Goal: Task Accomplishment & Management: Complete application form

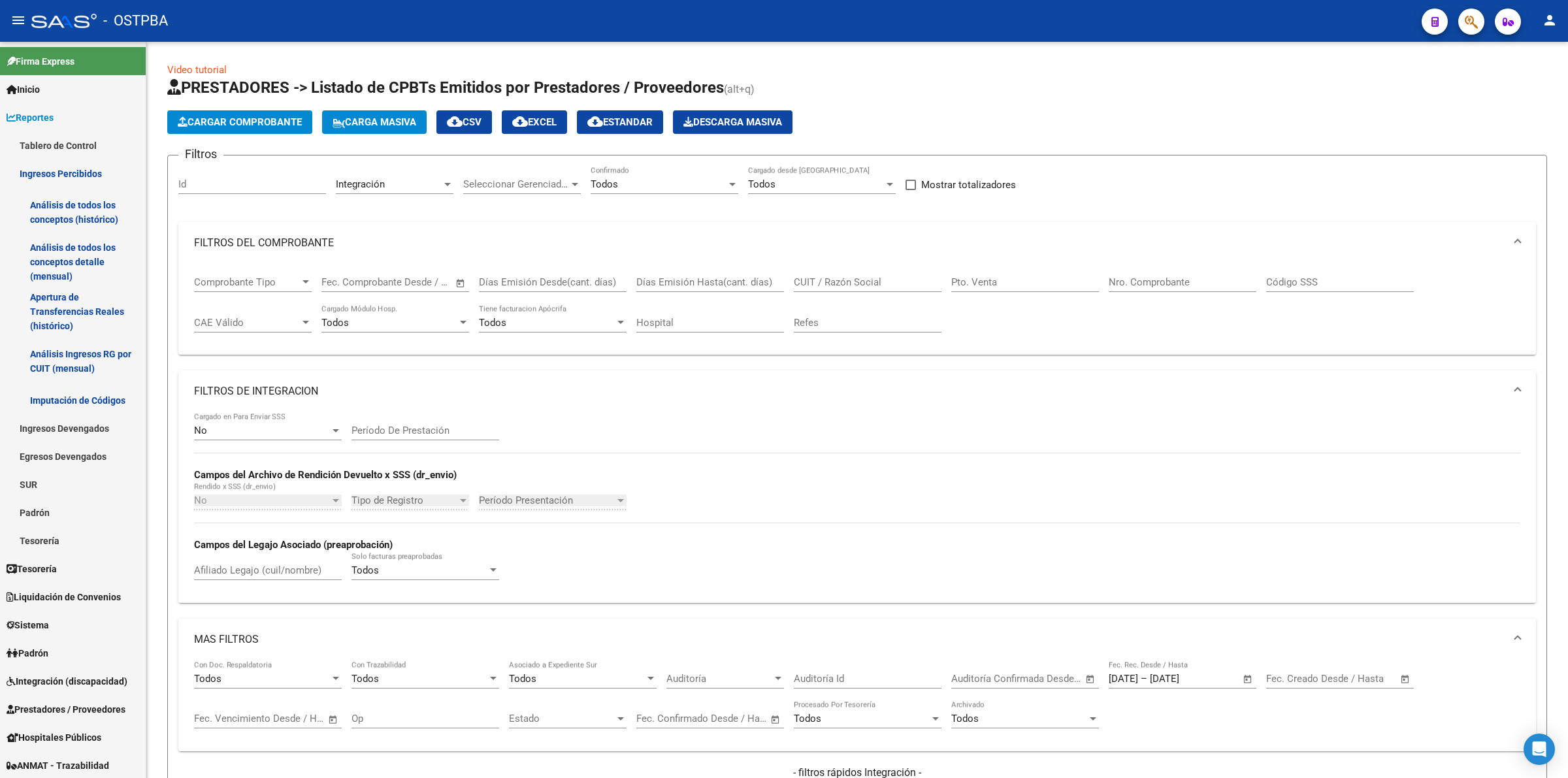
scroll to position [559, 0]
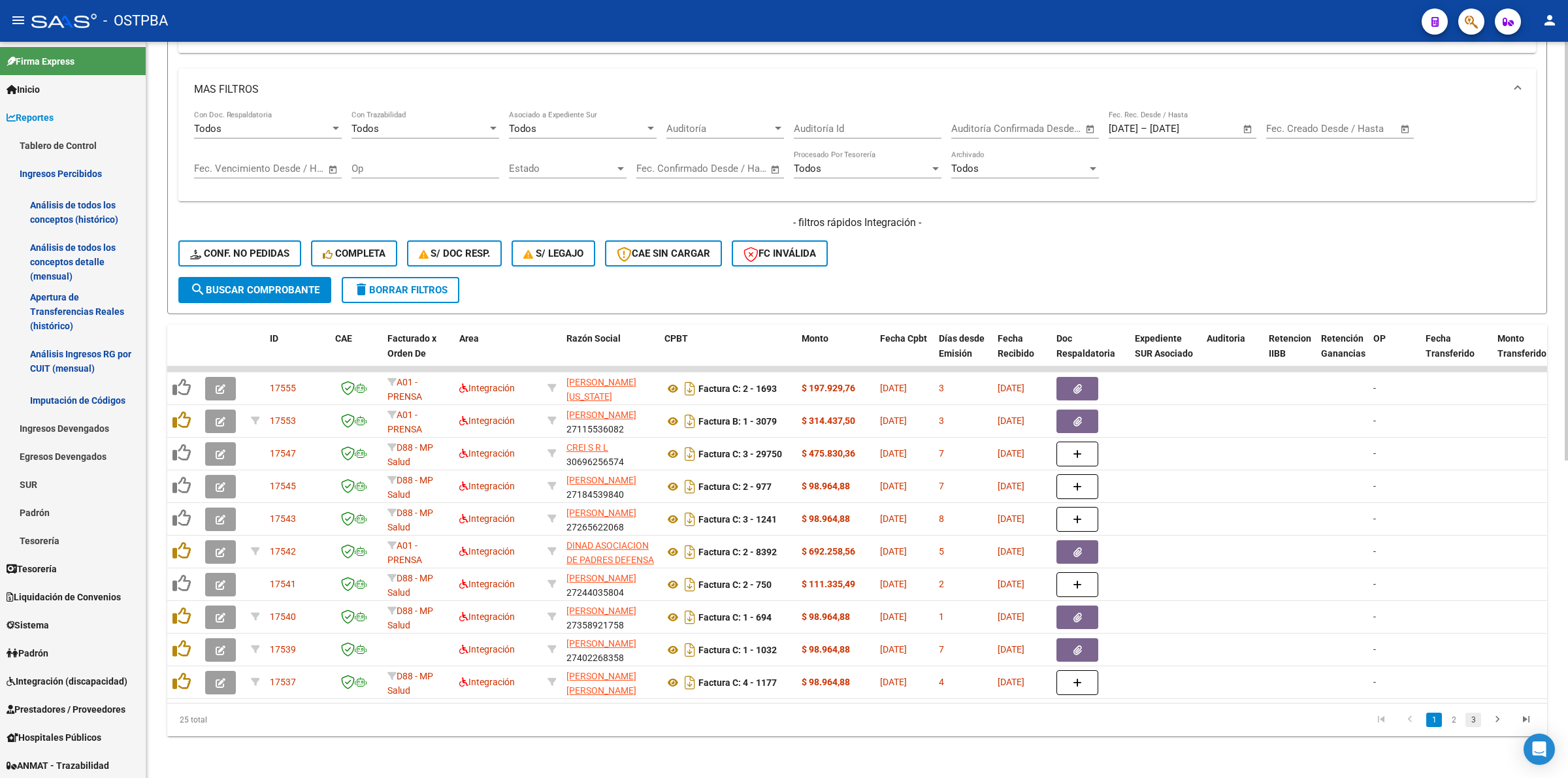
click at [1471, 722] on link "3" at bounding box center [1473, 719] width 16 height 14
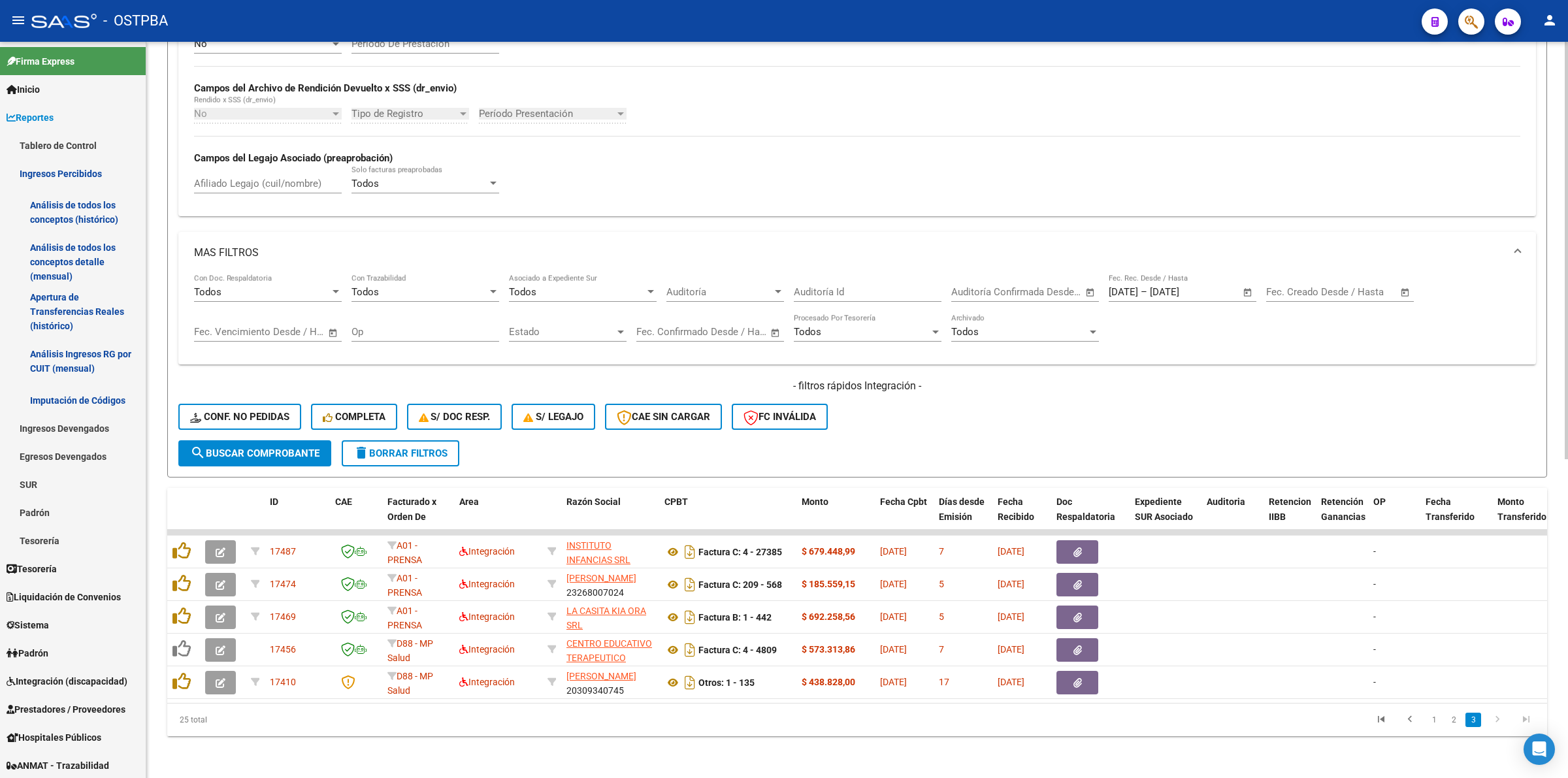
scroll to position [395, 0]
click at [91, 680] on span "Integración (discapacidad)" at bounding box center [67, 681] width 121 height 14
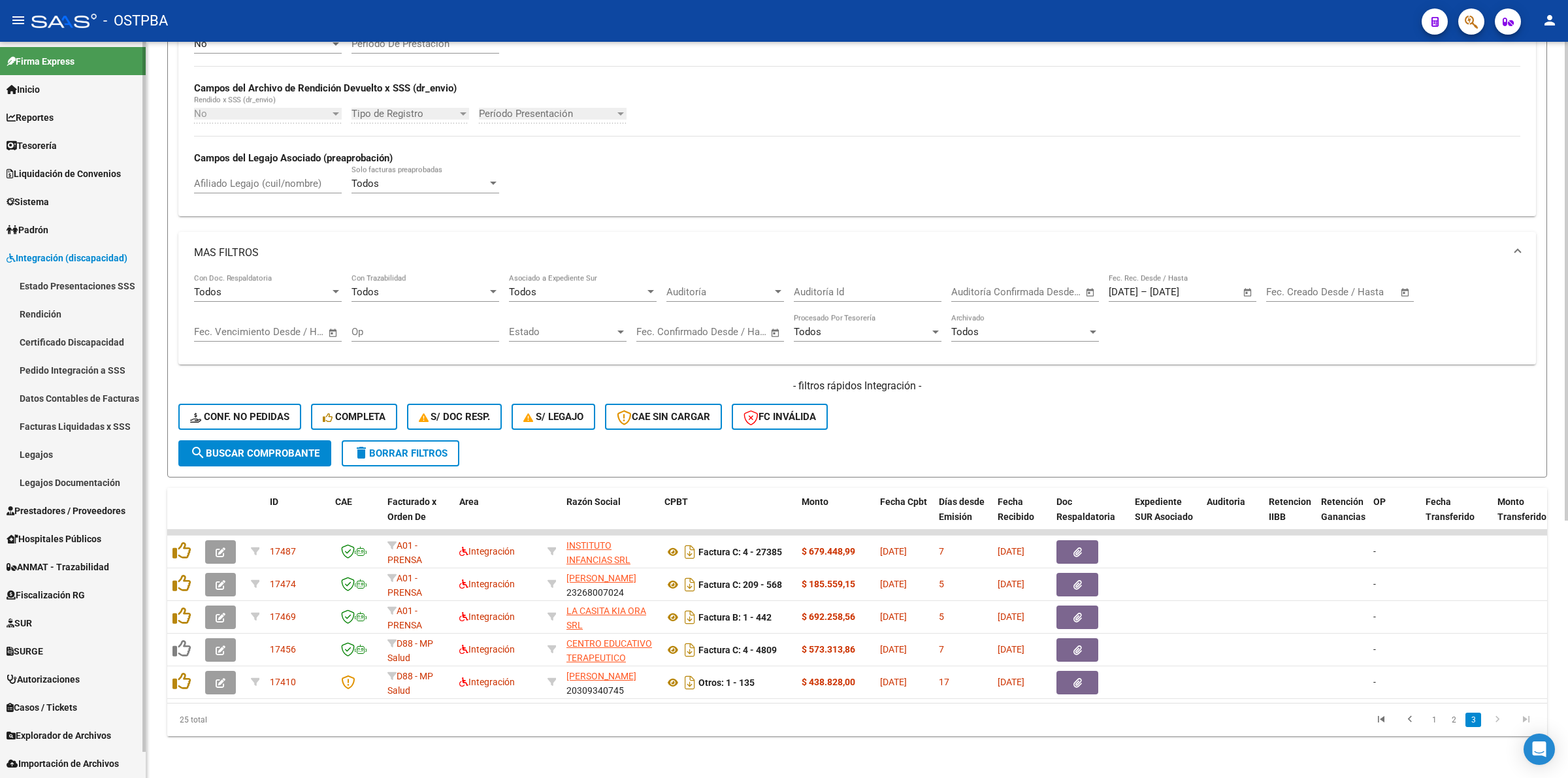
click at [51, 451] on link "Legajos" at bounding box center [73, 454] width 146 height 28
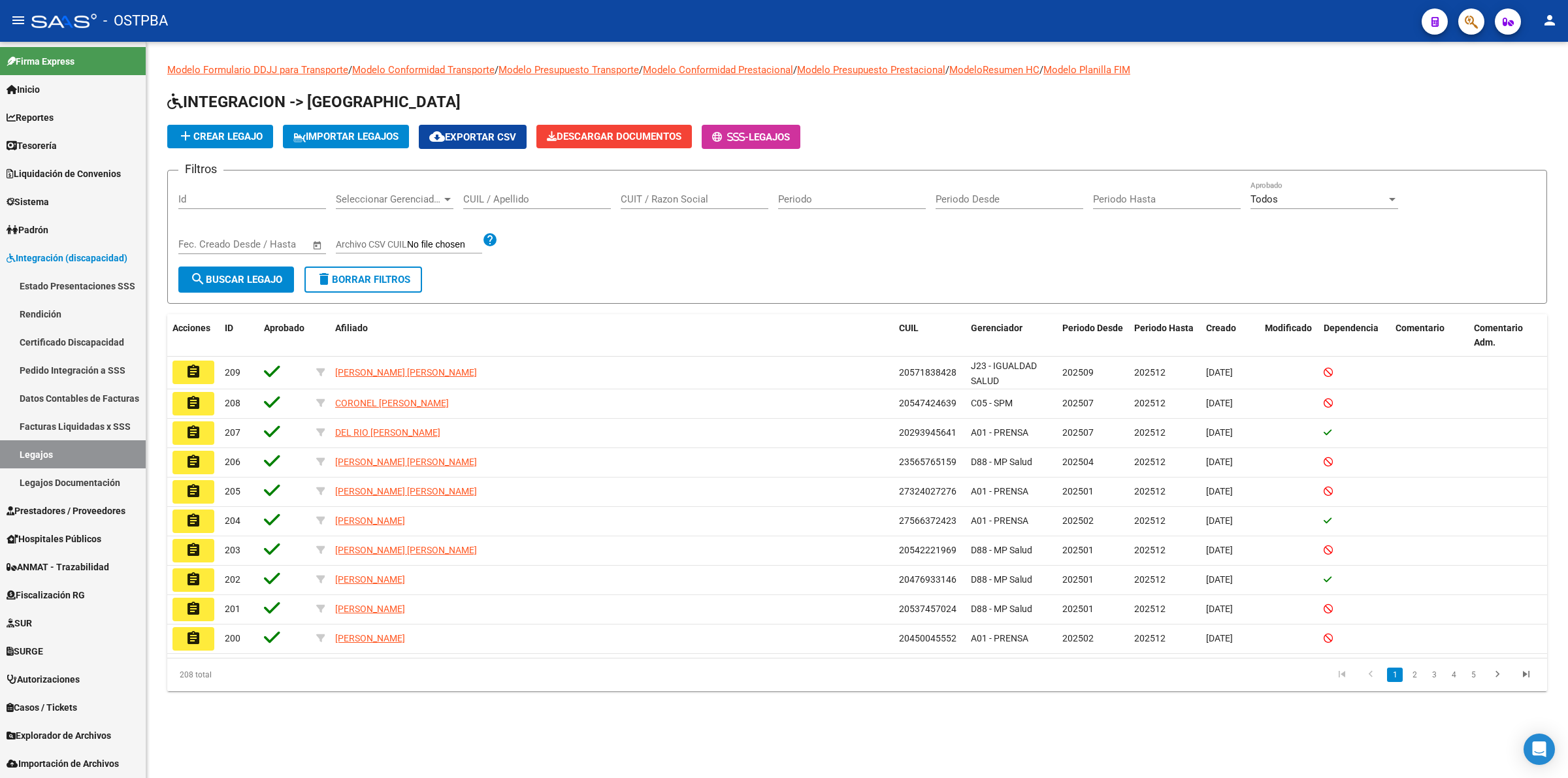
click at [227, 131] on span "add Crear Legajo" at bounding box center [220, 137] width 85 height 12
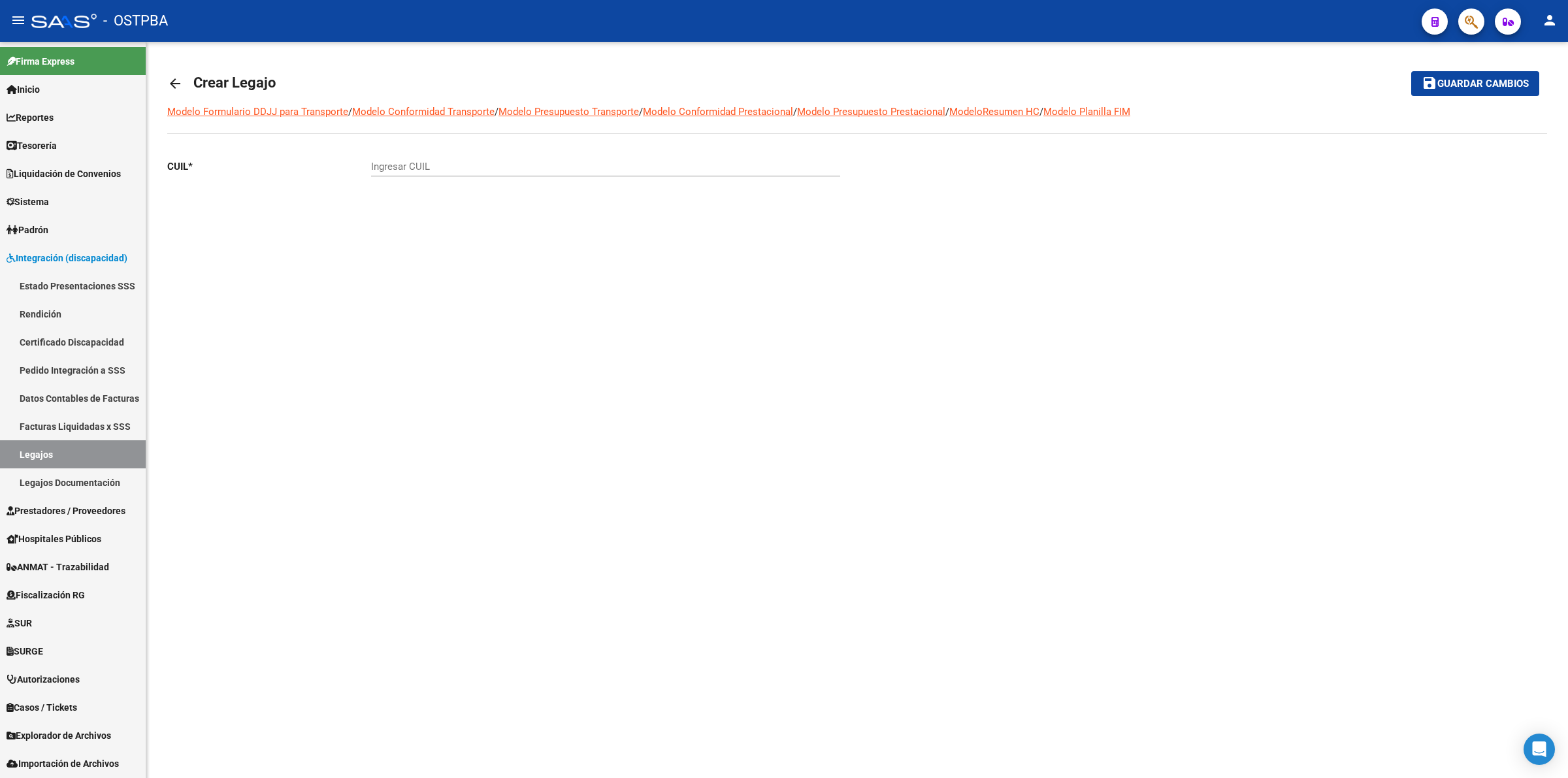
click at [178, 85] on mat-icon "arrow_back" at bounding box center [175, 83] width 16 height 16
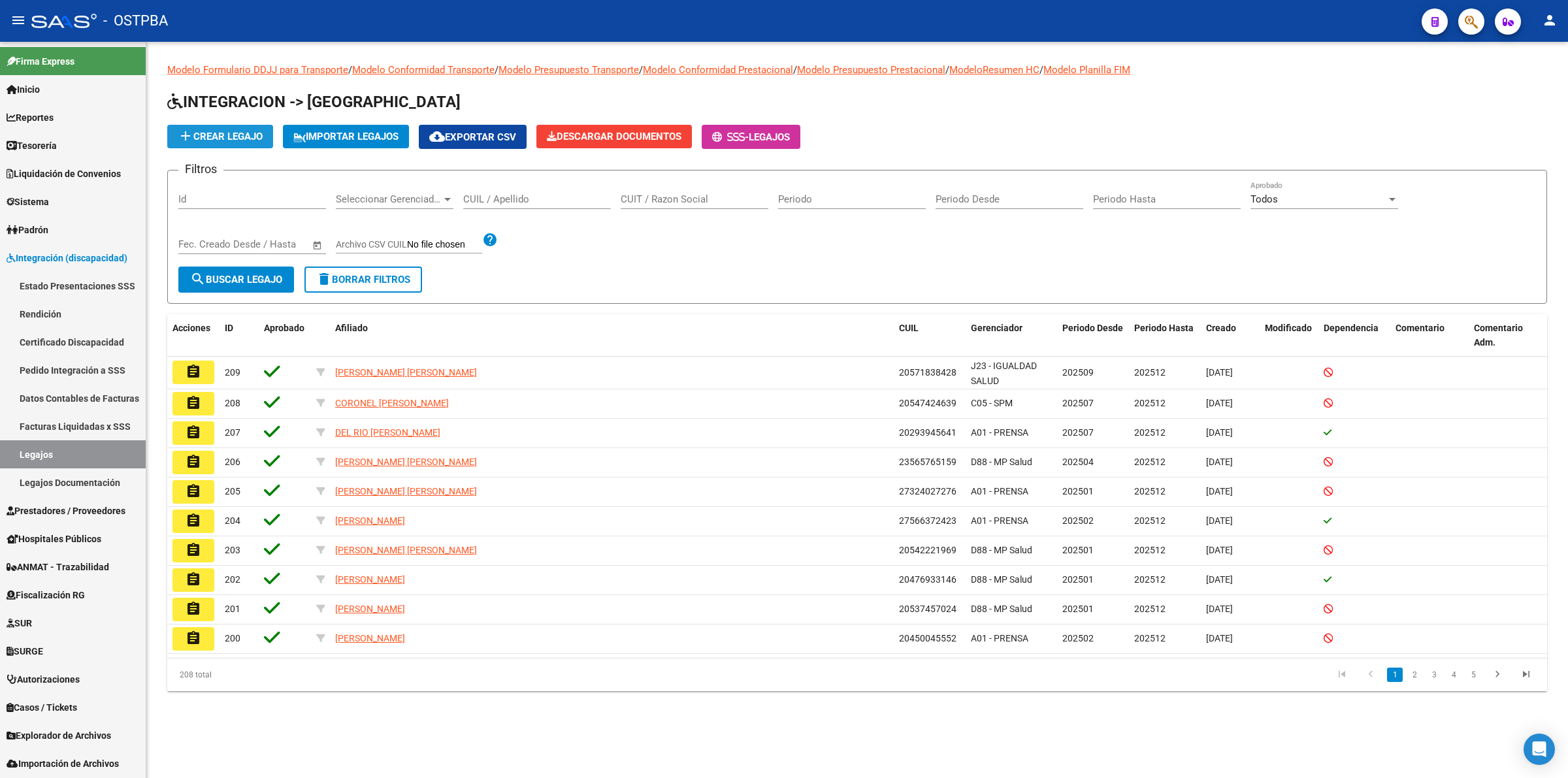
click at [249, 134] on span "add Crear Legajo" at bounding box center [220, 137] width 85 height 12
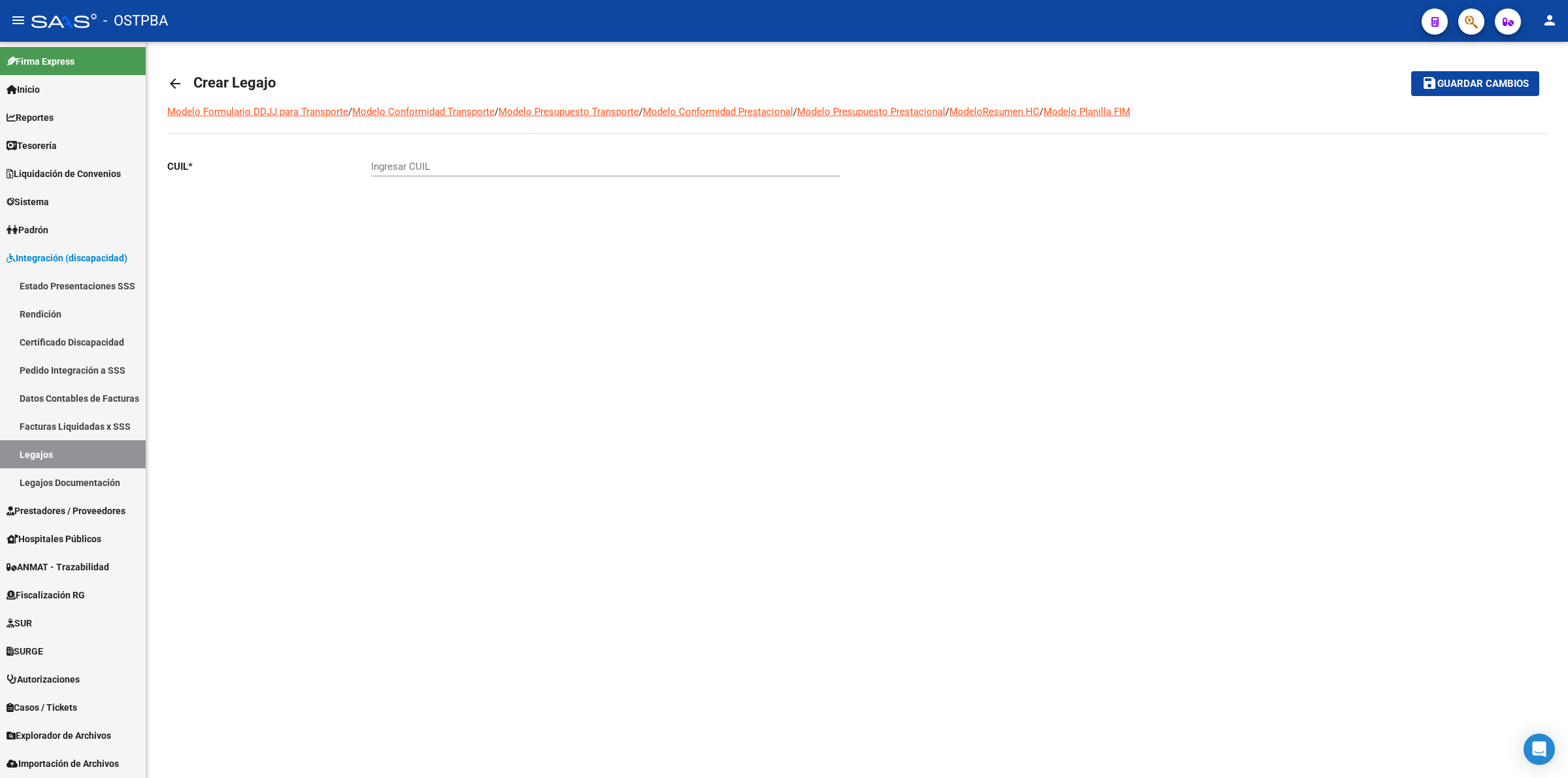
click at [567, 166] on input "Ingresar CUIL" at bounding box center [605, 166] width 469 height 12
paste input "20-58898611-0"
type input "20-58898611-0"
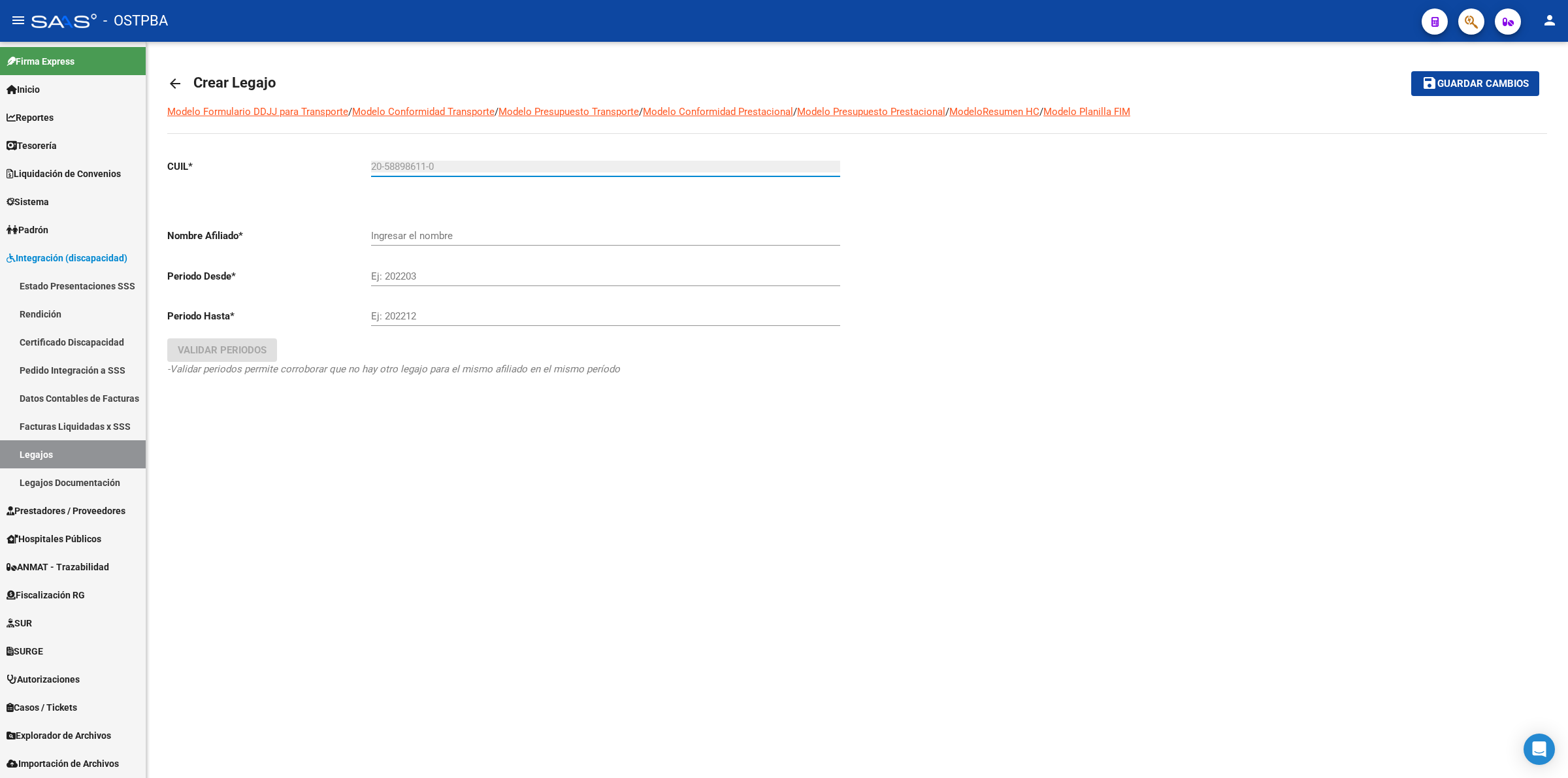
type input "[PERSON_NAME]"
type input "20-58898611-0"
click at [416, 282] on input "Ej: 202203" at bounding box center [605, 285] width 469 height 12
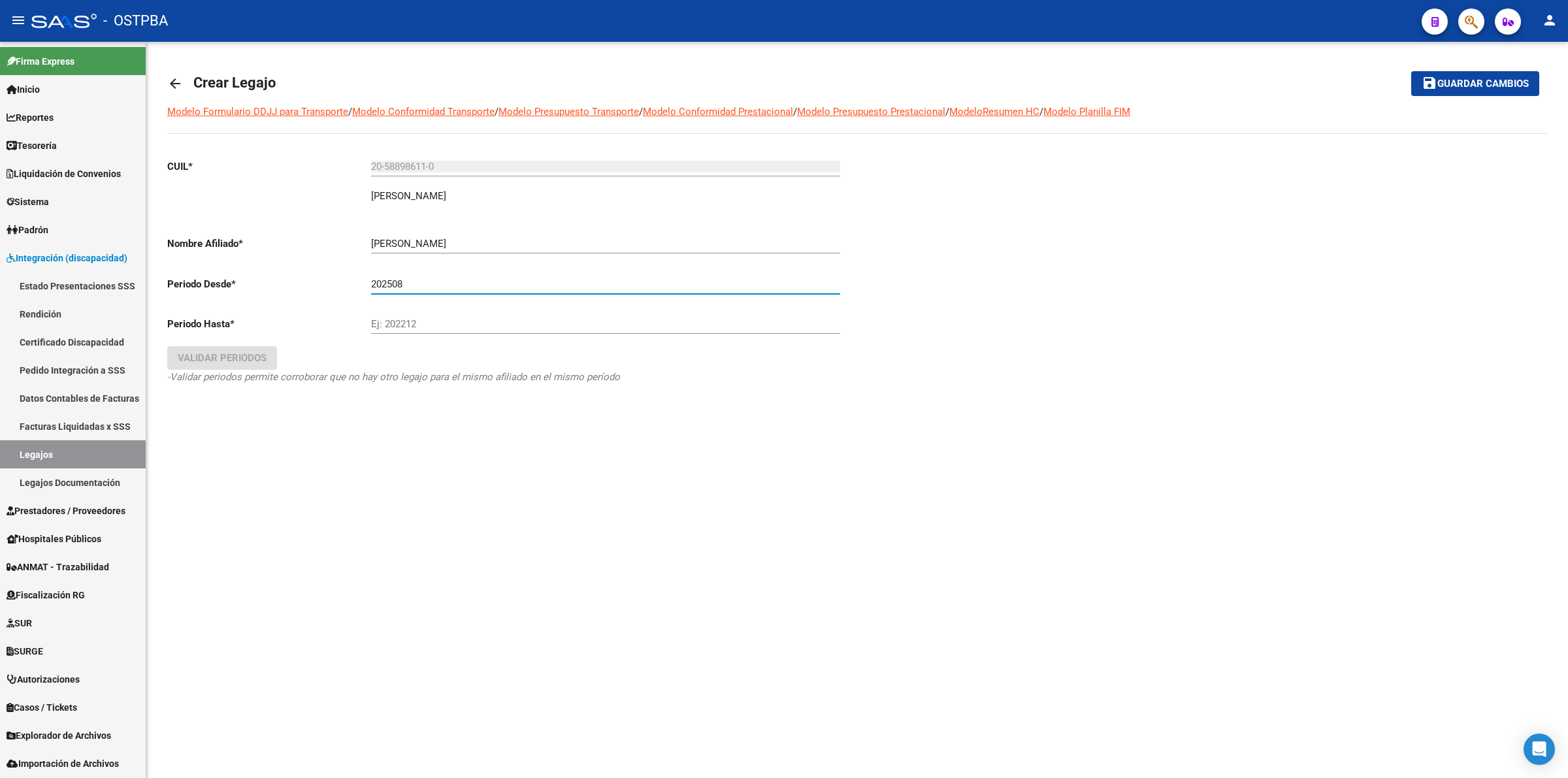
type input "202508"
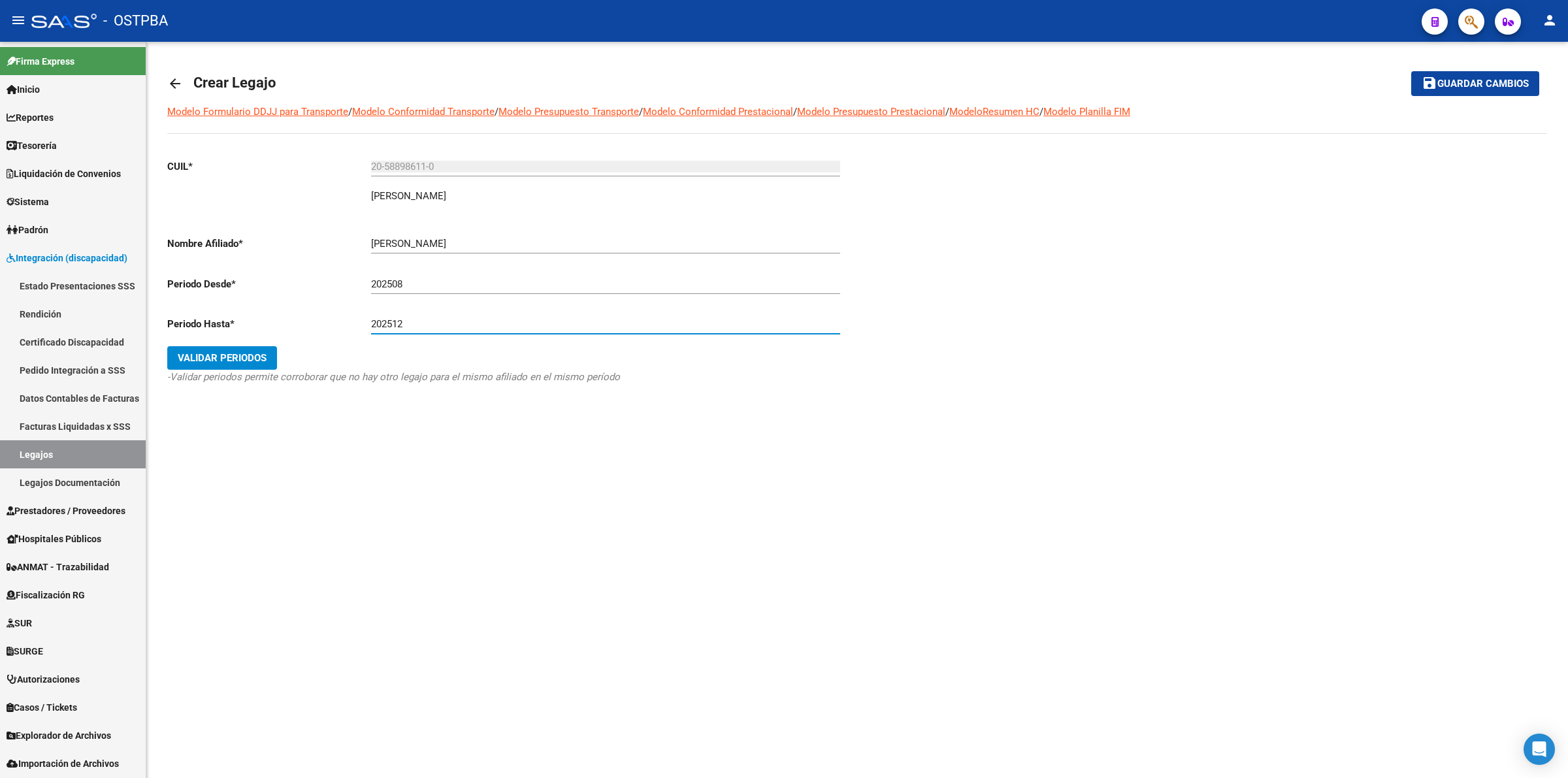
type input "202512"
click at [201, 347] on button "Validar Periodos" at bounding box center [222, 358] width 110 height 23
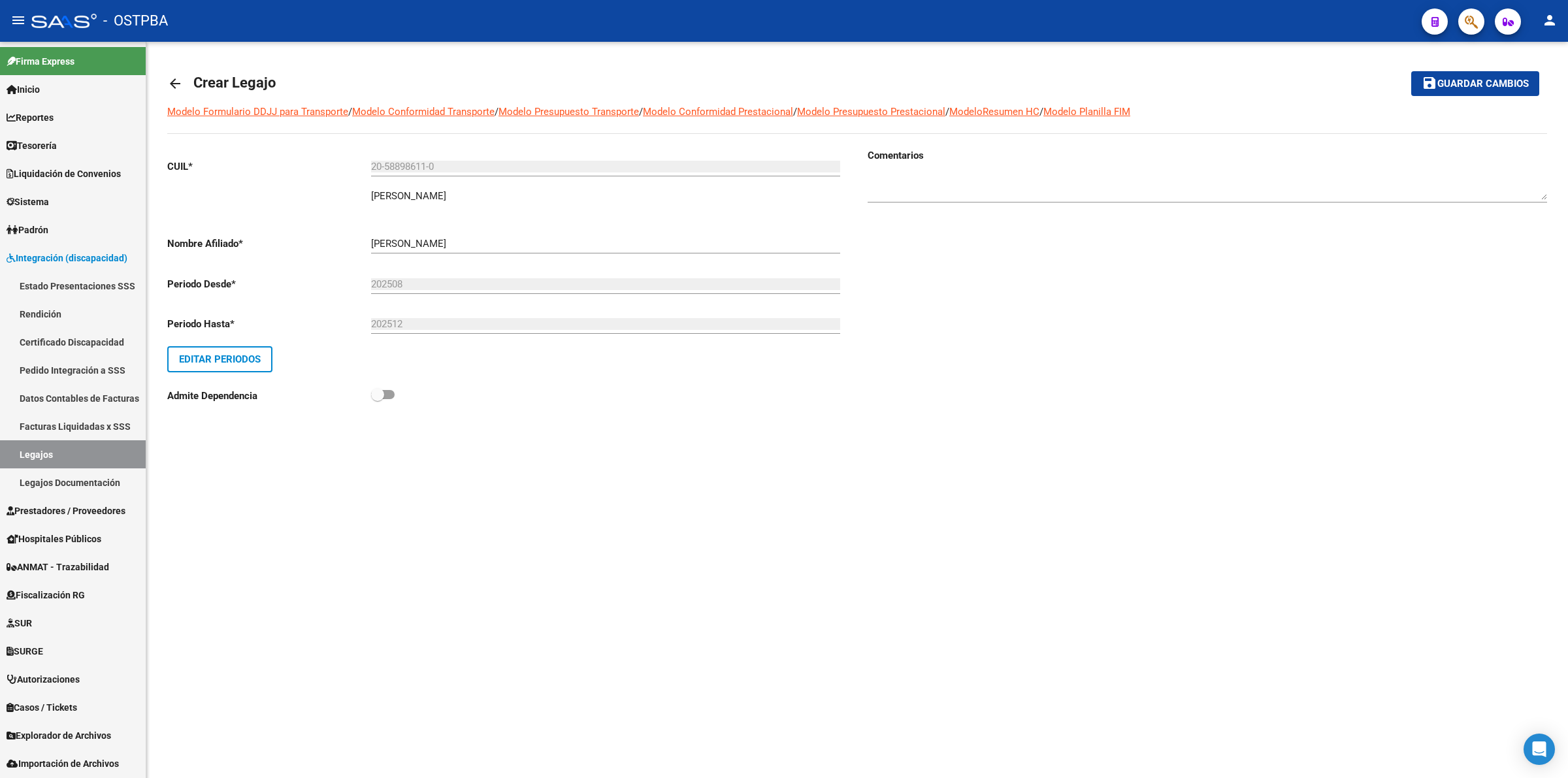
click at [385, 392] on span at bounding box center [383, 394] width 24 height 9
click at [378, 399] on input "checkbox" at bounding box center [377, 399] width 1 height 1
checkbox input "true"
click at [1464, 78] on span "Guardar cambios" at bounding box center [1482, 84] width 91 height 12
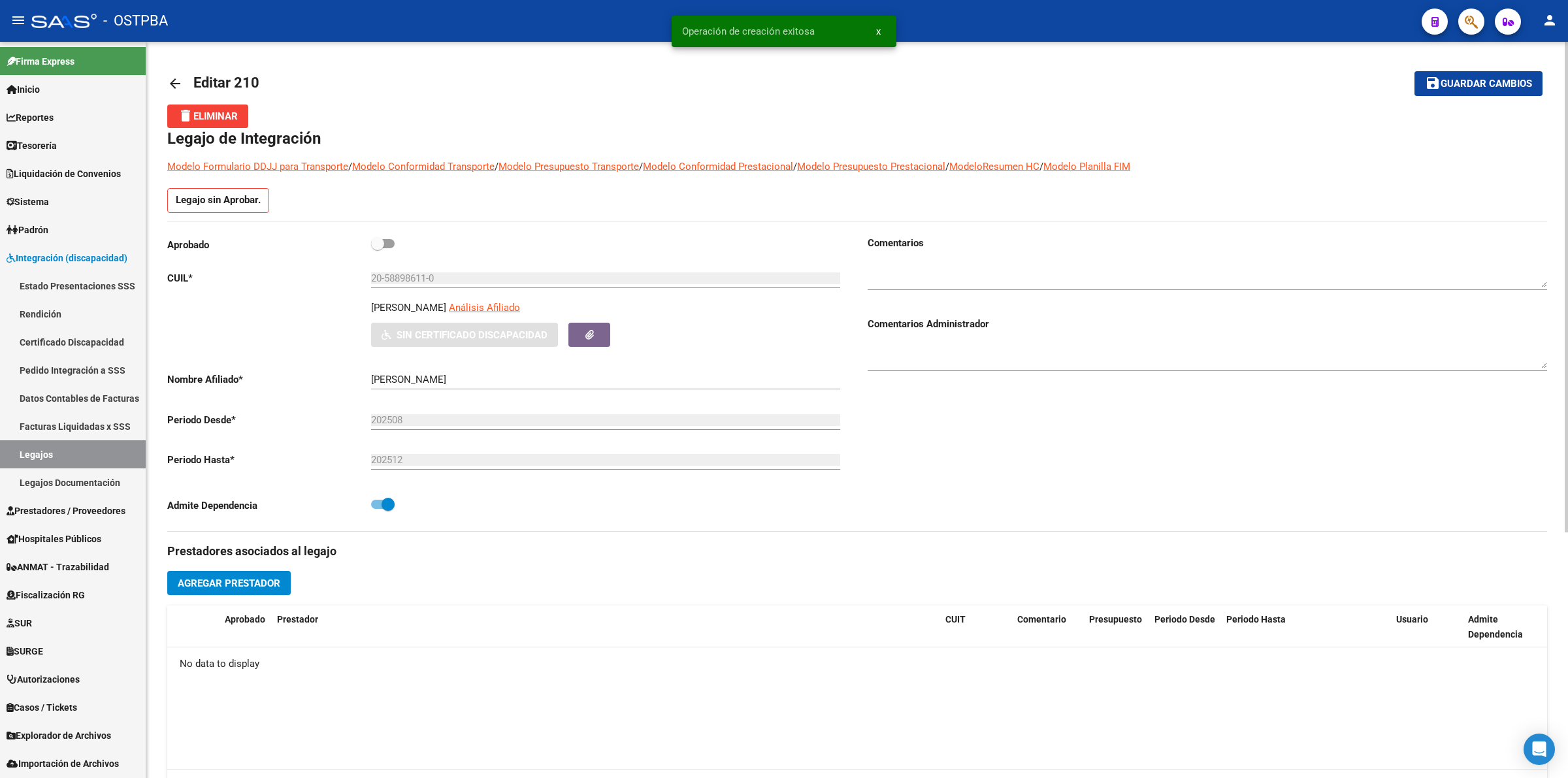
click at [392, 243] on span at bounding box center [383, 243] width 24 height 9
click at [378, 248] on input "checkbox" at bounding box center [377, 248] width 1 height 1
checkbox input "true"
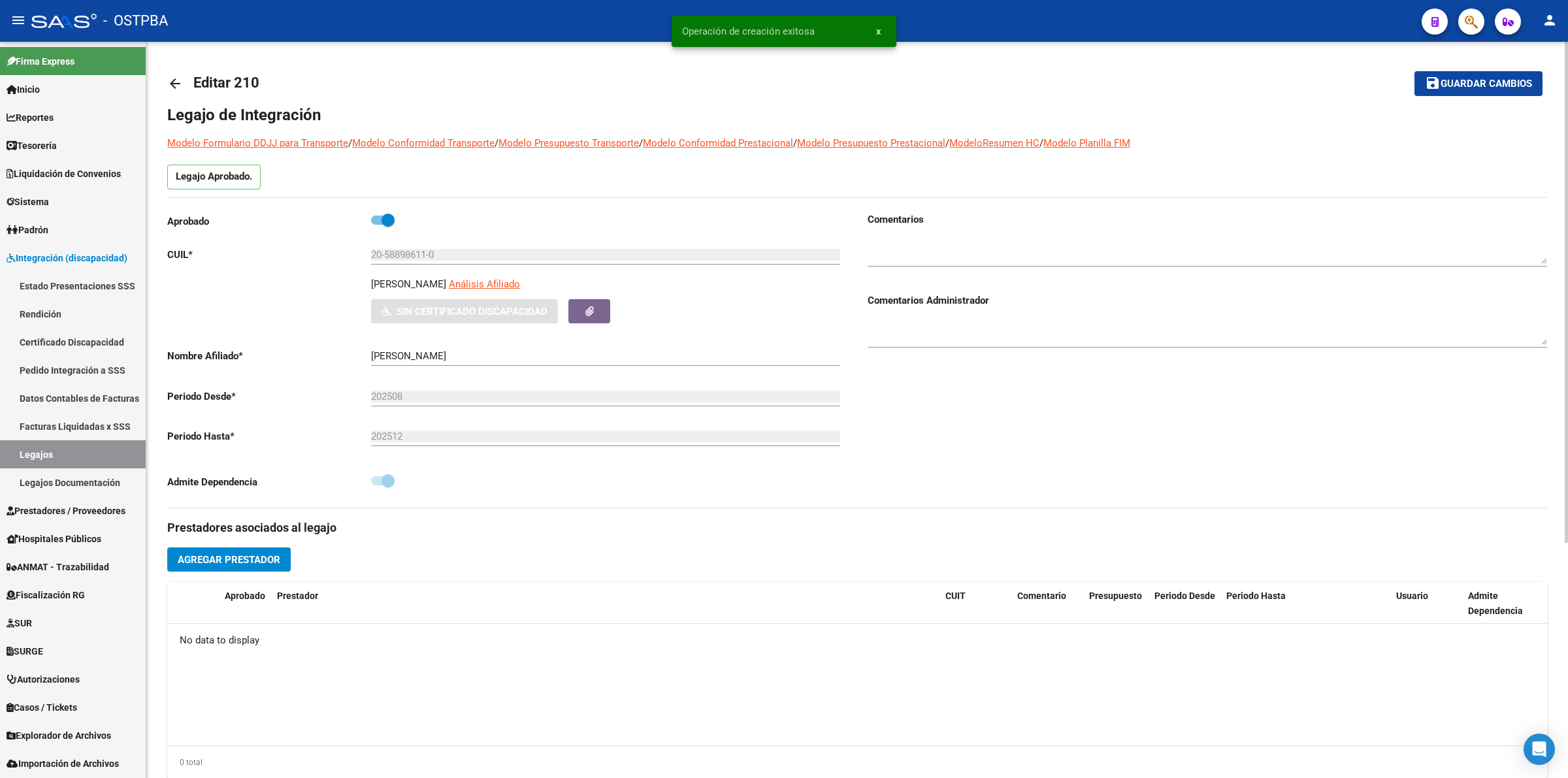
click at [217, 563] on span "Agregar Prestador" at bounding box center [229, 560] width 102 height 12
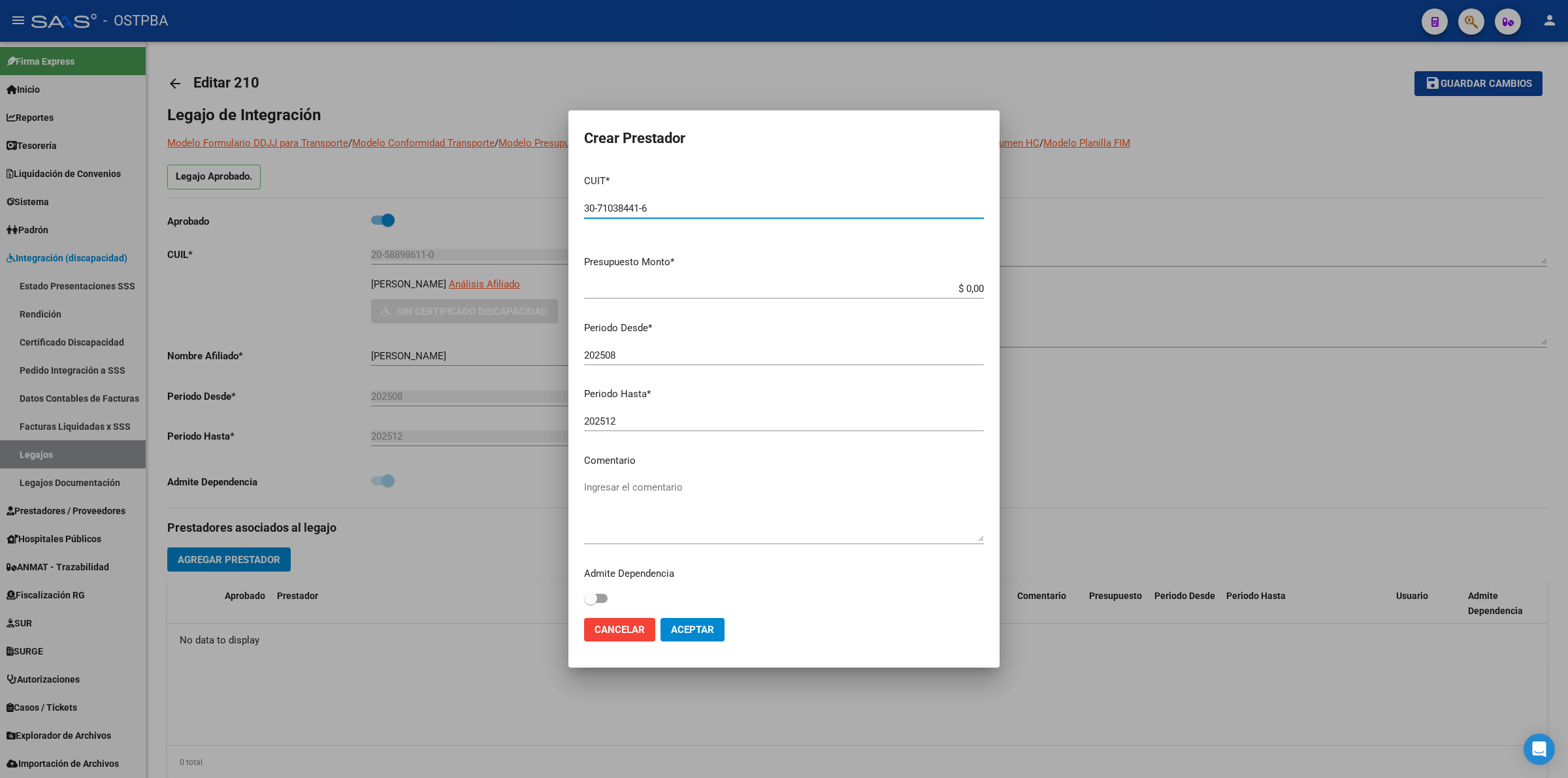
type input "30-71038441-6"
type input "$ 573.313,86"
click at [603, 597] on span at bounding box center [596, 598] width 24 height 9
click at [591, 603] on input "checkbox" at bounding box center [590, 603] width 1 height 1
checkbox input "true"
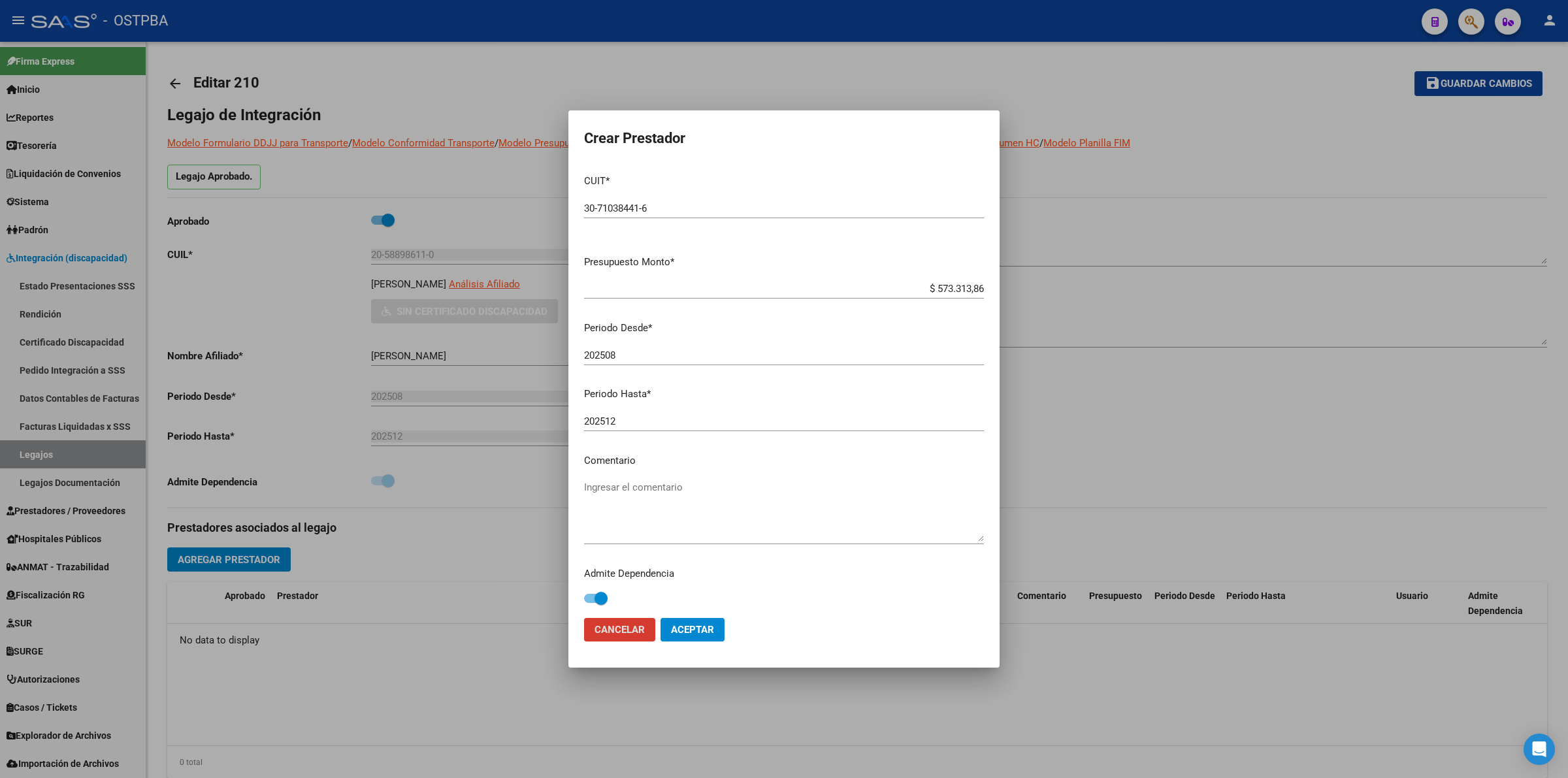
click at [698, 514] on textarea "Ingresar el comentario" at bounding box center [784, 510] width 400 height 61
type textarea "CET J SIMPLE"
click at [693, 624] on span "Aceptar" at bounding box center [692, 629] width 43 height 12
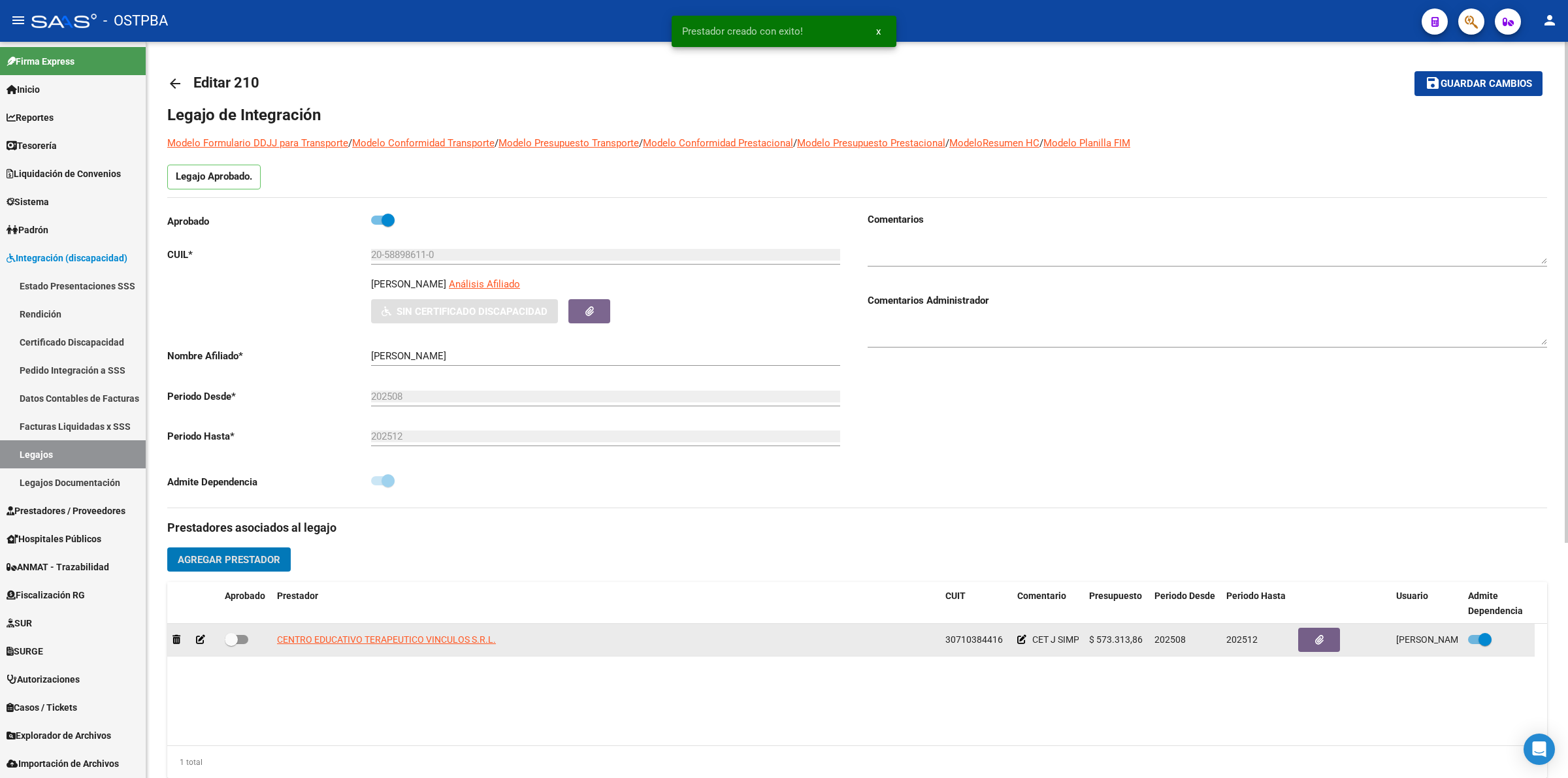
click at [240, 640] on span at bounding box center [237, 640] width 24 height 9
click at [232, 644] on input "checkbox" at bounding box center [231, 644] width 1 height 1
checkbox input "true"
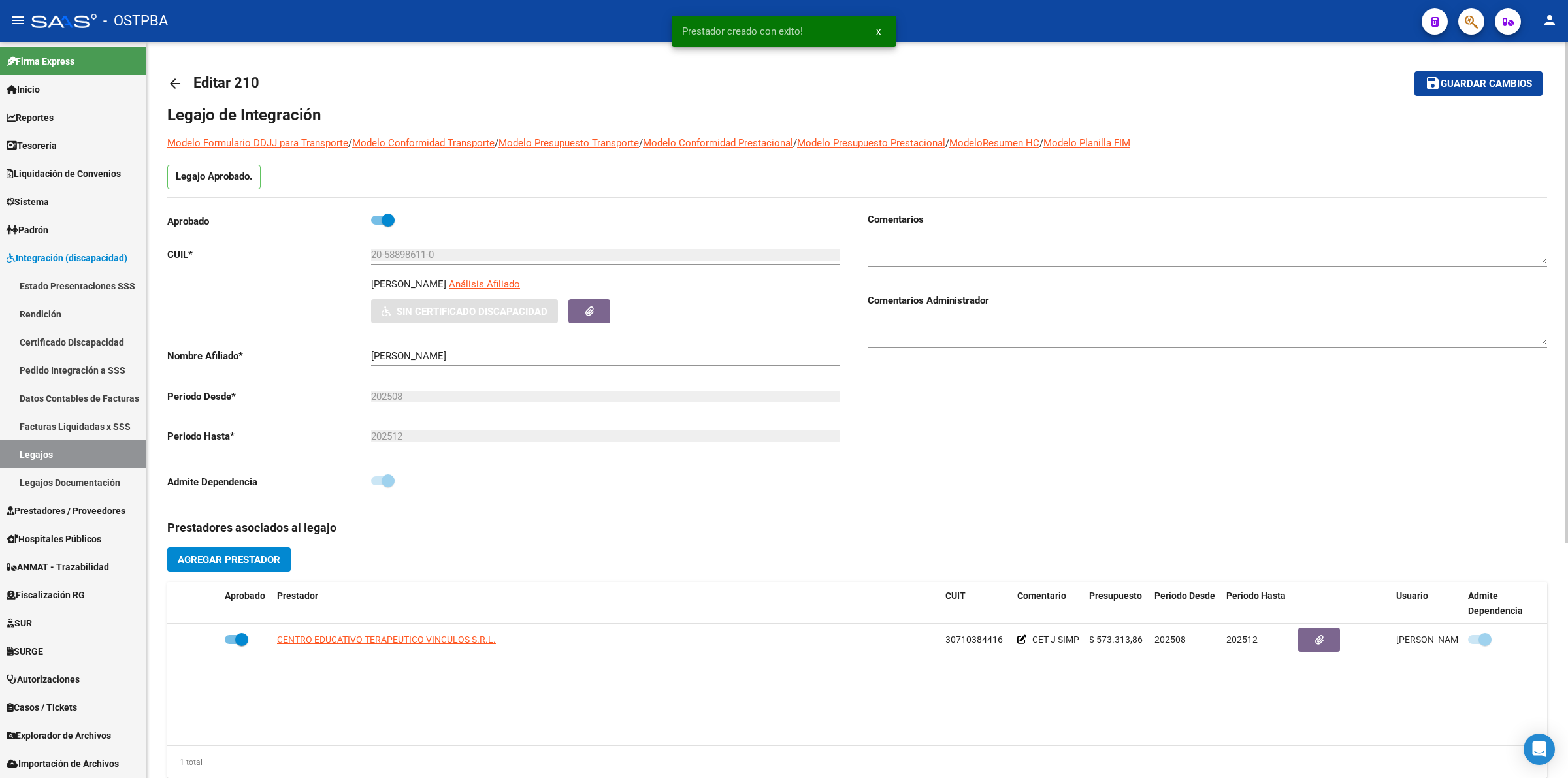
click at [1518, 82] on span "Guardar cambios" at bounding box center [1486, 84] width 91 height 12
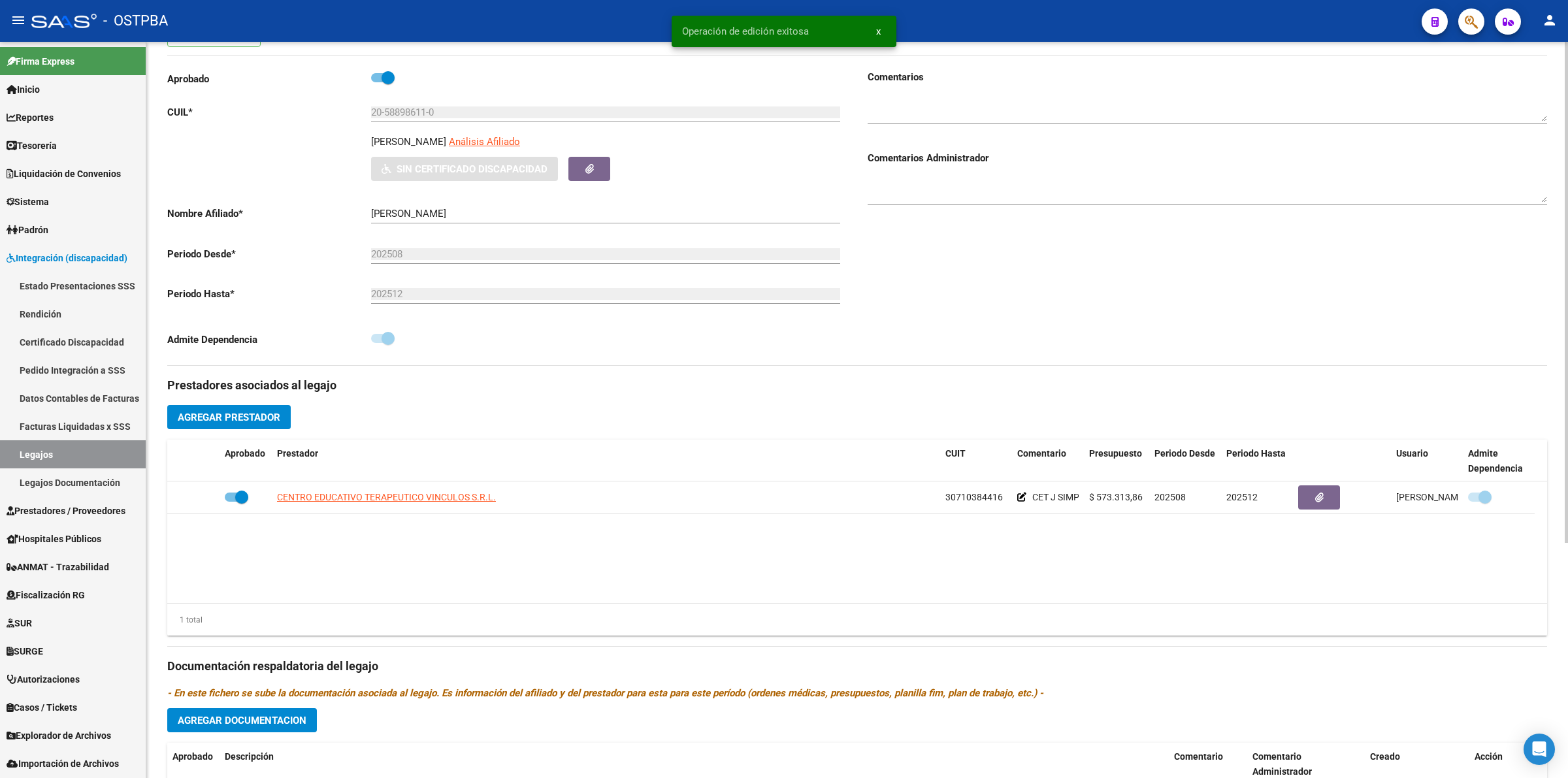
scroll to position [344, 0]
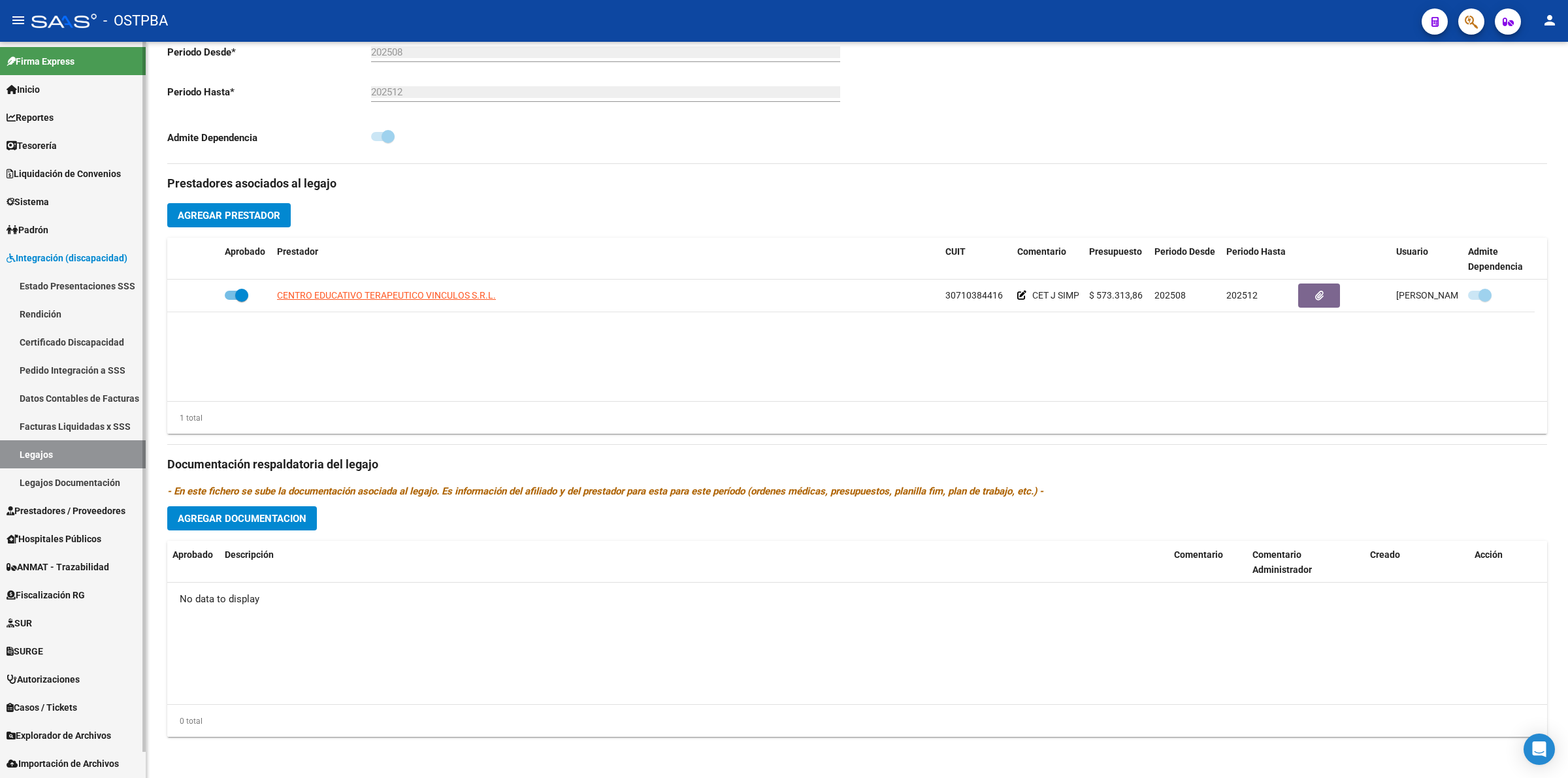
click at [73, 342] on link "Certificado Discapacidad" at bounding box center [73, 342] width 146 height 28
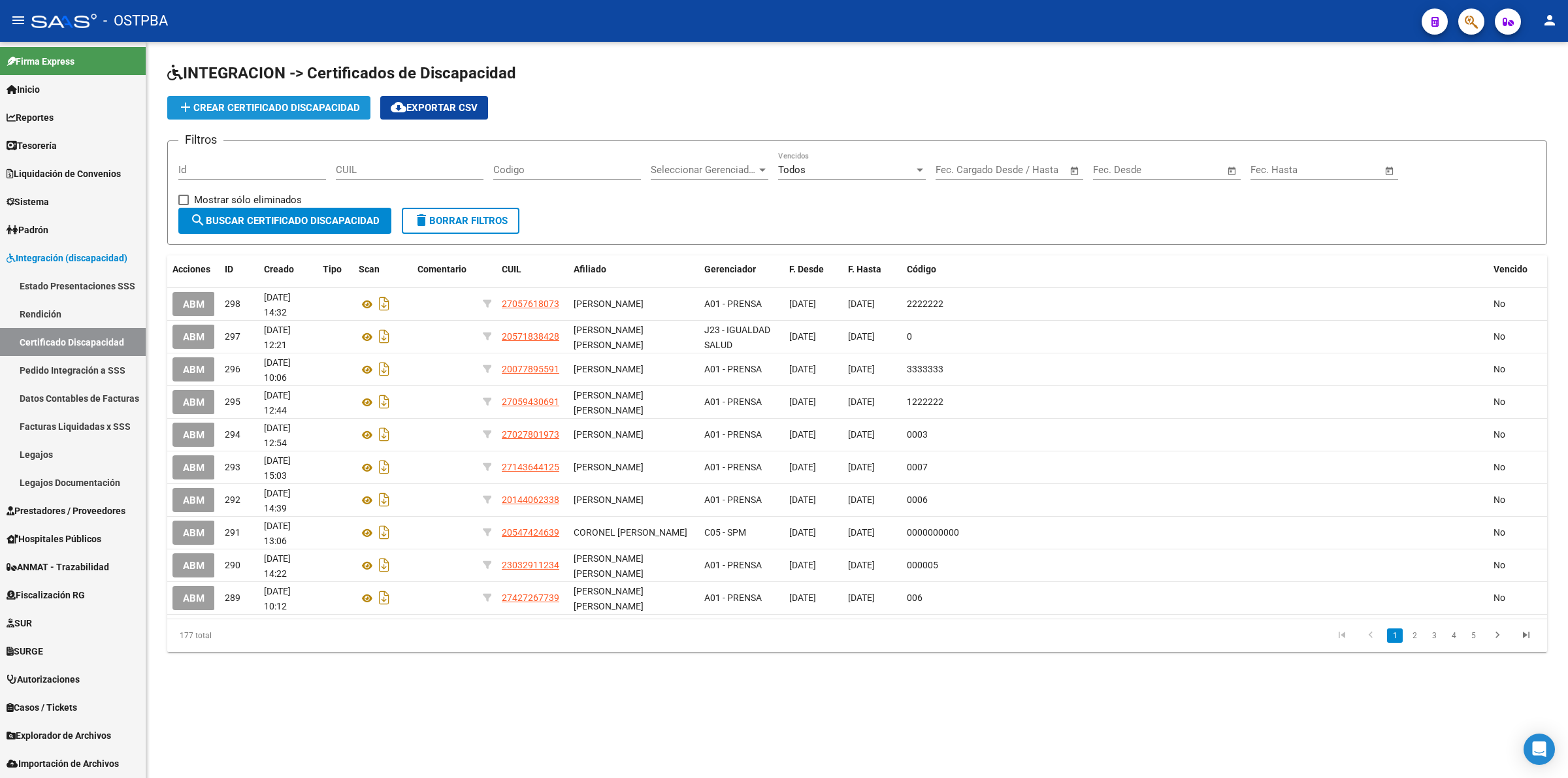
click at [275, 98] on button "add Crear Certificado Discapacidad" at bounding box center [269, 107] width 203 height 23
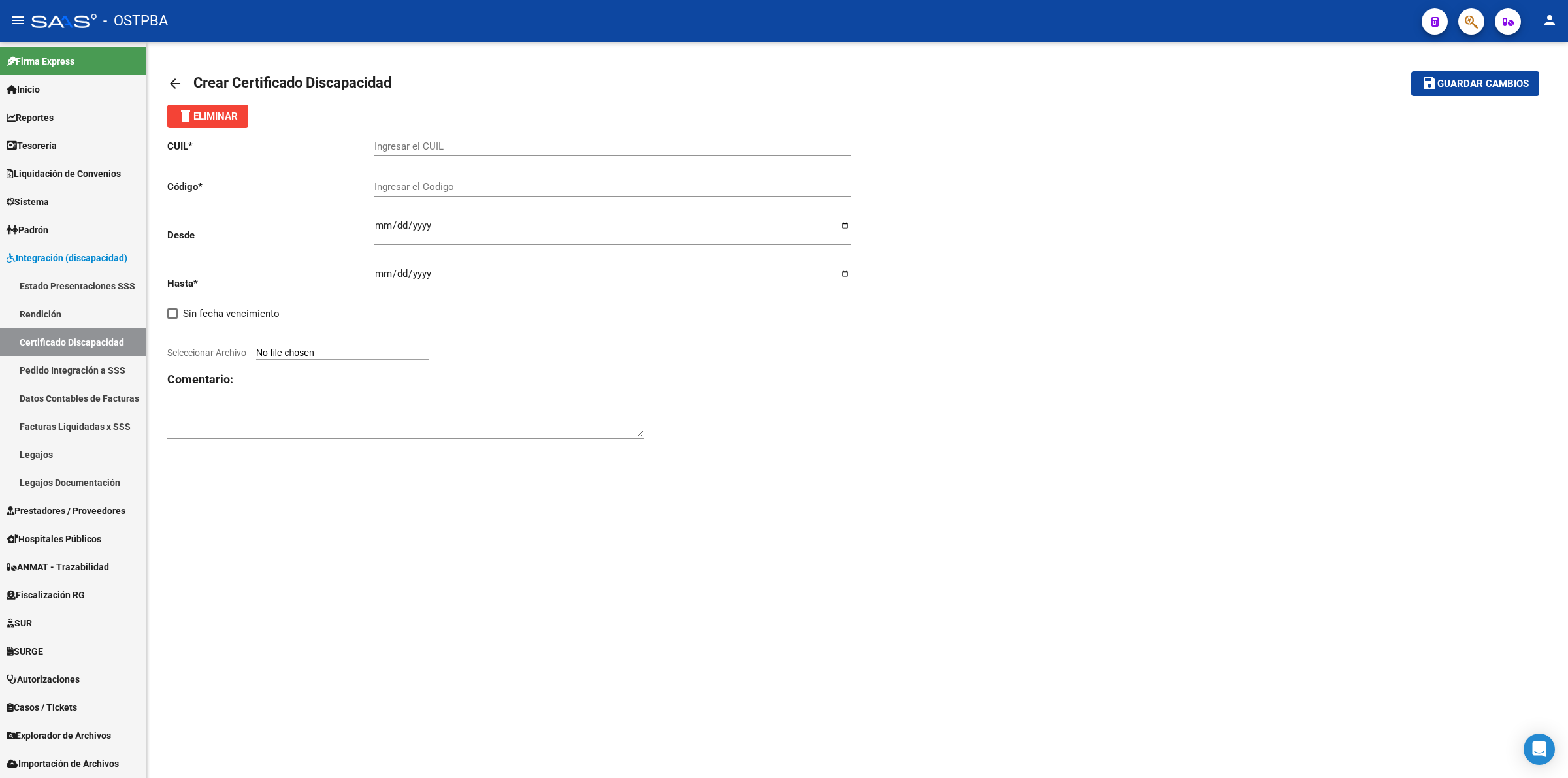
click at [399, 148] on input "Ingresar el CUIL" at bounding box center [612, 146] width 476 height 12
paste input "20-58898611-0"
type input "20-58898611-0"
click at [448, 193] on div "Ingresar el Codigo" at bounding box center [612, 182] width 476 height 28
type input "000001"
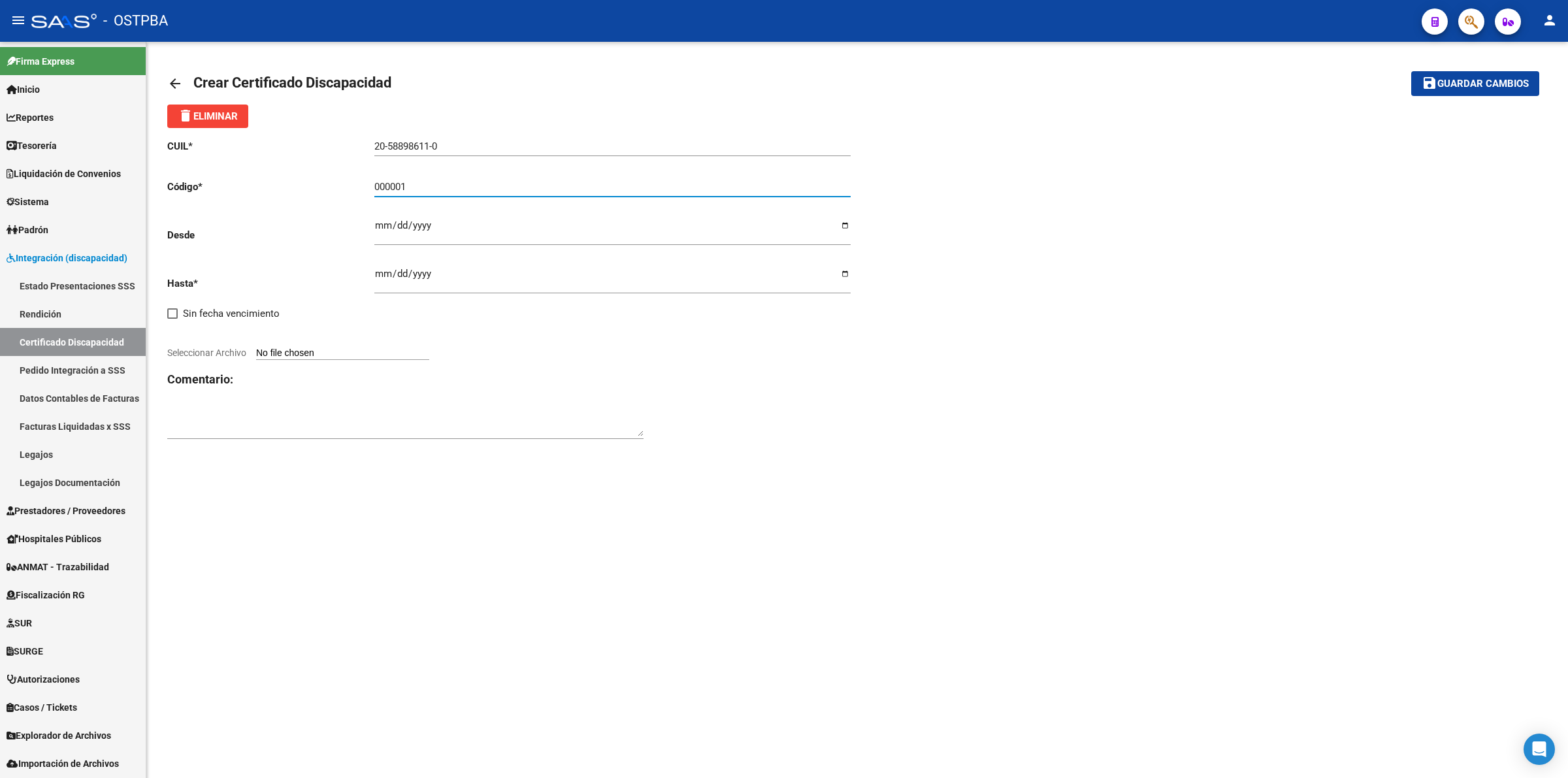
click at [374, 227] on input "Ingresar fec. Desde" at bounding box center [612, 230] width 476 height 21
type input "[DATE]"
click at [380, 275] on input "Ingresar fec. Hasta" at bounding box center [612, 279] width 476 height 21
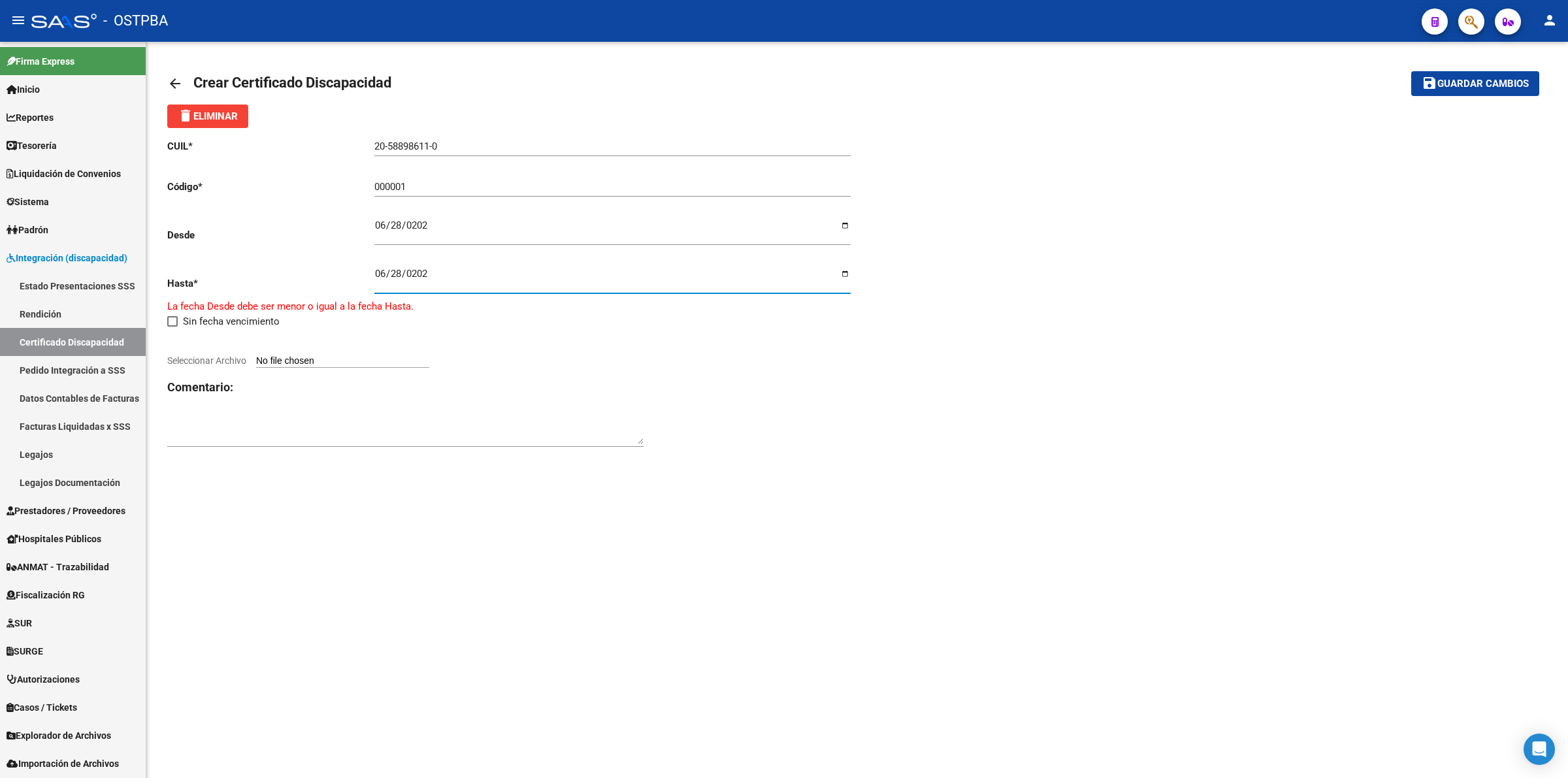
type input "[DATE]"
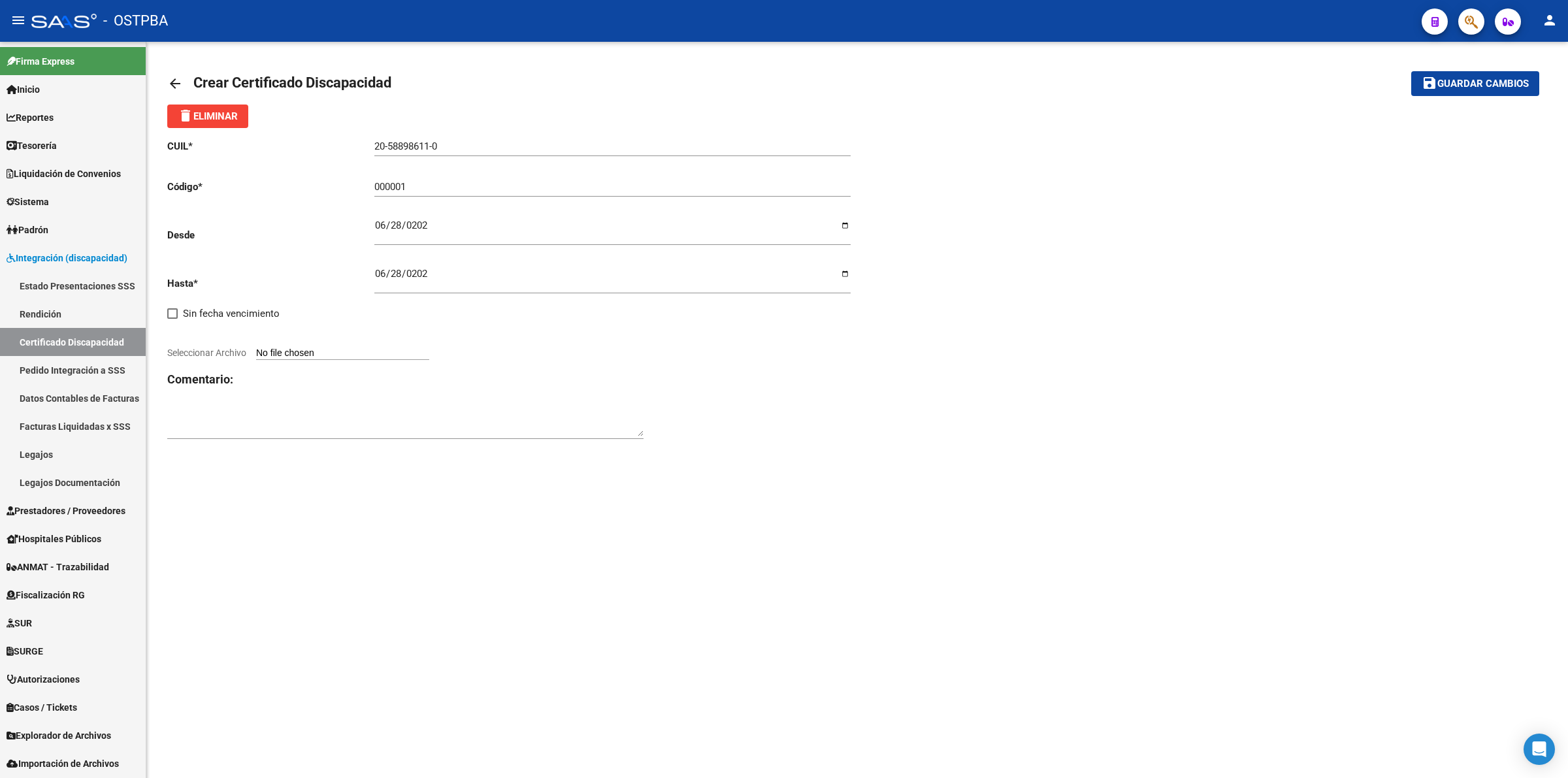
click at [306, 347] on input "Seleccionar Archivo" at bounding box center [342, 353] width 173 height 13
type input "C:\fakepath\DOUMENTACION.pdf"
click at [1474, 83] on span "Guardar cambios" at bounding box center [1482, 84] width 91 height 12
click at [69, 221] on link "Padrón" at bounding box center [73, 229] width 146 height 28
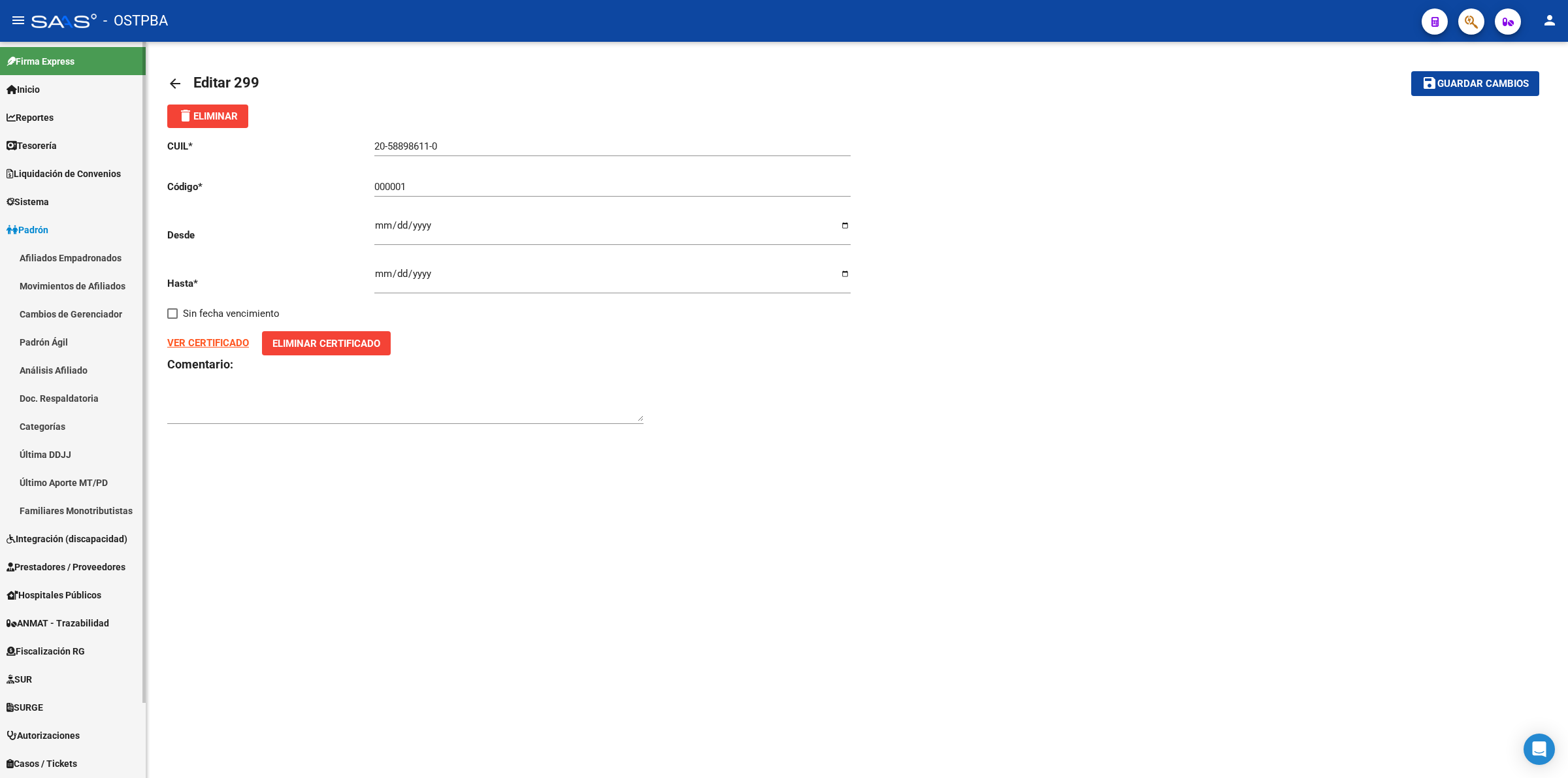
click at [60, 371] on link "Análisis Afiliado" at bounding box center [73, 369] width 146 height 28
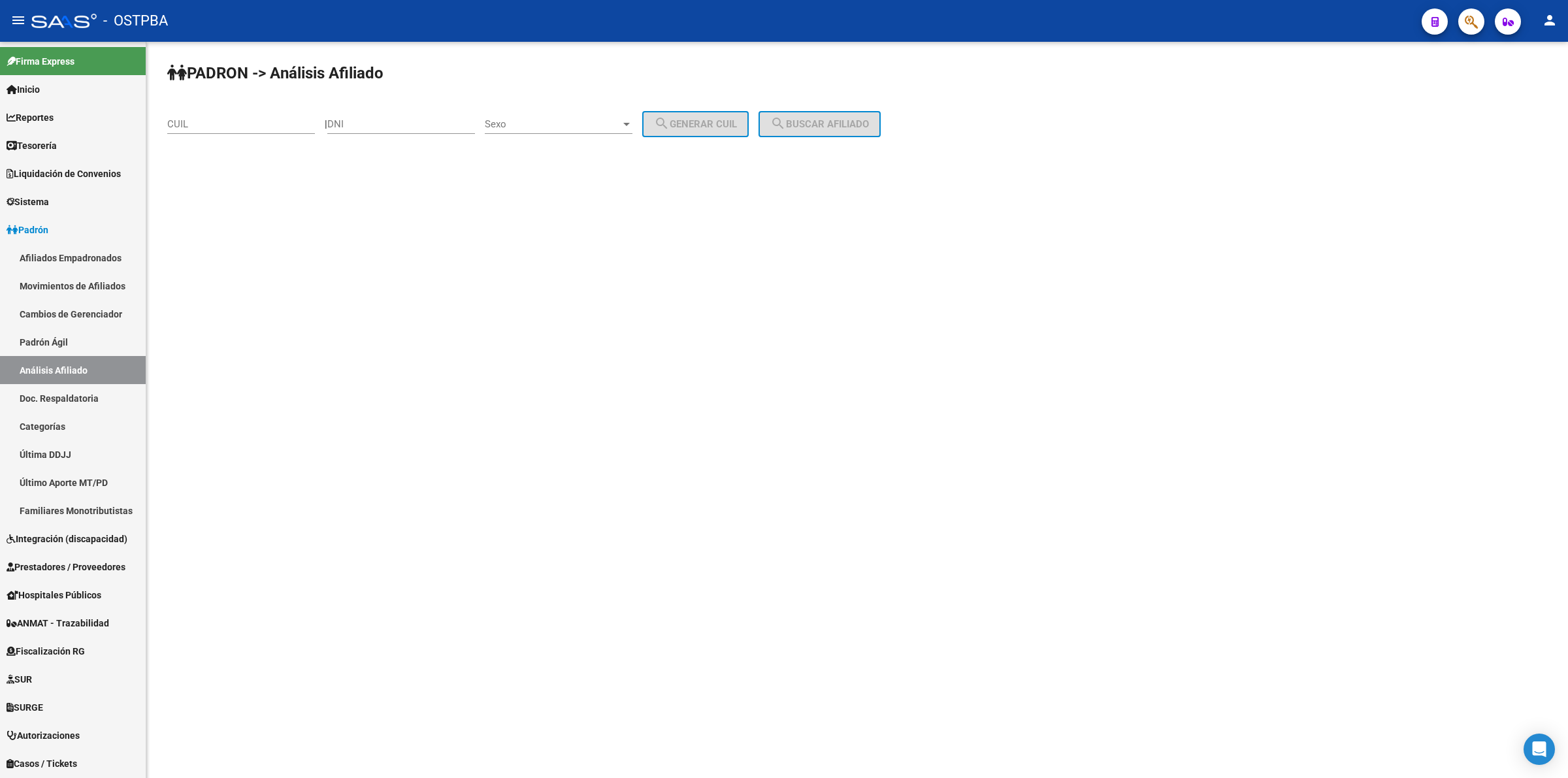
click at [432, 123] on input "DNI" at bounding box center [401, 124] width 148 height 12
drag, startPoint x: 432, startPoint y: 123, endPoint x: 228, endPoint y: 118, distance: 204.1
click at [228, 118] on input "CUIL" at bounding box center [241, 124] width 148 height 12
paste input "20-58898611-0"
type input "20-58898611-0"
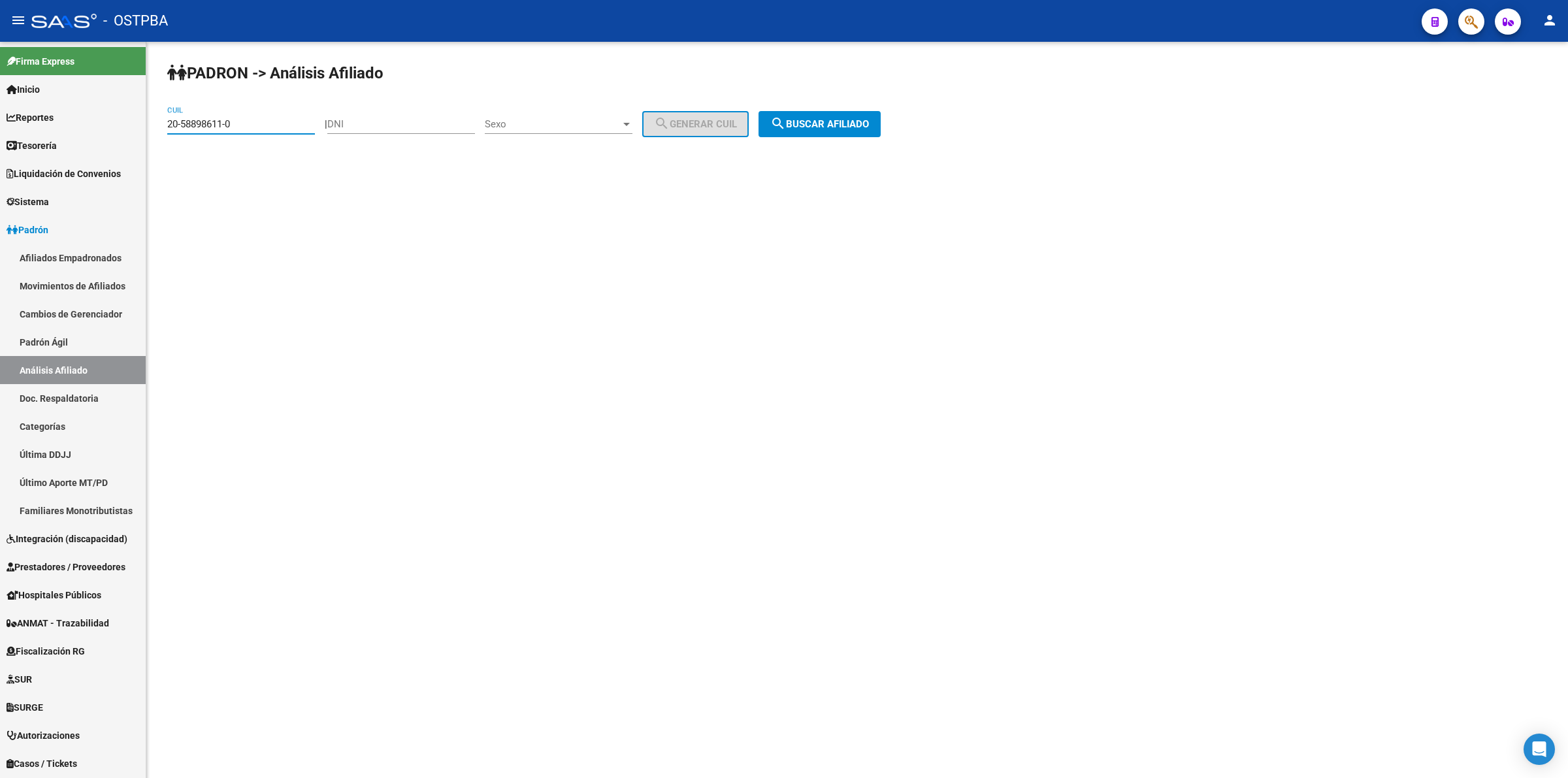
click at [543, 117] on div "Sexo Sexo" at bounding box center [559, 119] width 148 height 28
click at [876, 107] on div at bounding box center [784, 389] width 1568 height 778
click at [856, 122] on span "search Buscar afiliado" at bounding box center [820, 124] width 99 height 12
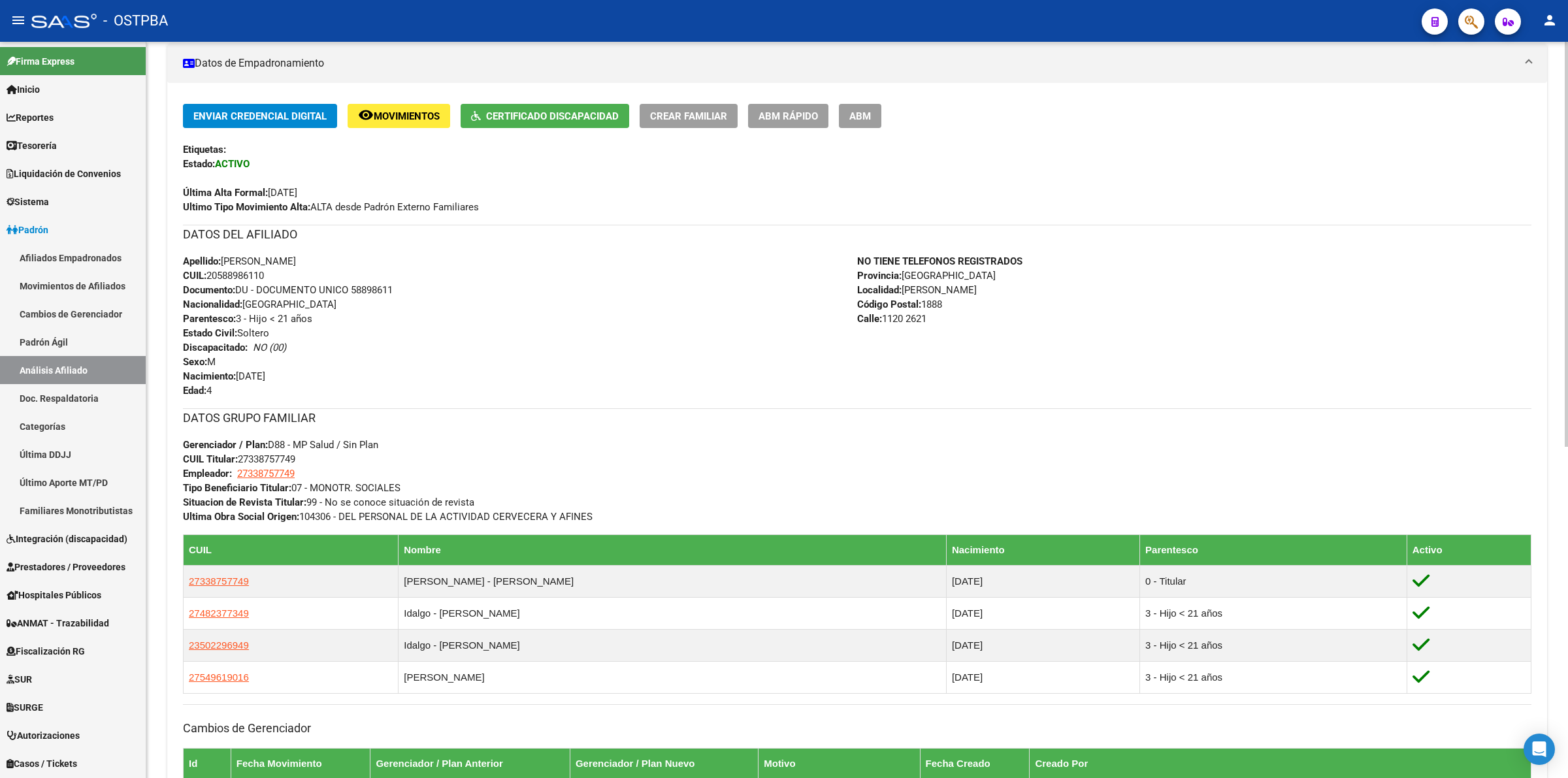
scroll to position [326, 0]
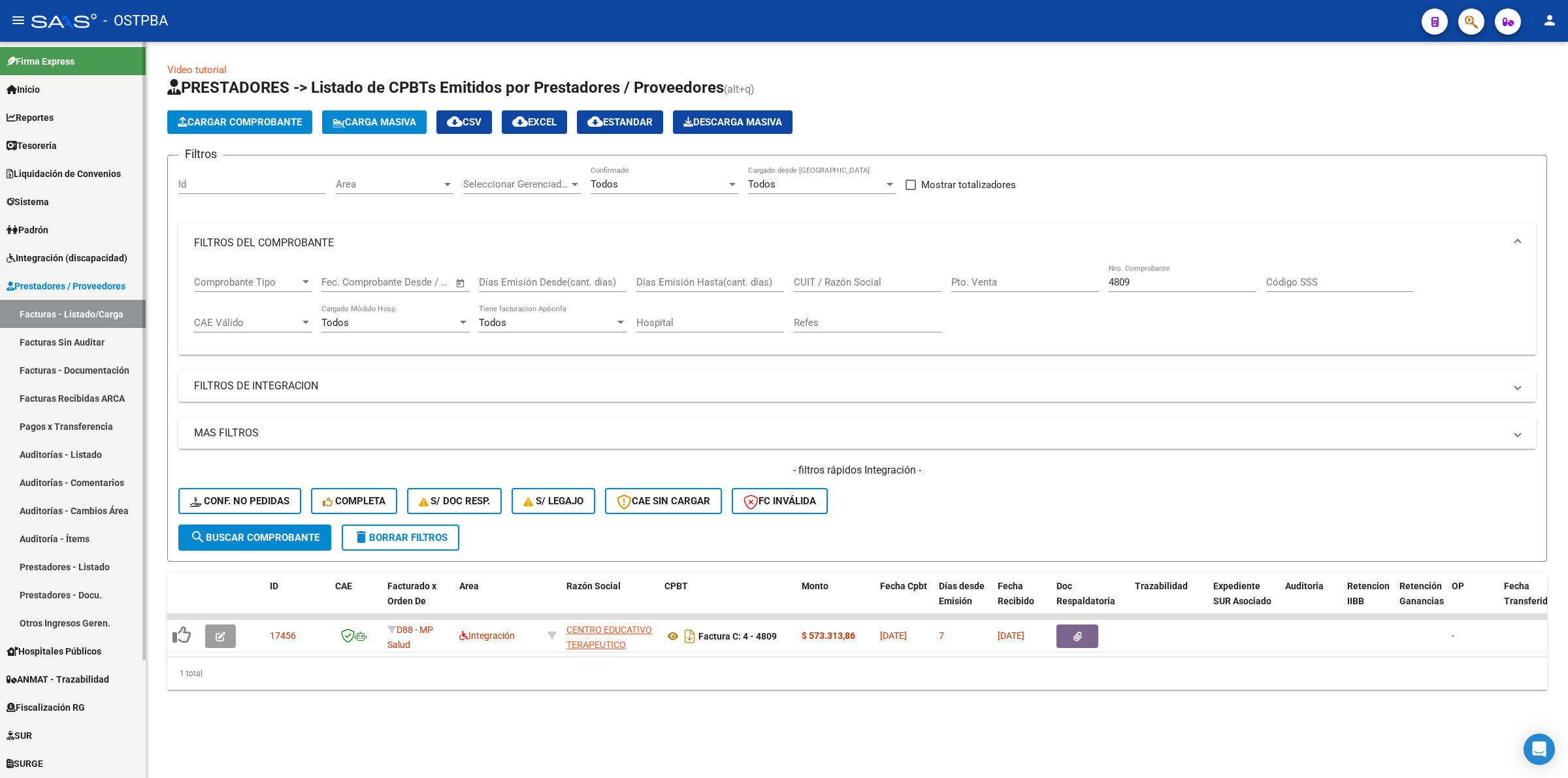
click at [46, 227] on span "Padrón" at bounding box center [28, 229] width 42 height 14
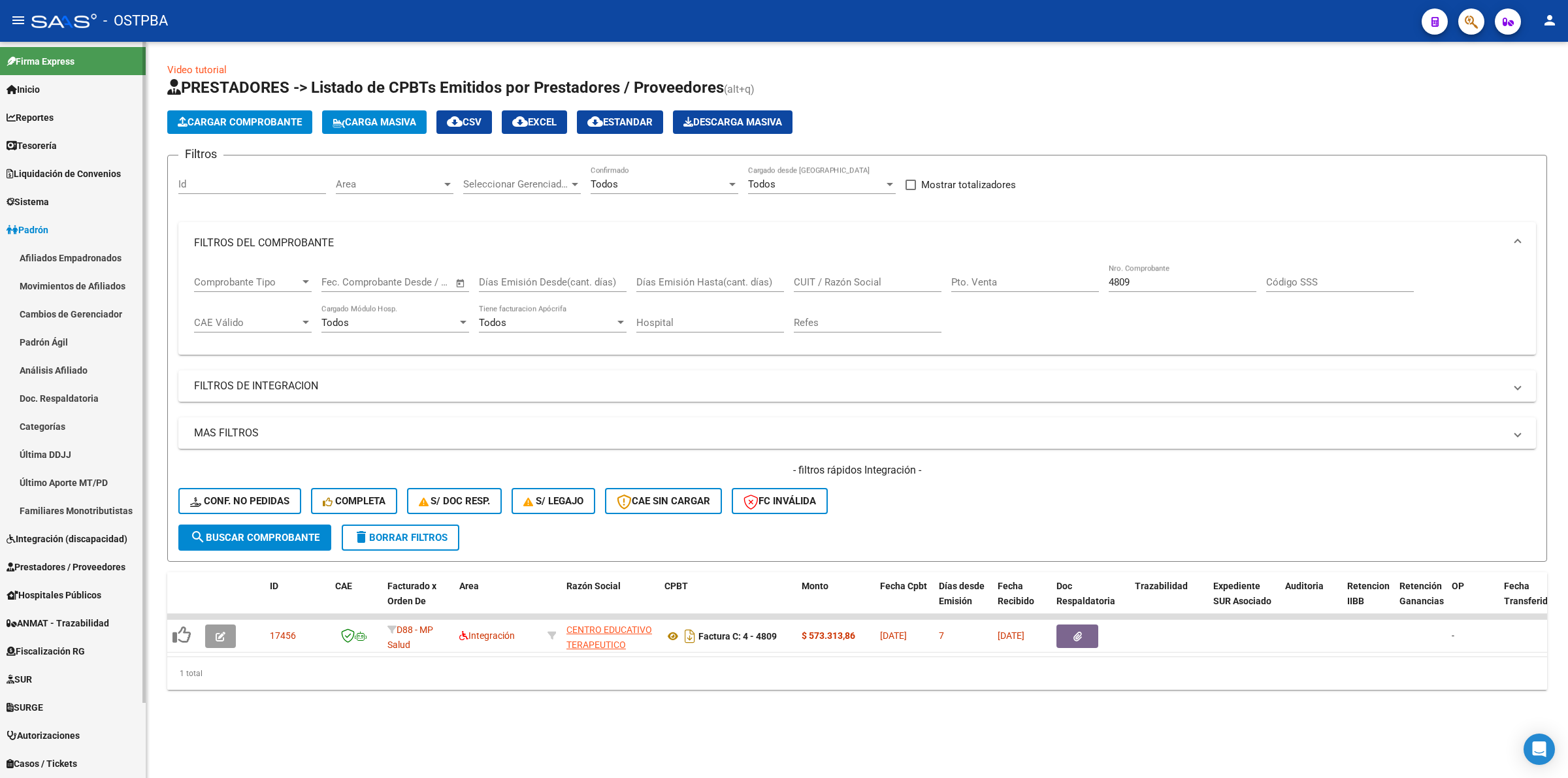
click at [66, 361] on link "Análisis Afiliado" at bounding box center [73, 369] width 146 height 28
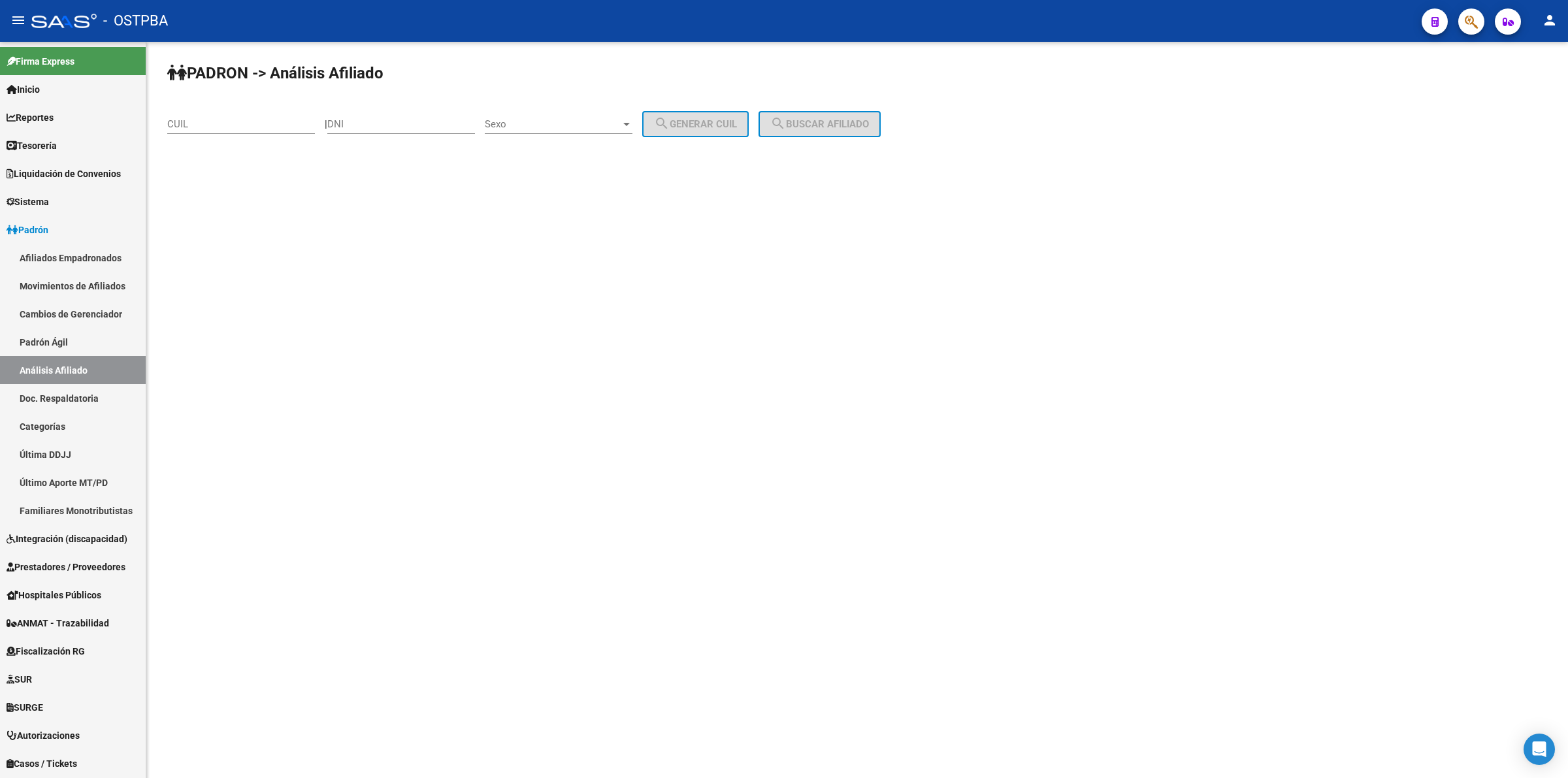
click at [384, 119] on input "DNI" at bounding box center [401, 124] width 148 height 12
paste input "29697177"
type input "29697177"
click at [538, 125] on span "Sexo" at bounding box center [553, 124] width 136 height 12
click at [543, 124] on span "Masculino" at bounding box center [573, 123] width 148 height 29
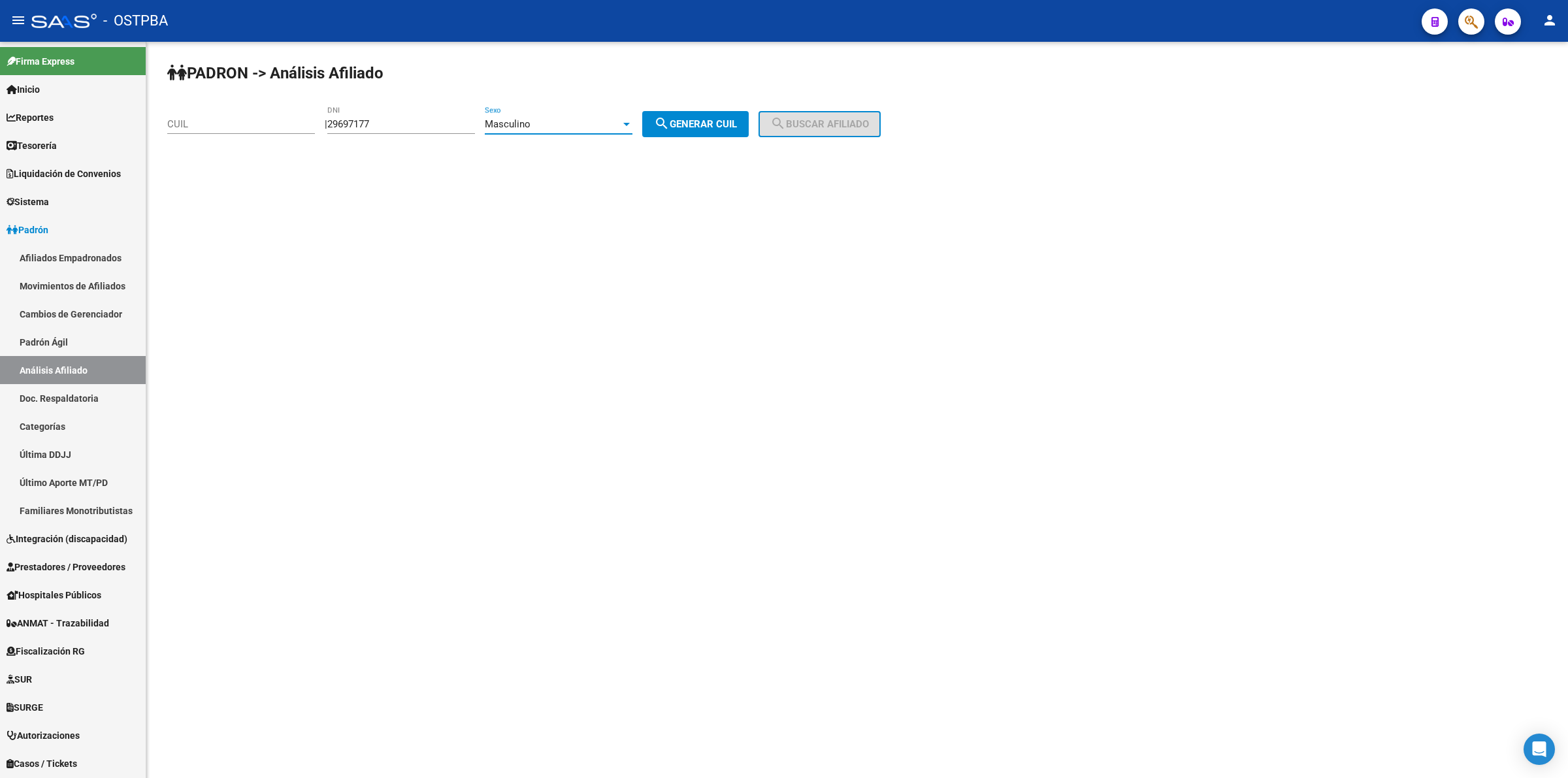
click at [711, 136] on div "PADRON -> Análisis Afiliado CUIL | 29697177 DNI Masculino Sexo search Generar C…" at bounding box center [857, 110] width 1422 height 137
click at [722, 125] on span "search Generar CUIL" at bounding box center [695, 124] width 83 height 12
type input "20-29697177-5"
click at [786, 125] on mat-icon "search" at bounding box center [778, 123] width 16 height 16
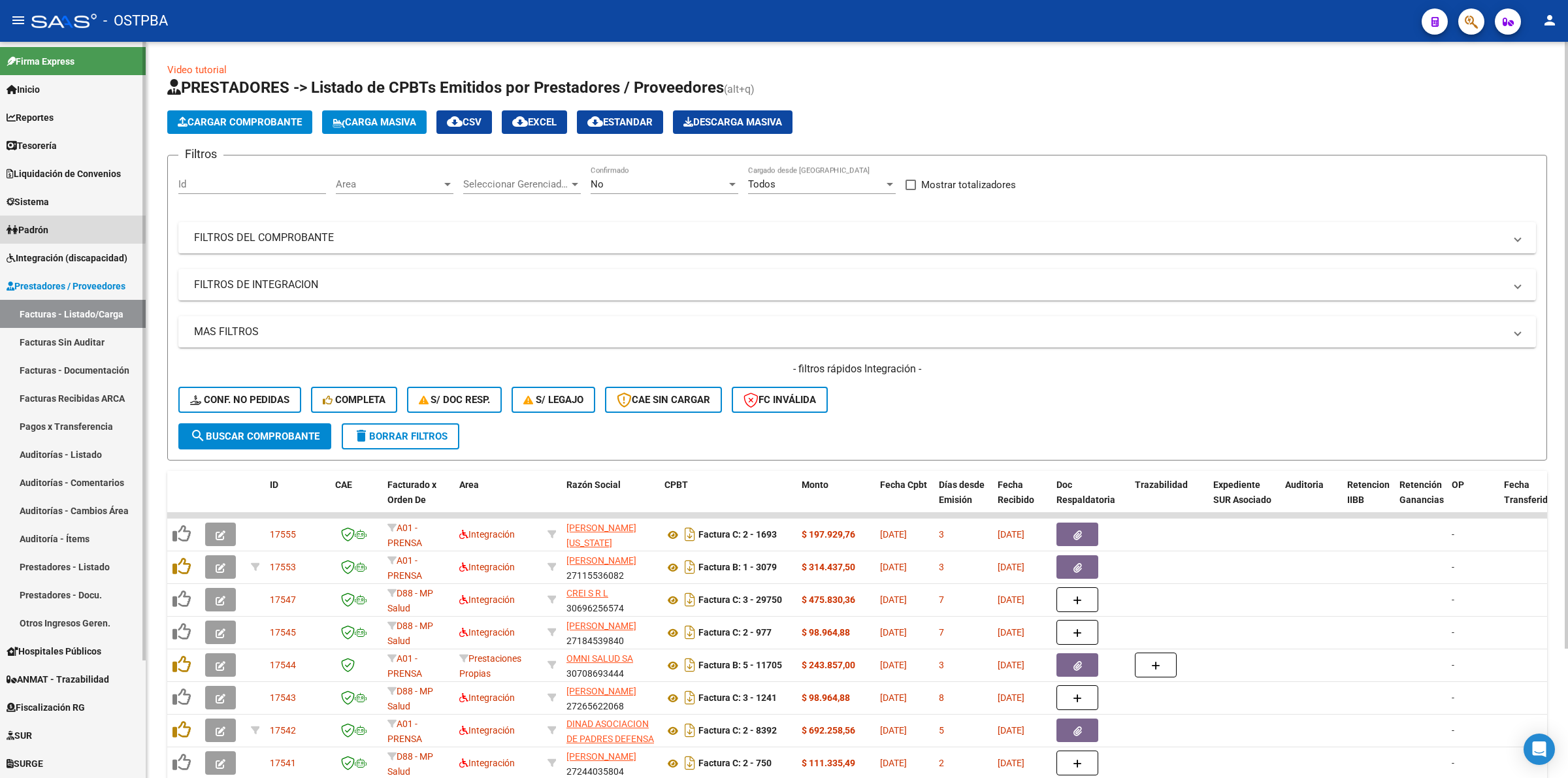
click at [49, 226] on span "Padrón" at bounding box center [28, 229] width 42 height 14
click at [31, 217] on link "Padrón" at bounding box center [73, 229] width 146 height 28
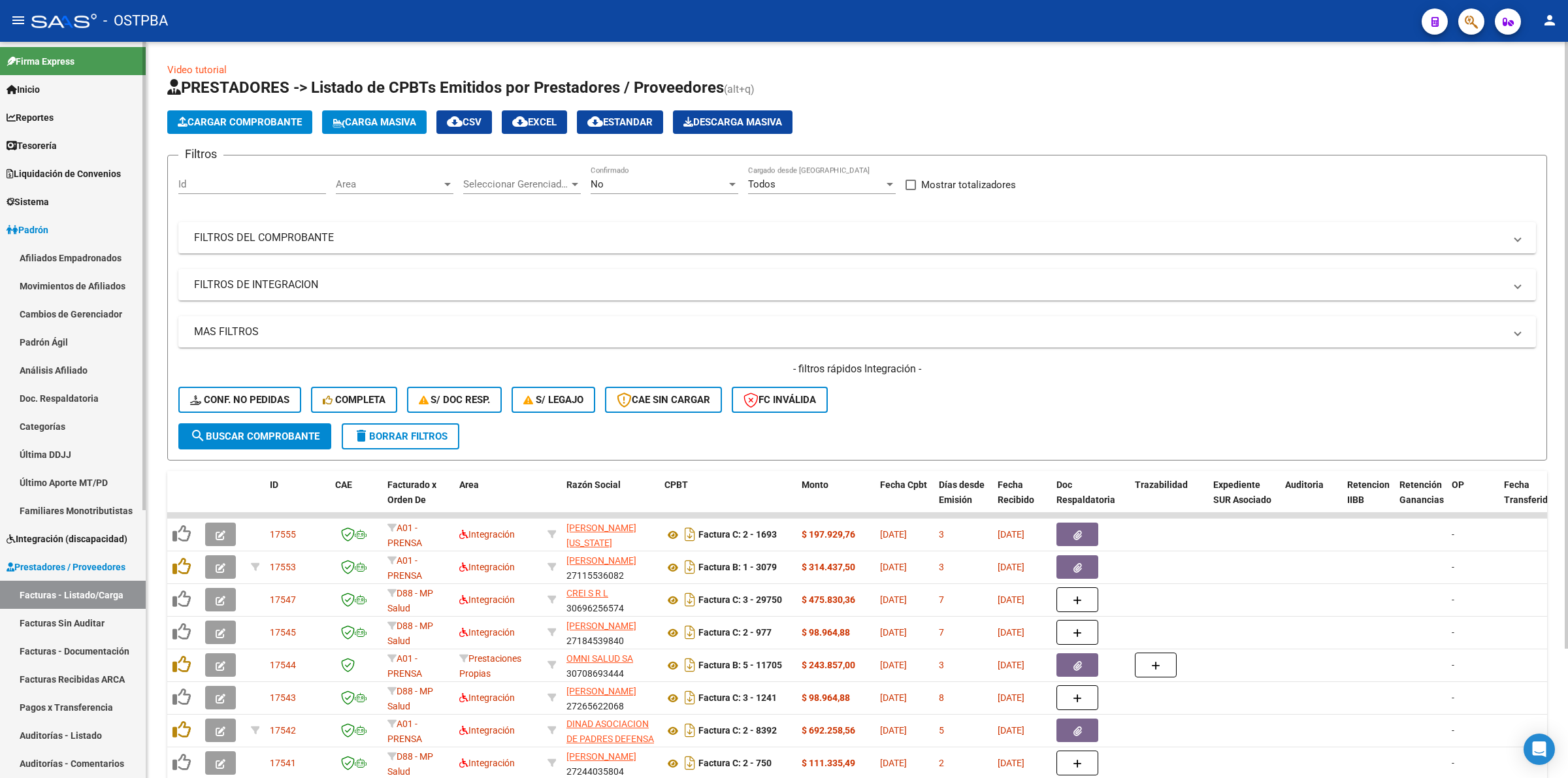
click at [54, 341] on link "Padrón Ágil" at bounding box center [73, 342] width 146 height 28
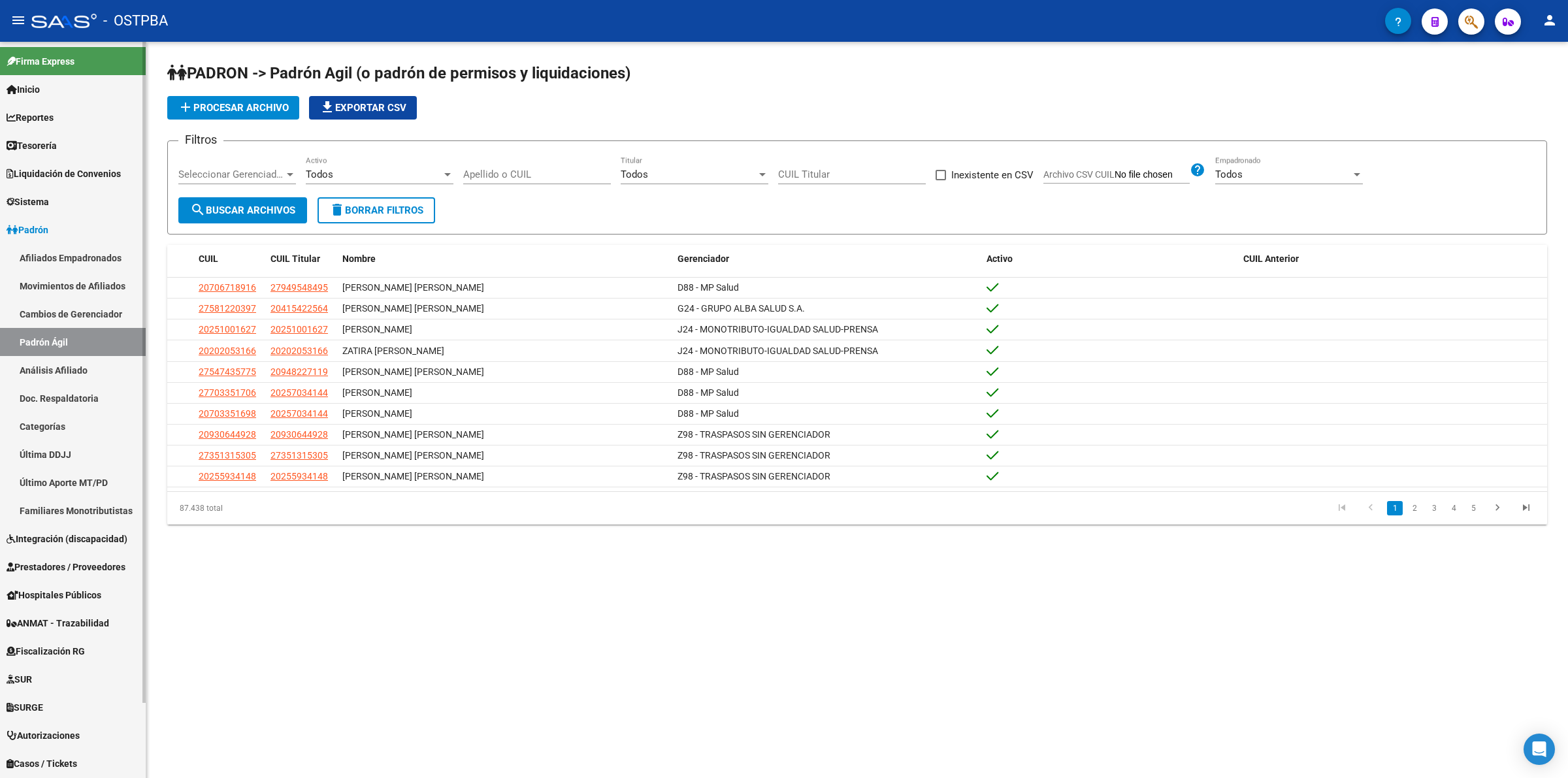
click at [59, 364] on link "Análisis Afiliado" at bounding box center [73, 369] width 146 height 28
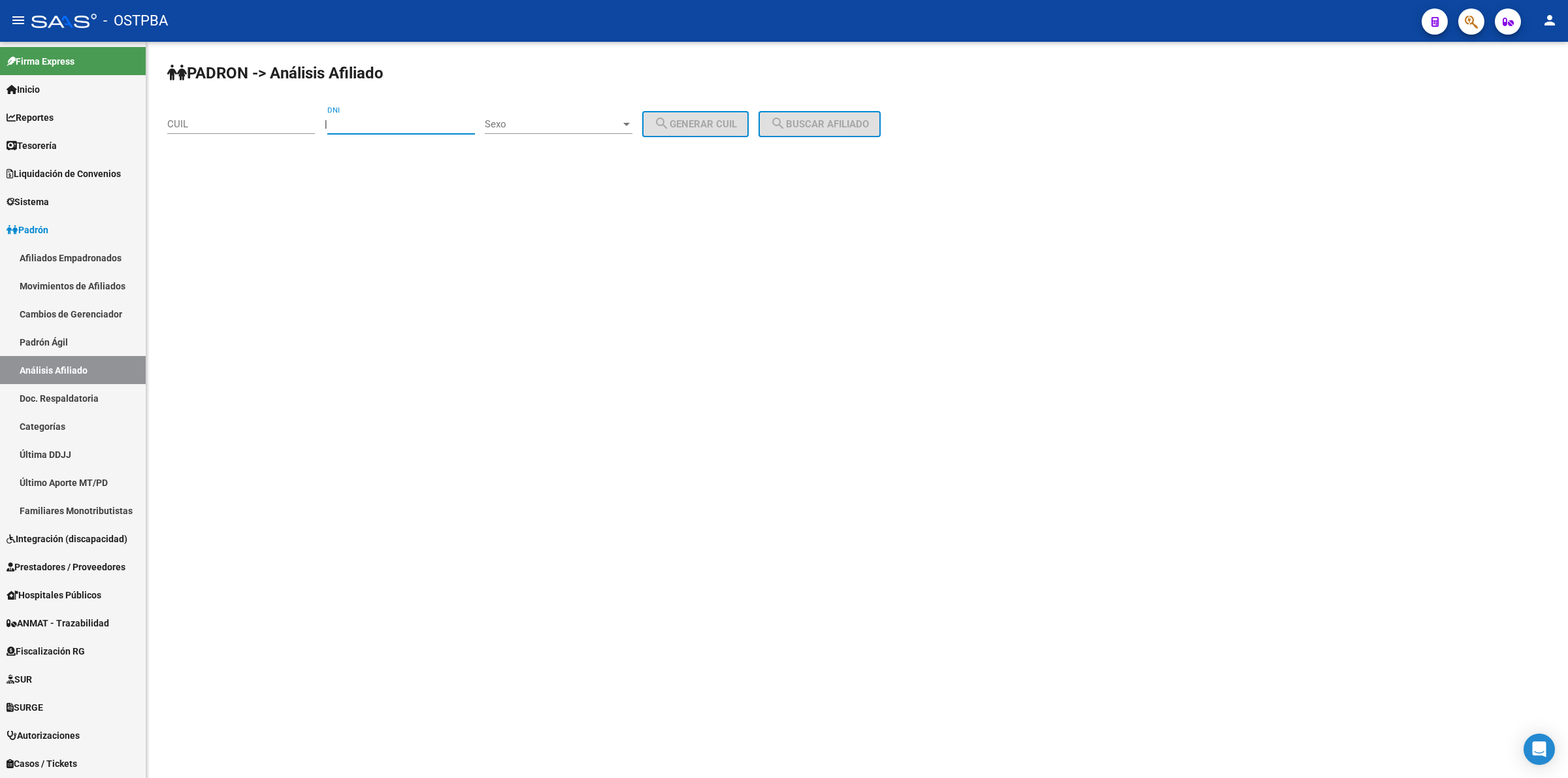
click at [405, 124] on input "DNI" at bounding box center [401, 124] width 148 height 12
paste input "29697177"
type input "29697177"
click at [541, 114] on div "Sexo Sexo" at bounding box center [559, 119] width 148 height 28
click at [540, 160] on span "Femenino" at bounding box center [573, 152] width 148 height 29
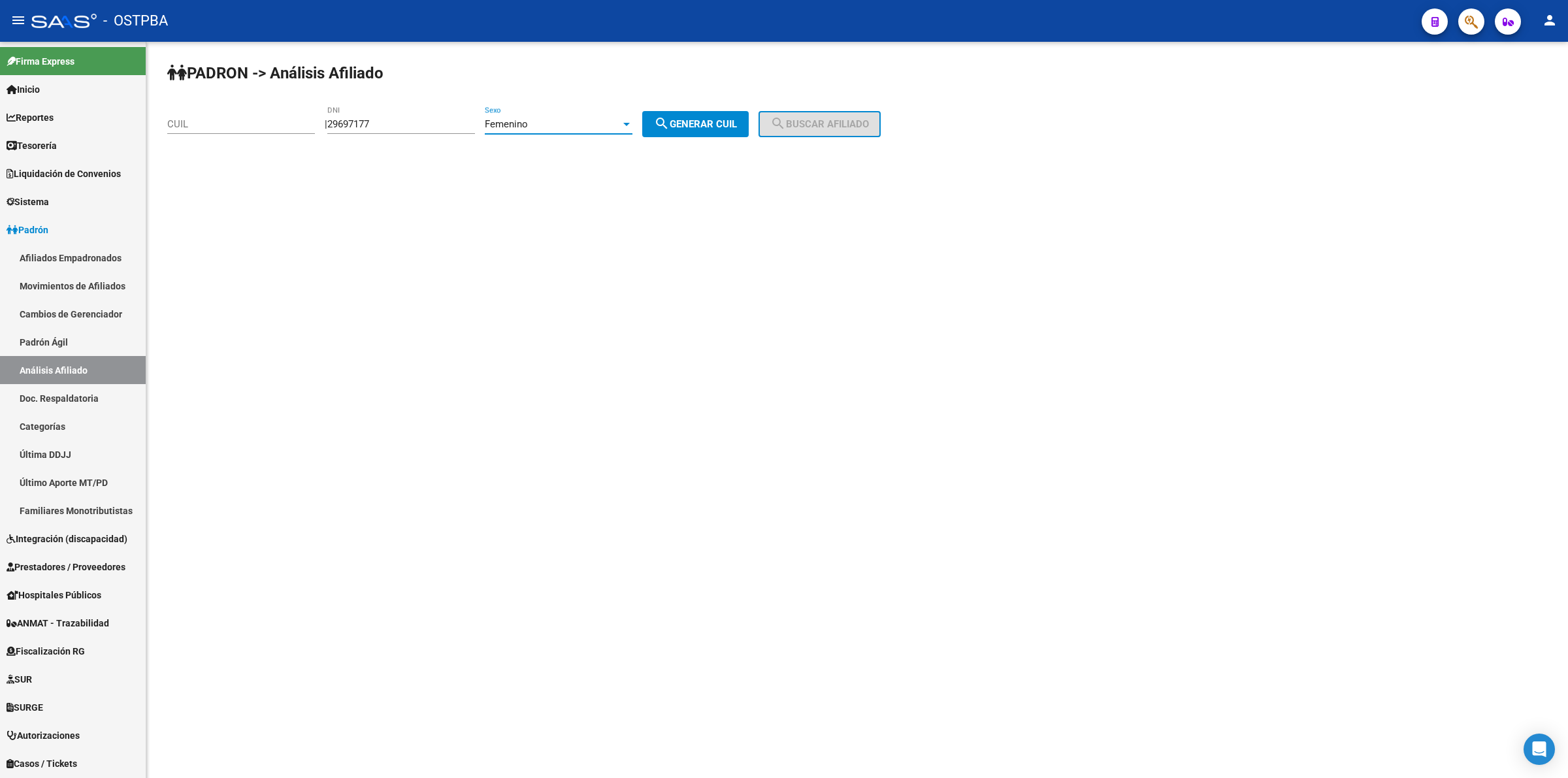
click at [707, 118] on span "search Generar CUIL" at bounding box center [695, 124] width 83 height 12
type input "23-29697177-4"
click at [809, 123] on span "search Buscar afiliado" at bounding box center [820, 124] width 99 height 12
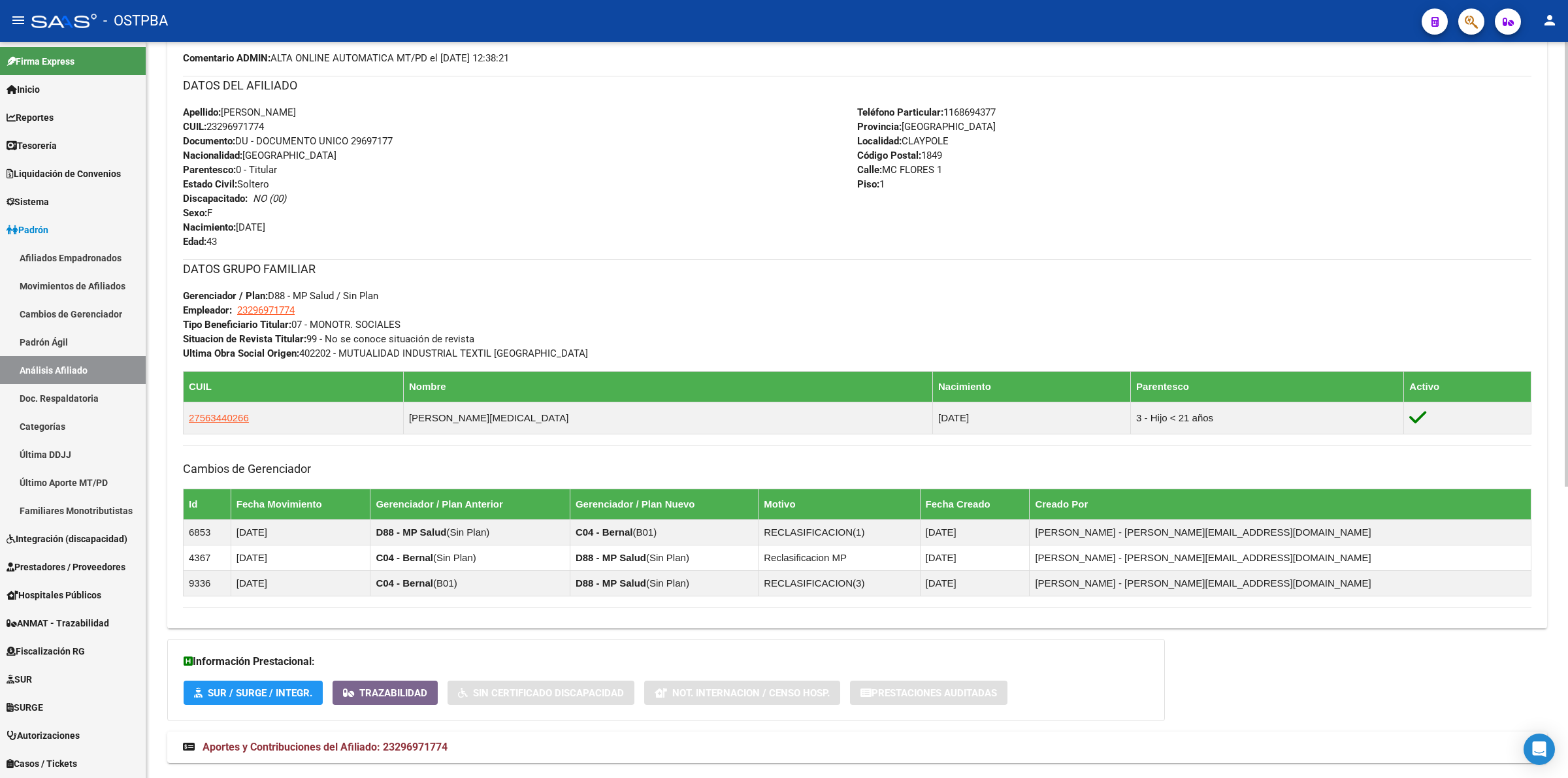
scroll to position [481, 0]
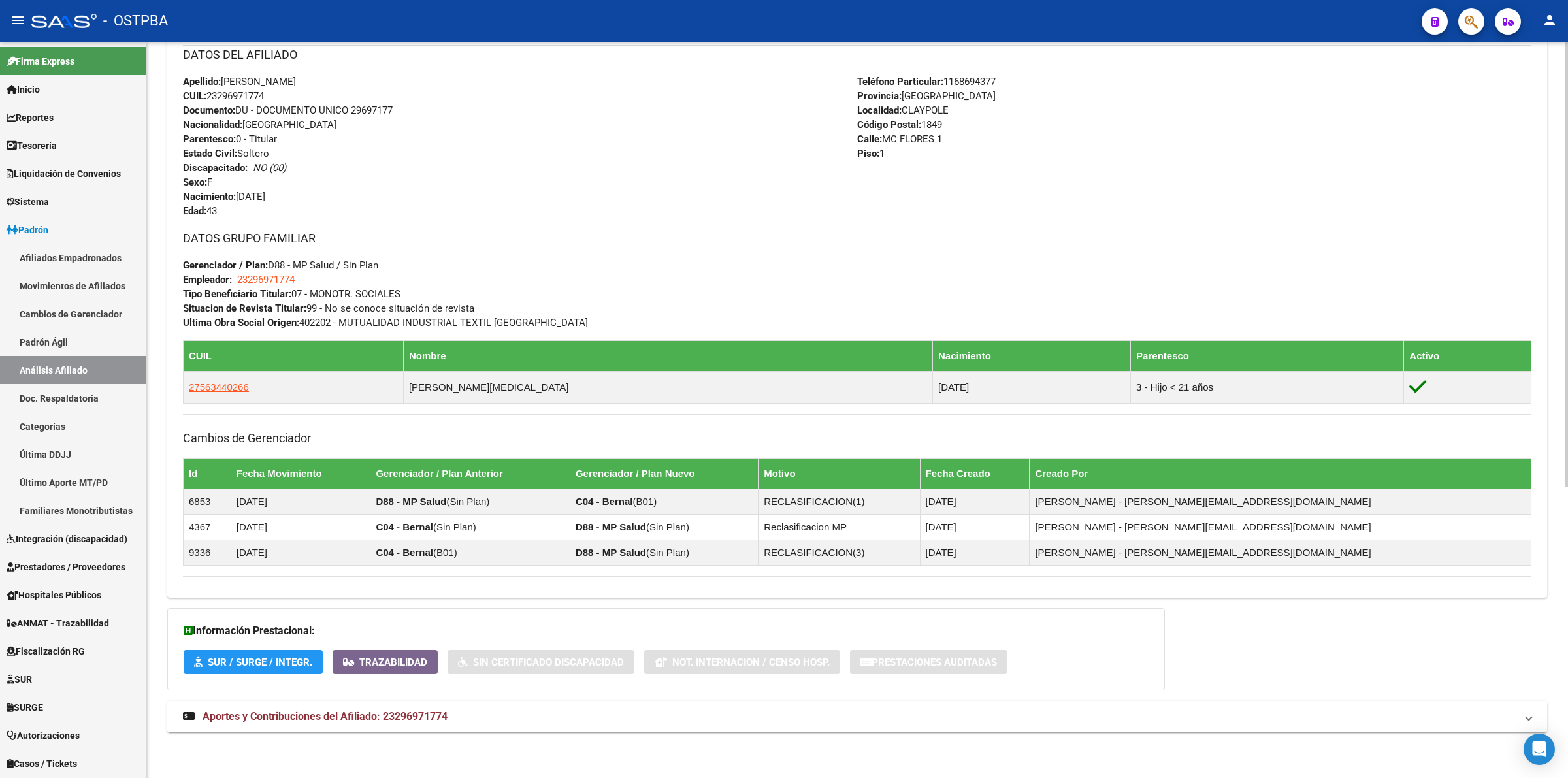
click at [342, 713] on span "Aportes y Contribuciones del Afiliado: 23296971774" at bounding box center [325, 716] width 245 height 13
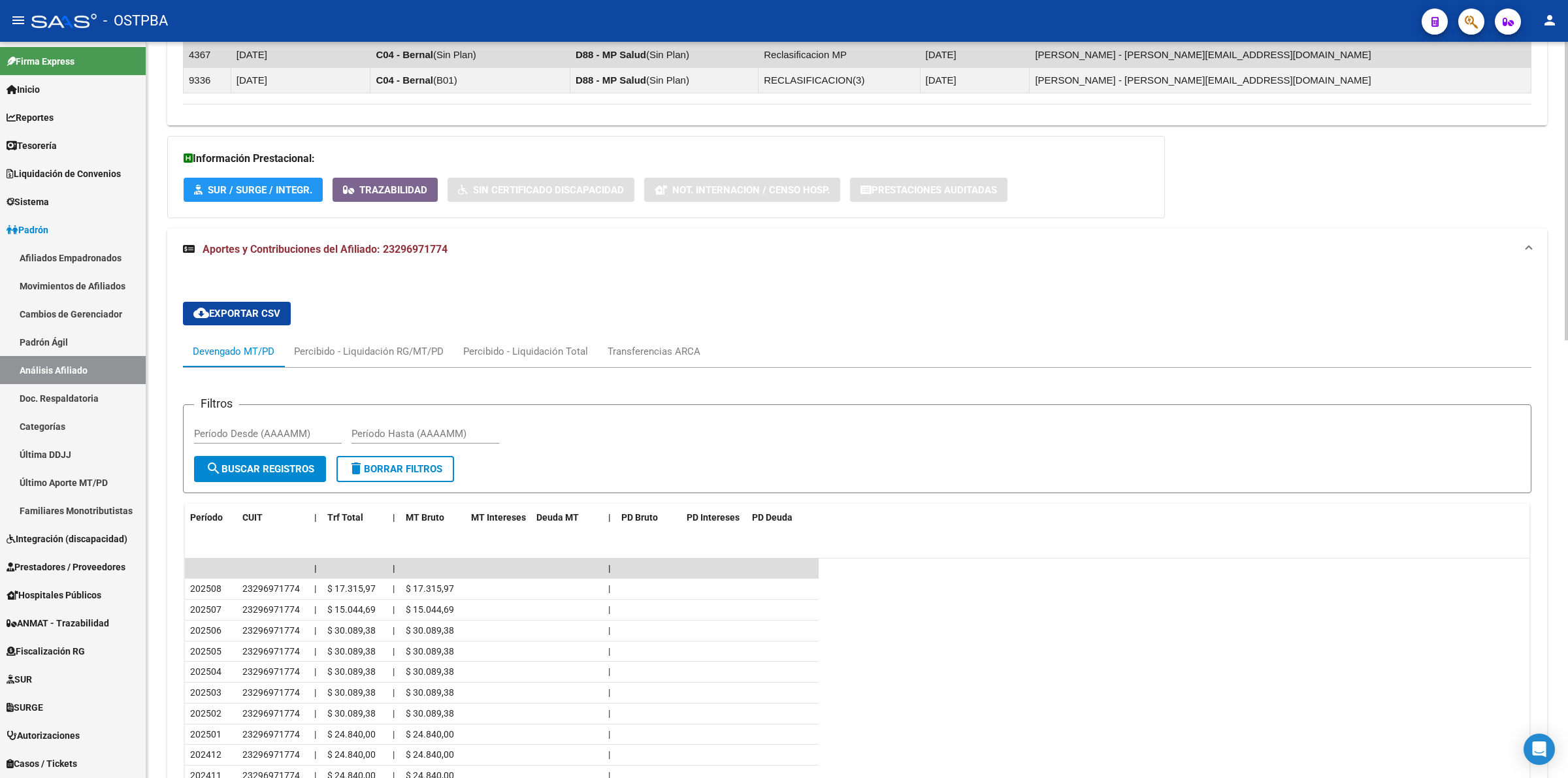
scroll to position [1078, 0]
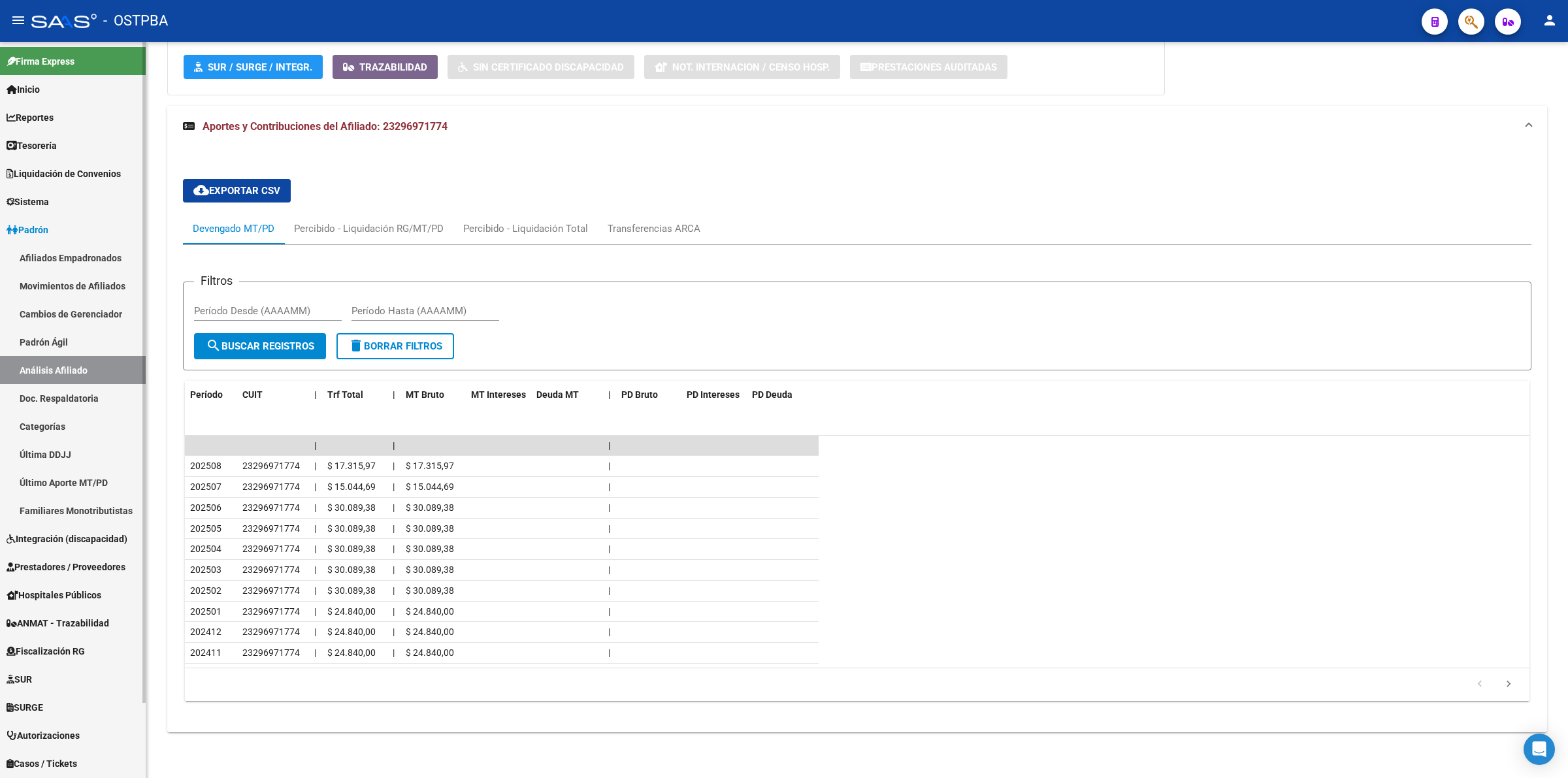
click at [50, 367] on link "Análisis Afiliado" at bounding box center [73, 369] width 146 height 28
click at [57, 332] on link "Padrón Ágil" at bounding box center [73, 342] width 146 height 28
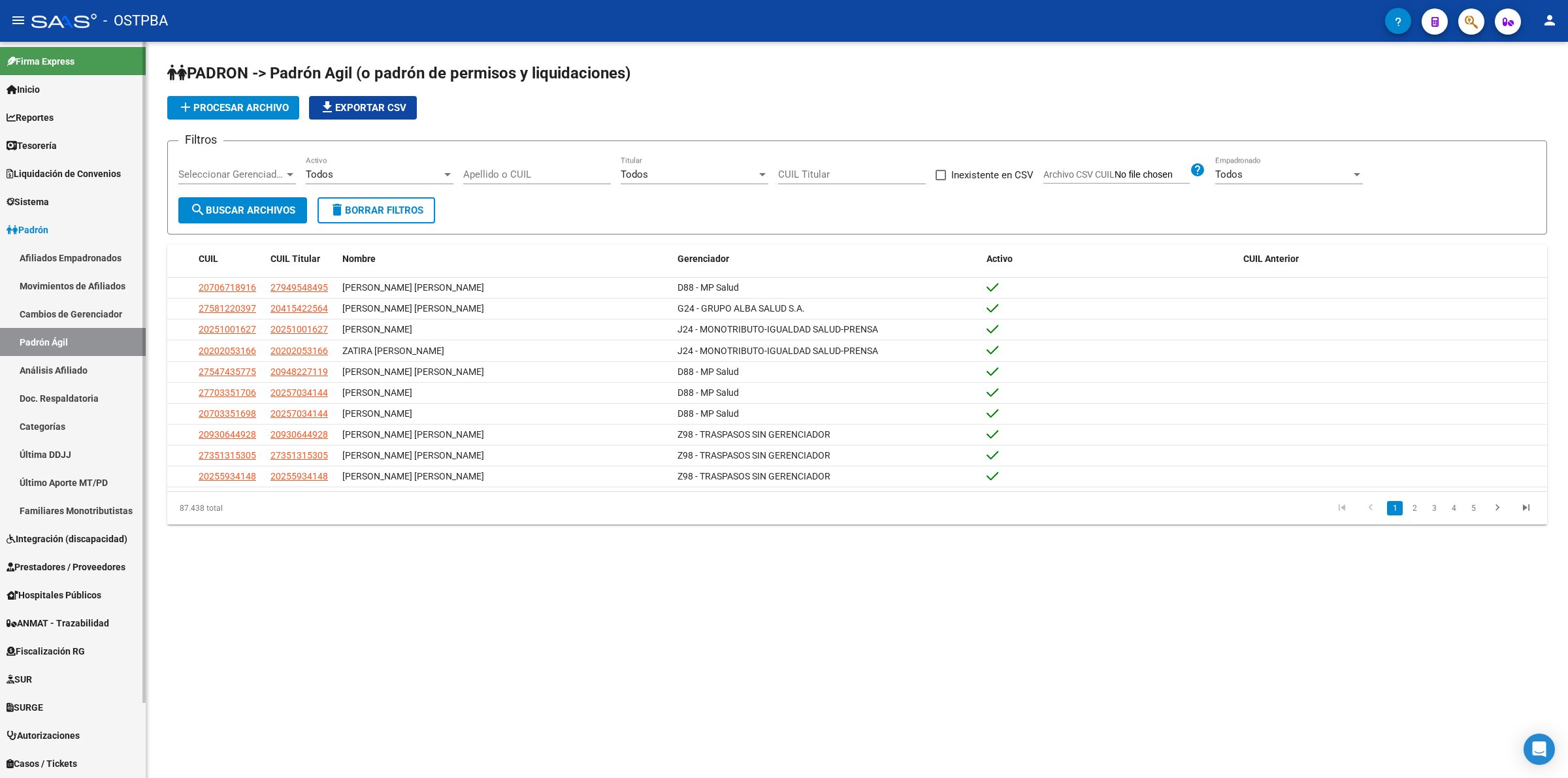
click at [51, 367] on link "Análisis Afiliado" at bounding box center [73, 369] width 146 height 28
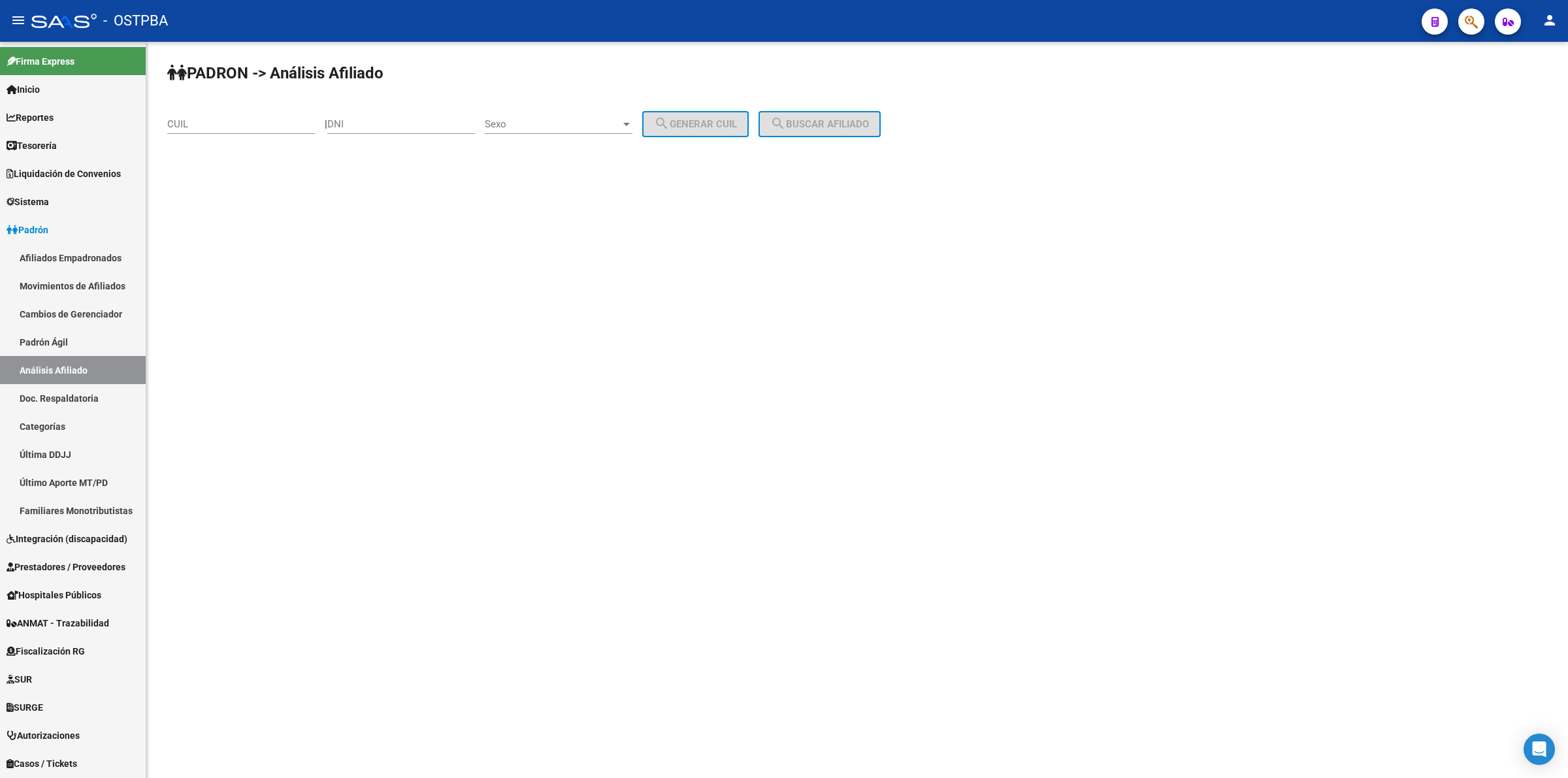
click at [416, 125] on input "DNI" at bounding box center [401, 124] width 148 height 12
type input "58598611"
click at [567, 119] on span "Sexo" at bounding box center [553, 124] width 136 height 12
click at [561, 122] on span "Masculino" at bounding box center [573, 123] width 148 height 29
click at [694, 123] on span "search Generar CUIL" at bounding box center [695, 124] width 83 height 12
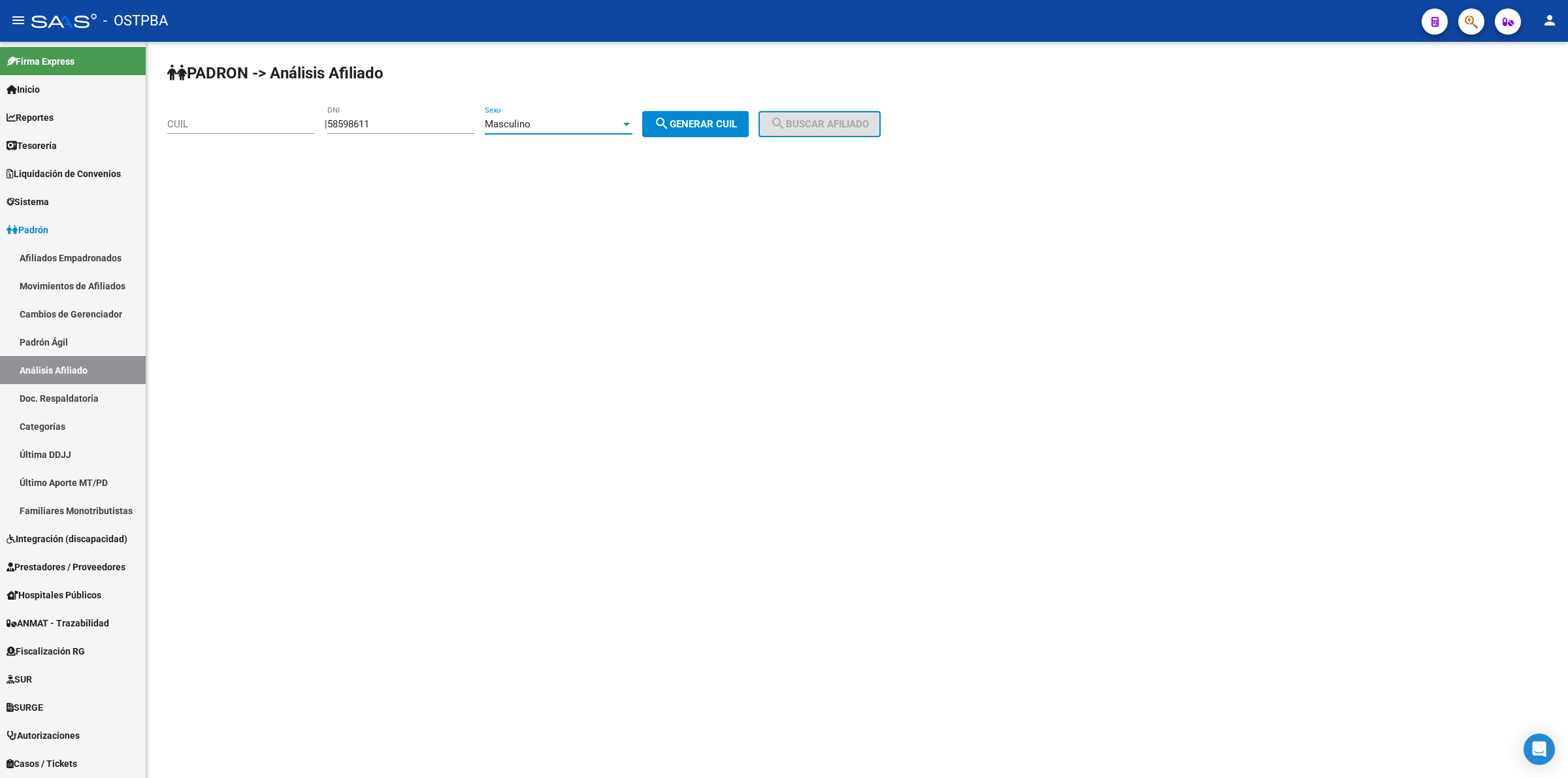
type input "23-58598611-9"
drag, startPoint x: 843, startPoint y: 128, endPoint x: 780, endPoint y: 140, distance: 64.1
click at [844, 128] on span "search Buscar afiliado" at bounding box center [820, 124] width 99 height 12
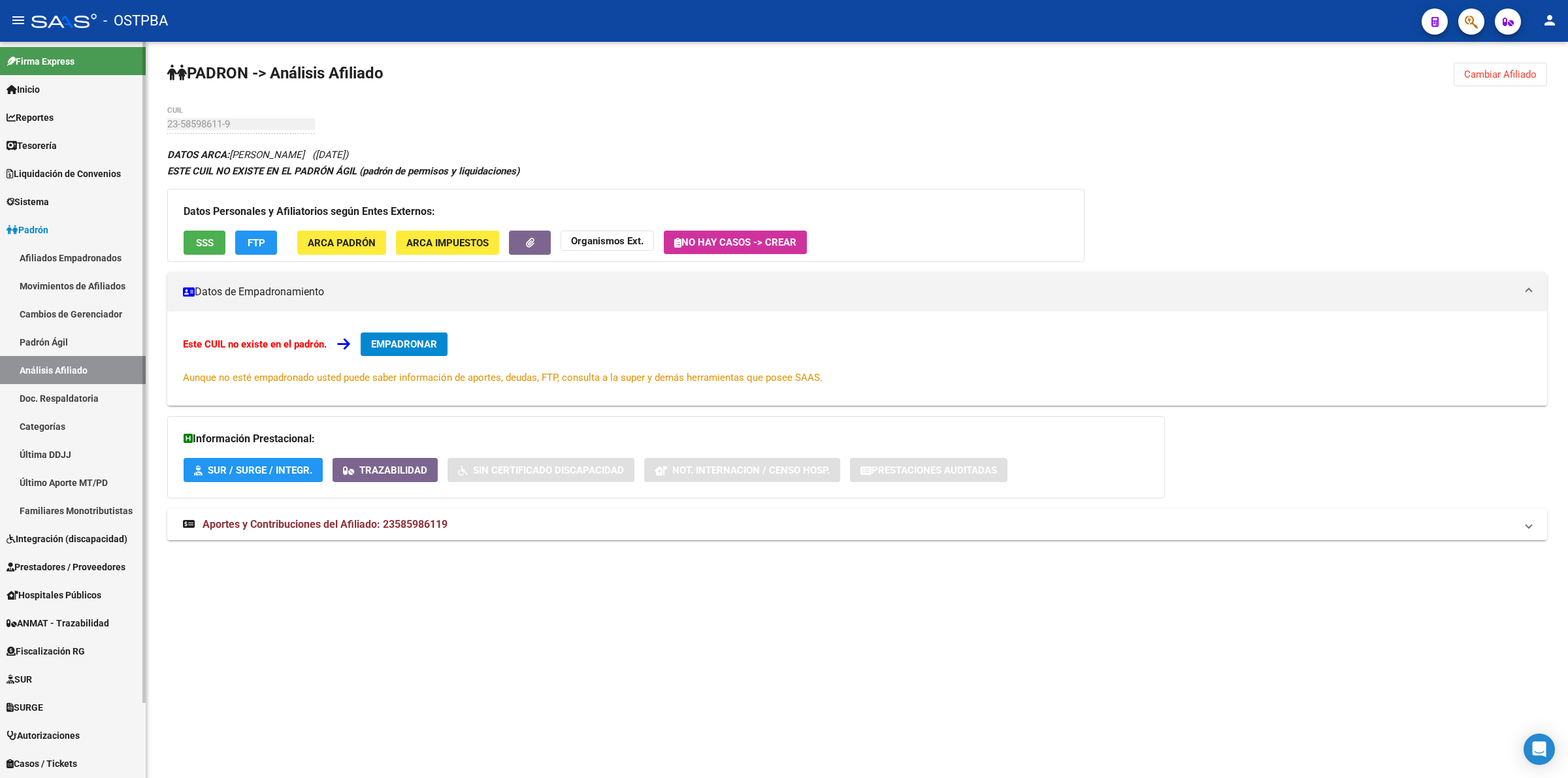
click at [62, 337] on link "Padrón Ágil" at bounding box center [73, 342] width 146 height 28
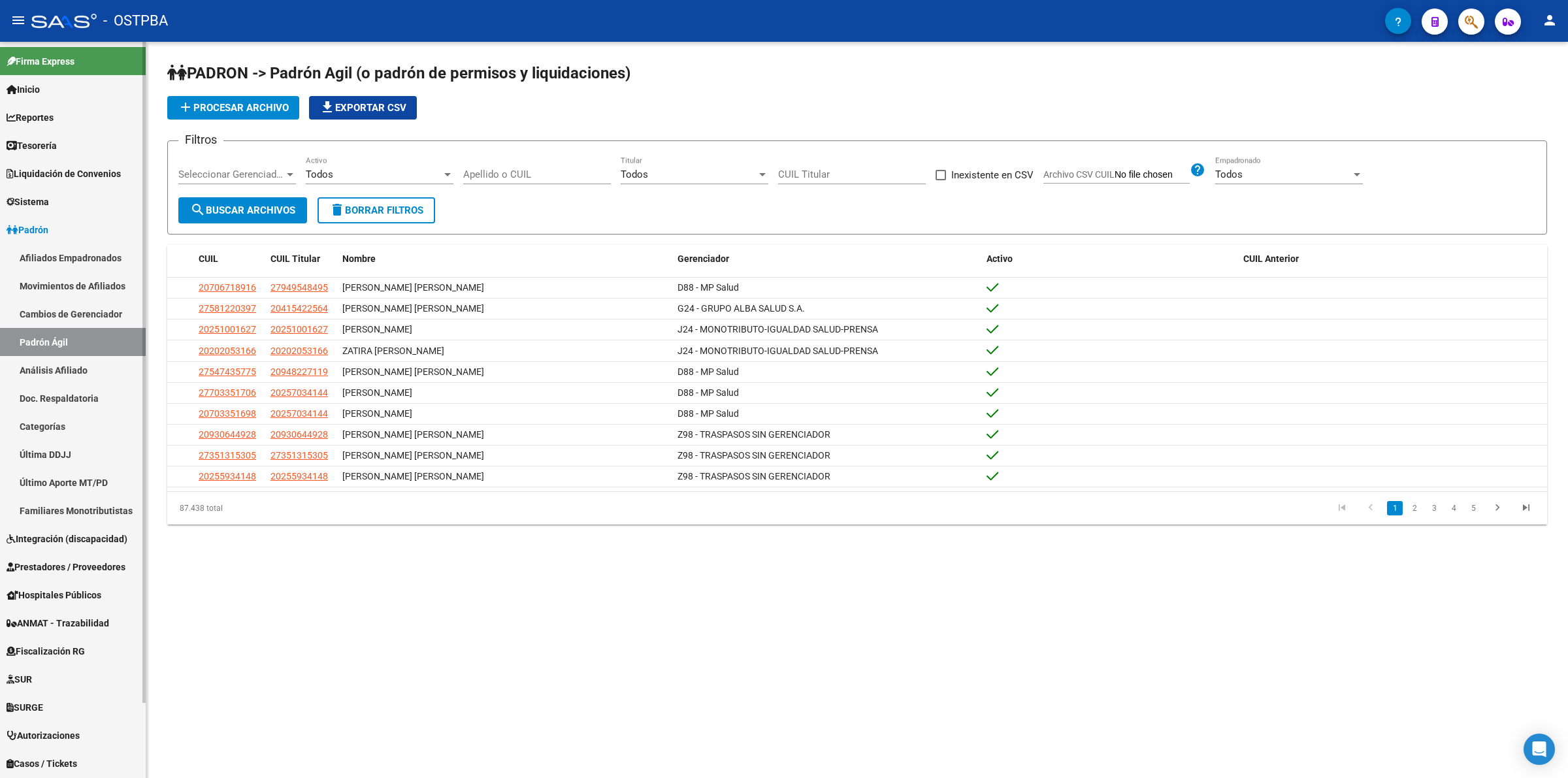
click at [67, 363] on link "Análisis Afiliado" at bounding box center [73, 369] width 146 height 28
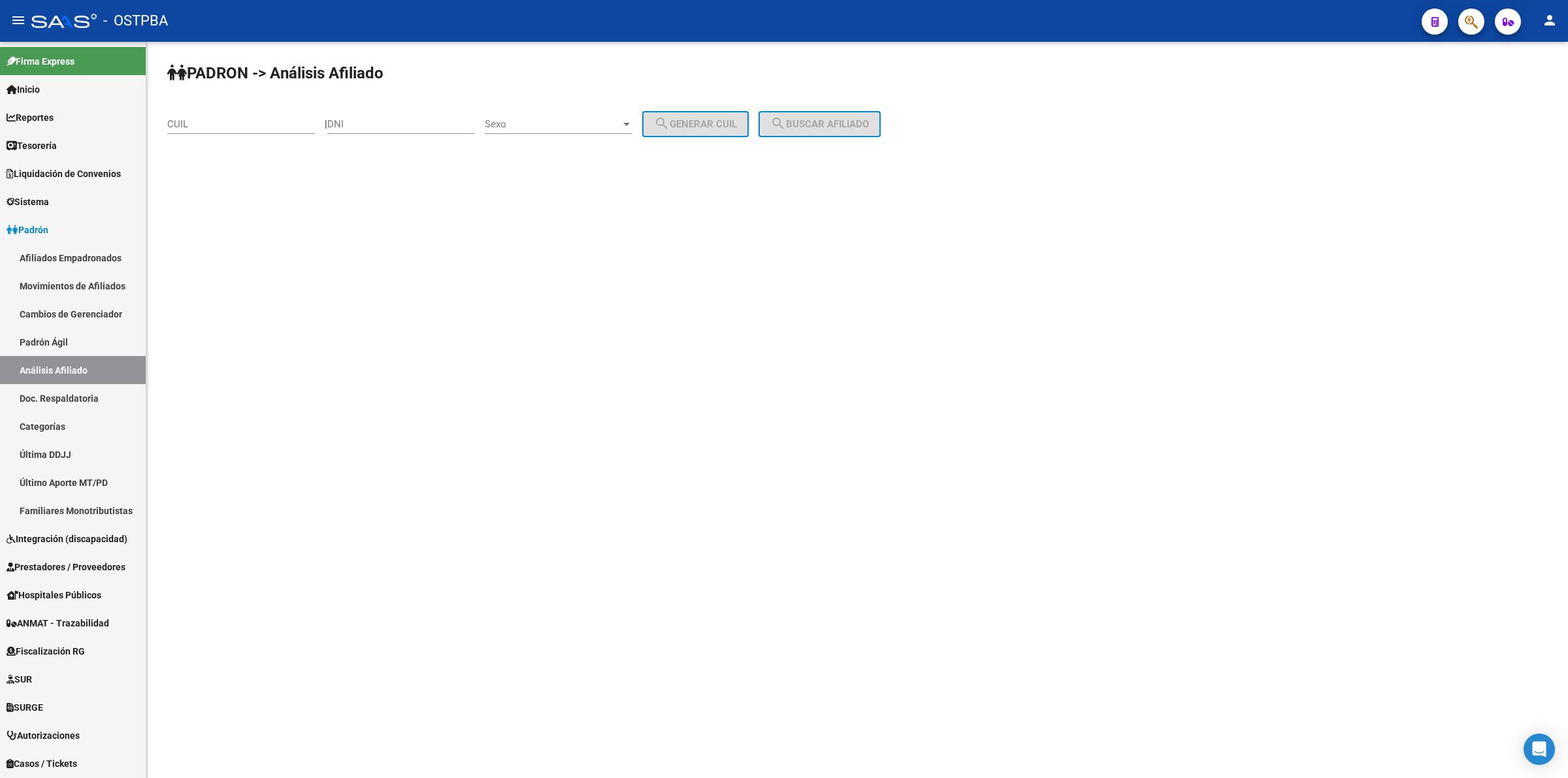
click at [438, 133] on div "DNI" at bounding box center [401, 119] width 148 height 28
type input "58898611"
click at [583, 133] on div "Sexo Sexo" at bounding box center [559, 119] width 148 height 28
click at [575, 131] on span "Masculino" at bounding box center [573, 123] width 148 height 29
click at [735, 118] on span "search Generar CUIL" at bounding box center [695, 124] width 83 height 12
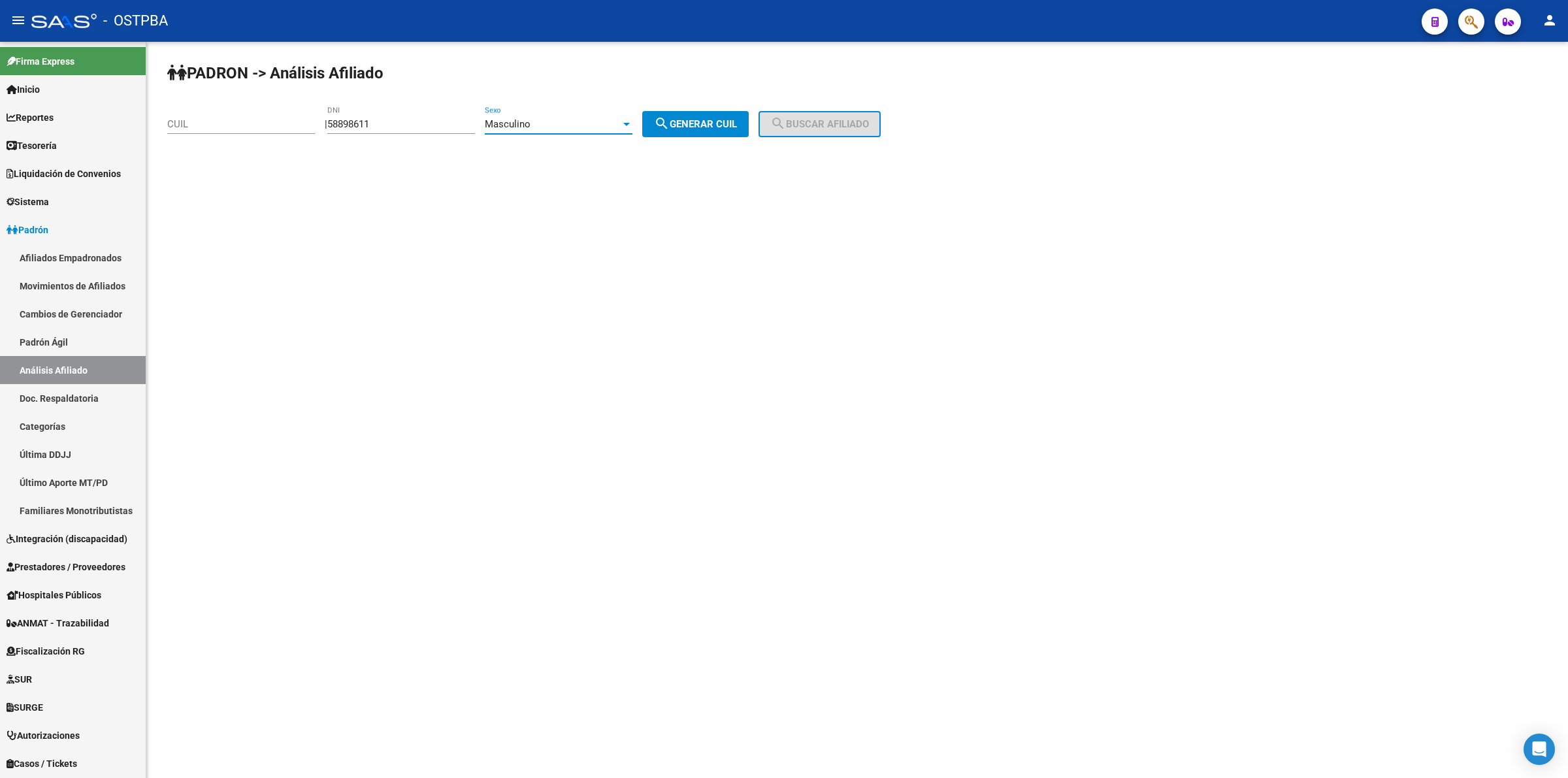
type input "20-58898611-0"
click at [824, 121] on span "search Buscar afiliado" at bounding box center [820, 124] width 99 height 12
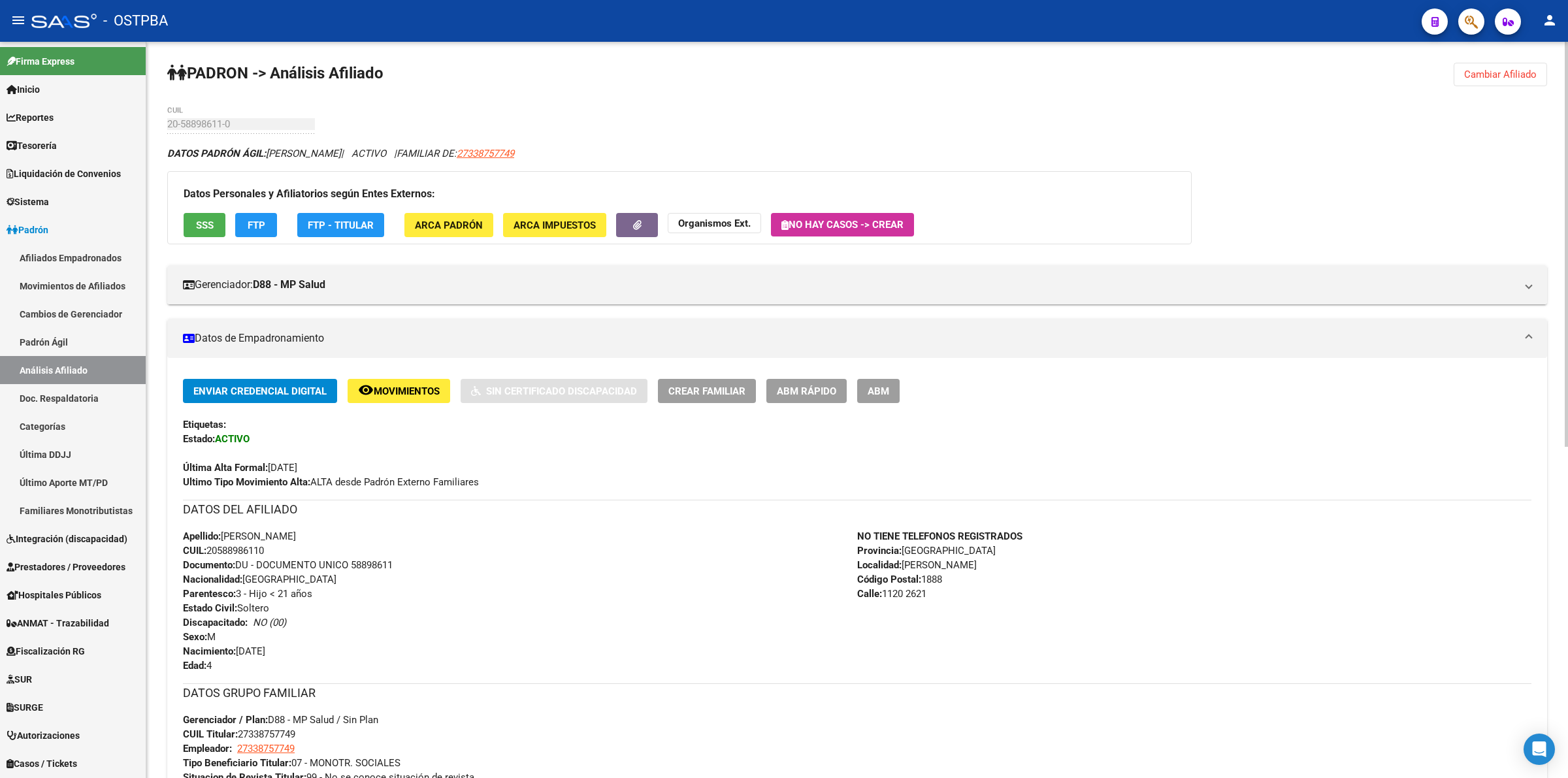
click at [240, 125] on div "PADRON -> Análisis Afiliado Cambiar Afiliado 20-58898611-0 CUIL DATOS PADRÓN ÁG…" at bounding box center [857, 708] width 1422 height 1333
drag, startPoint x: 165, startPoint y: 123, endPoint x: 143, endPoint y: 123, distance: 22.0
click at [143, 123] on mat-sidenav-container "Firma Express Inicio Instructivos Contacto OS Reportes Tablero de Control Ingre…" at bounding box center [784, 410] width 1568 height 736
click at [70, 556] on link "Prestadores / Proveedores" at bounding box center [73, 567] width 146 height 28
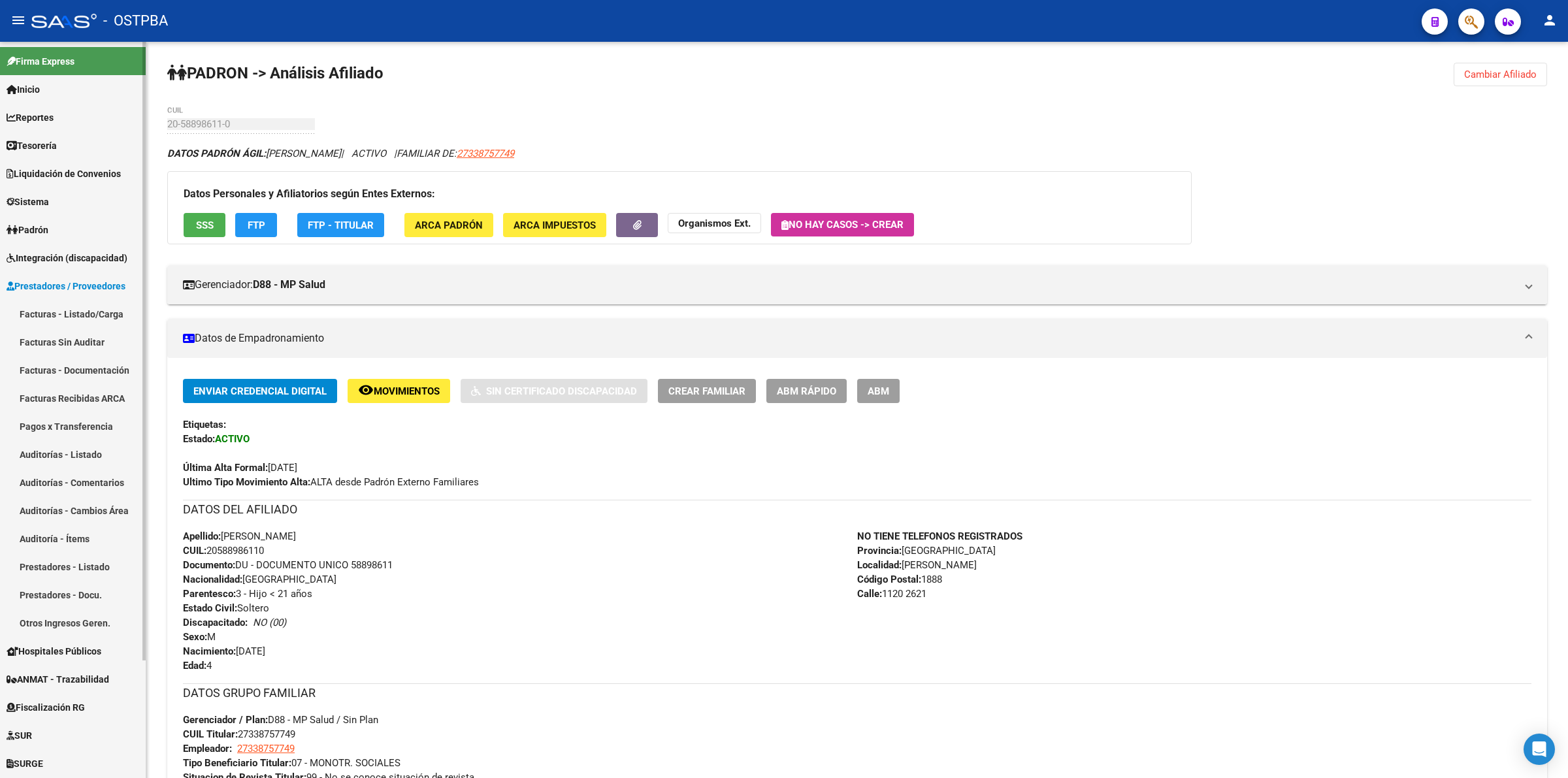
click at [89, 311] on link "Facturas - Listado/Carga" at bounding box center [73, 313] width 146 height 28
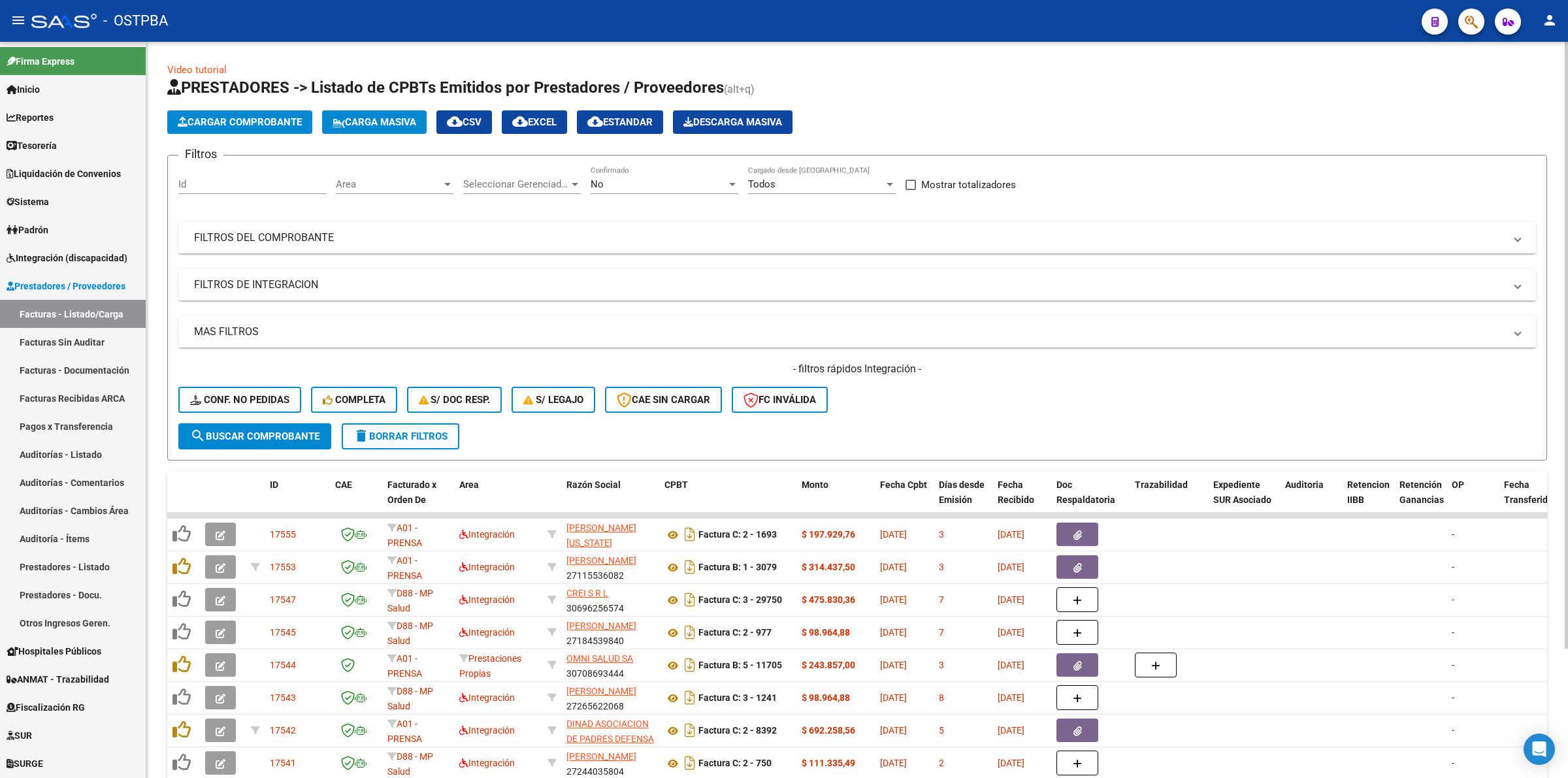
click at [662, 181] on div "No" at bounding box center [659, 184] width 136 height 12
click at [644, 128] on span "Todos" at bounding box center [665, 124] width 148 height 29
click at [260, 243] on mat-panel-title "FILTROS DEL COMPROBANTE" at bounding box center [849, 238] width 1310 height 14
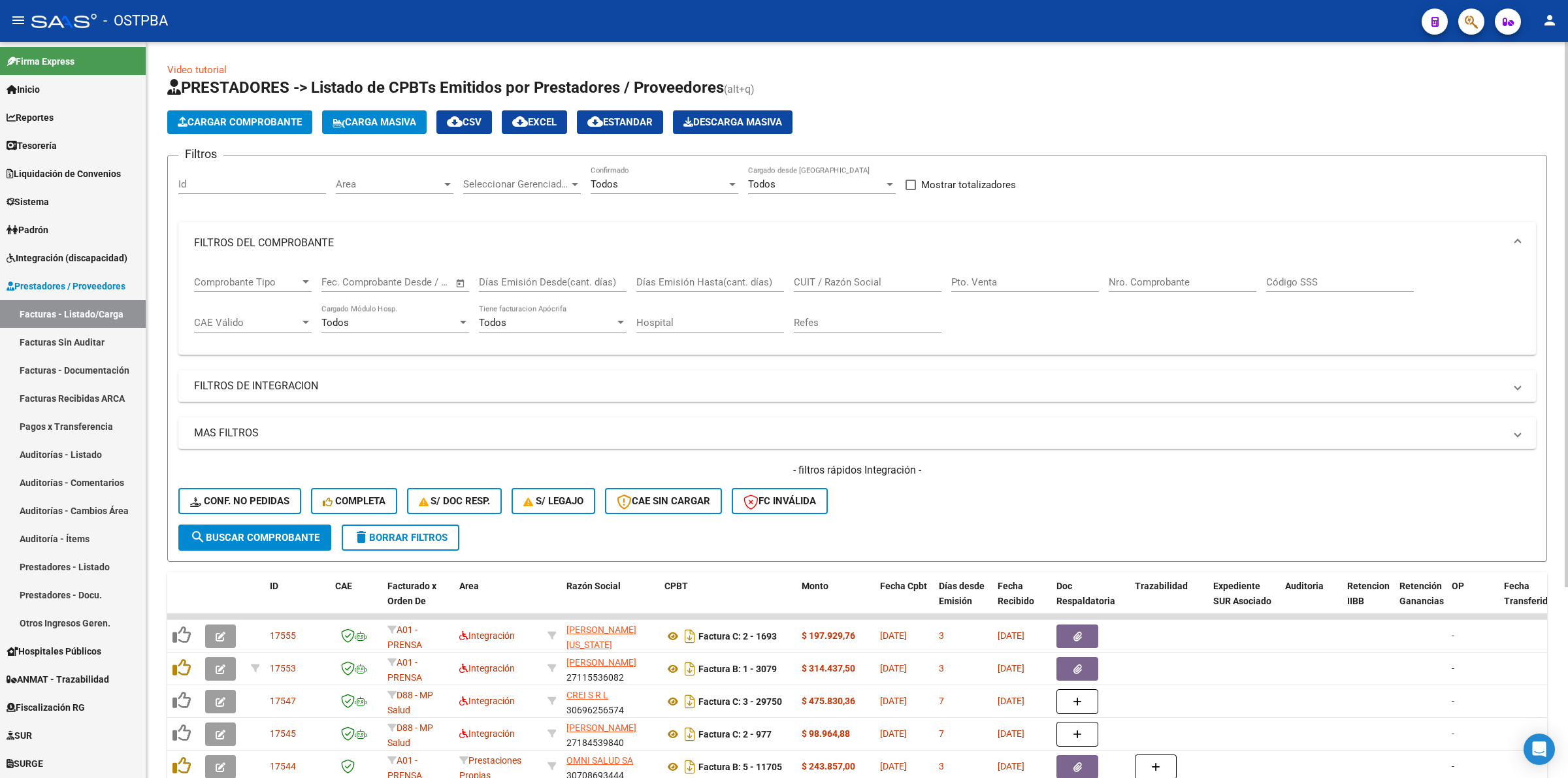
click at [301, 384] on mat-panel-title "FILTROS DE INTEGRACION" at bounding box center [849, 385] width 1310 height 14
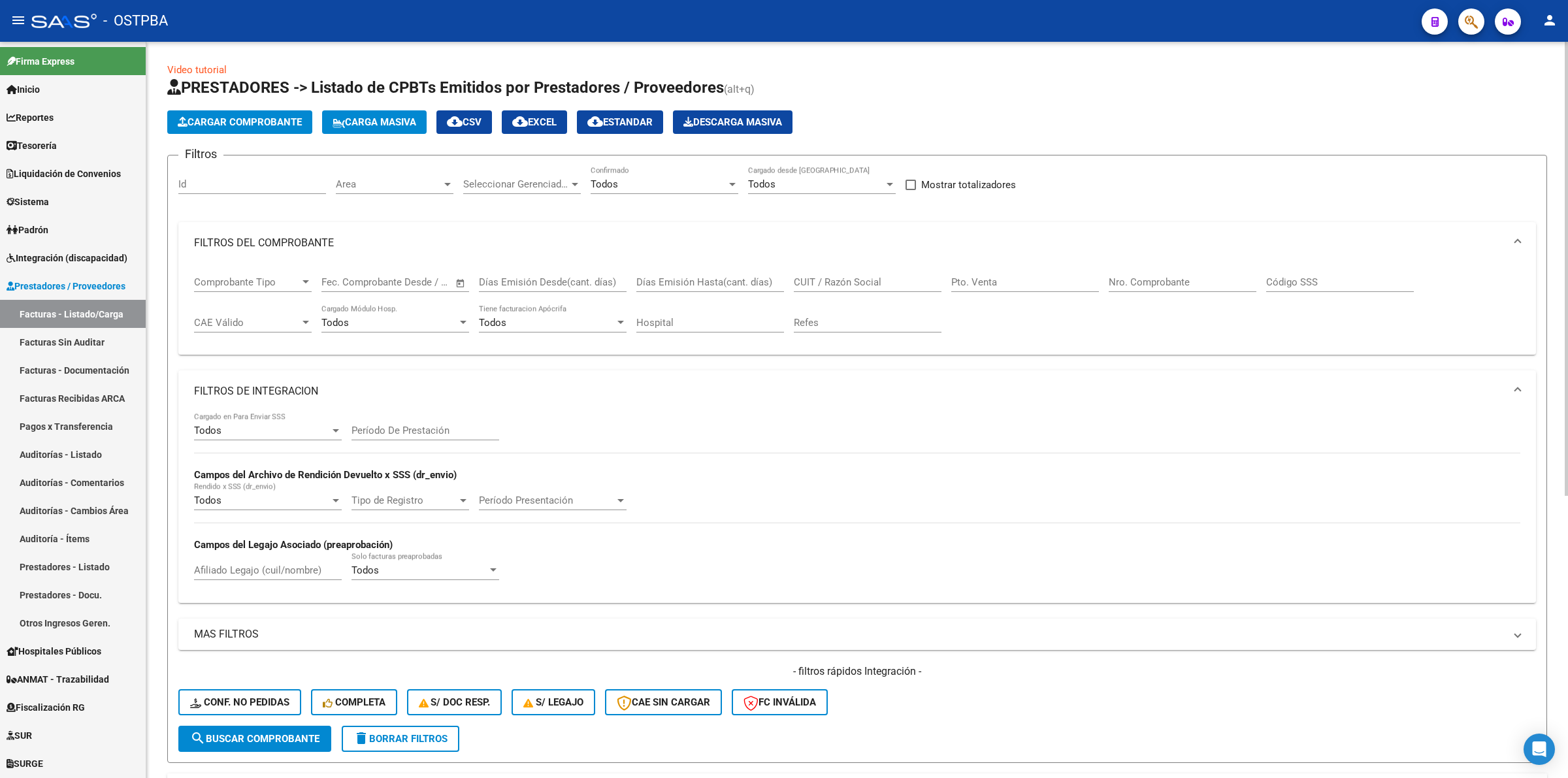
click at [289, 421] on div "Todos Cargado en Para Enviar SSS" at bounding box center [268, 426] width 148 height 28
click at [283, 488] on span "No" at bounding box center [268, 488] width 148 height 29
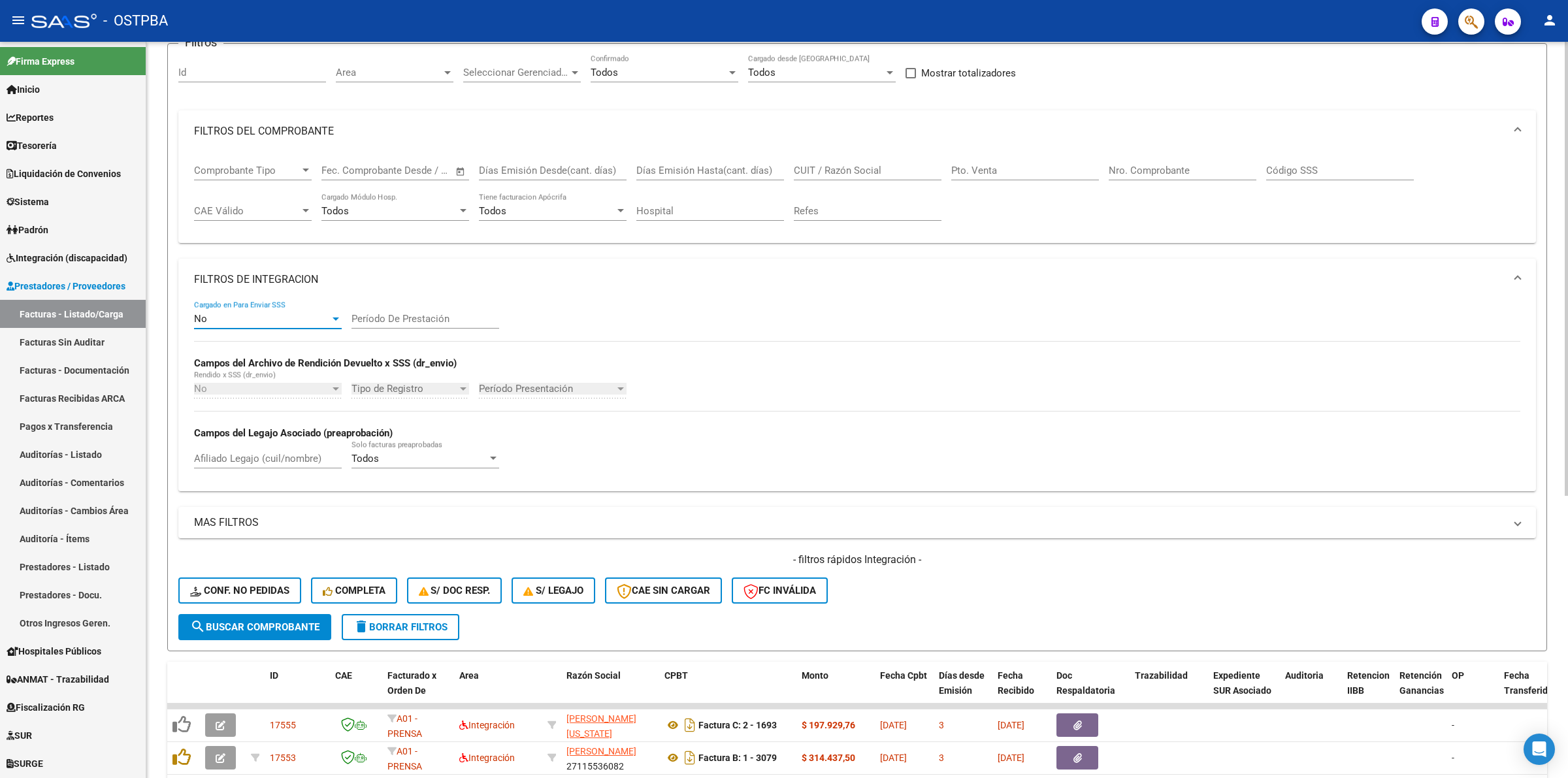
scroll to position [245, 0]
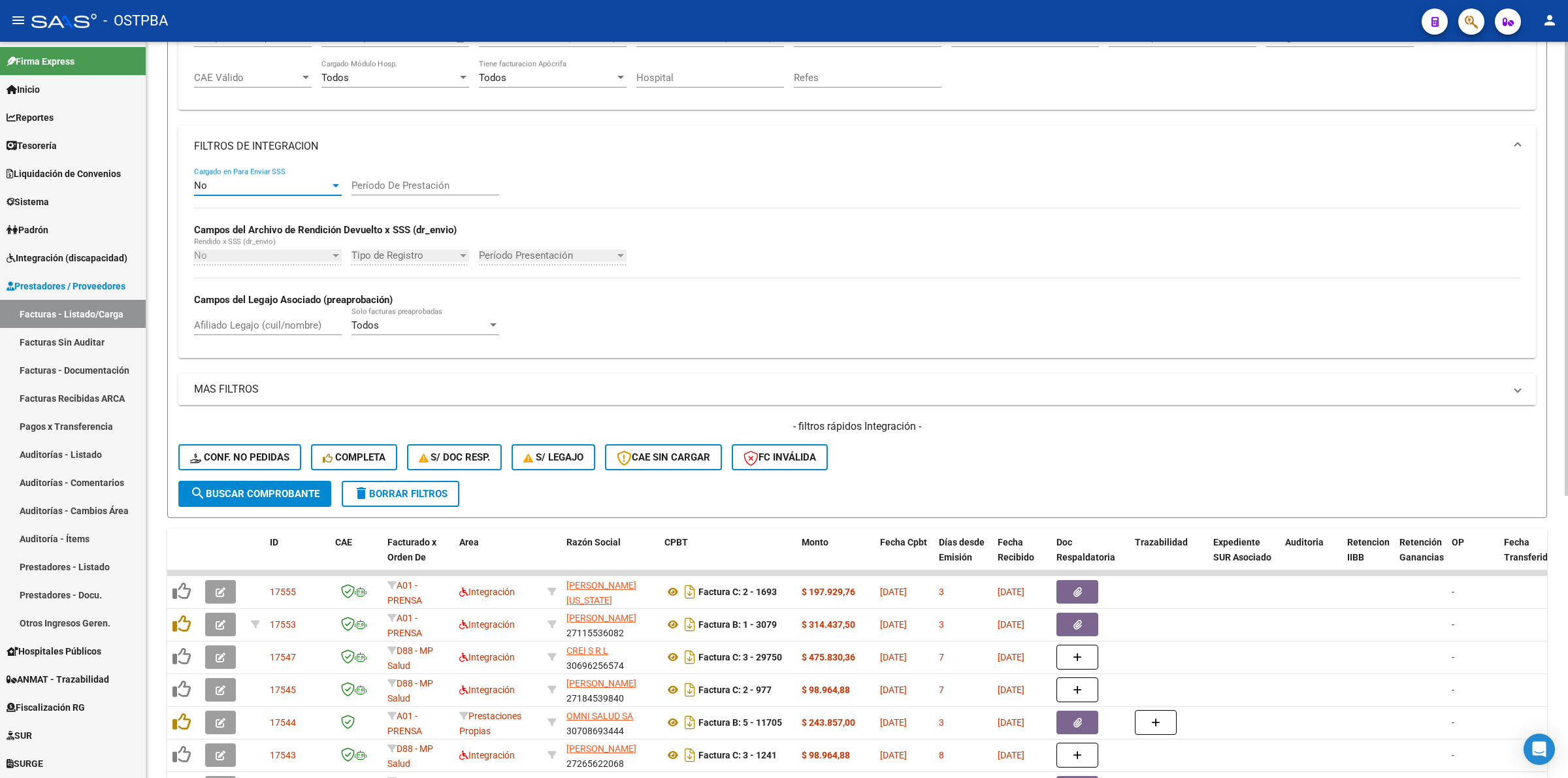
click at [287, 488] on span "search Buscar Comprobante" at bounding box center [255, 493] width 129 height 12
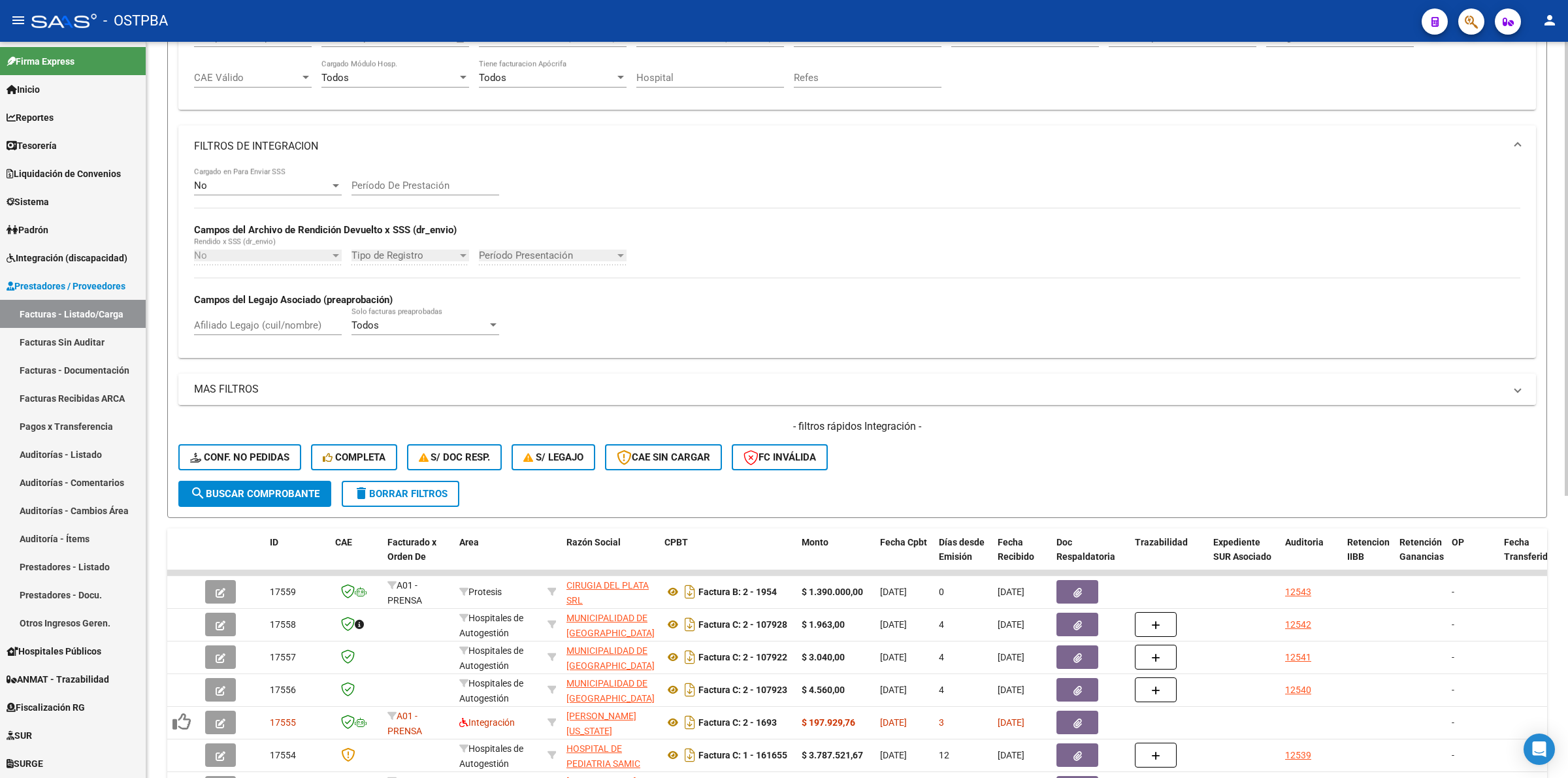
click at [256, 383] on mat-panel-title "MAS FILTROS" at bounding box center [849, 389] width 1310 height 14
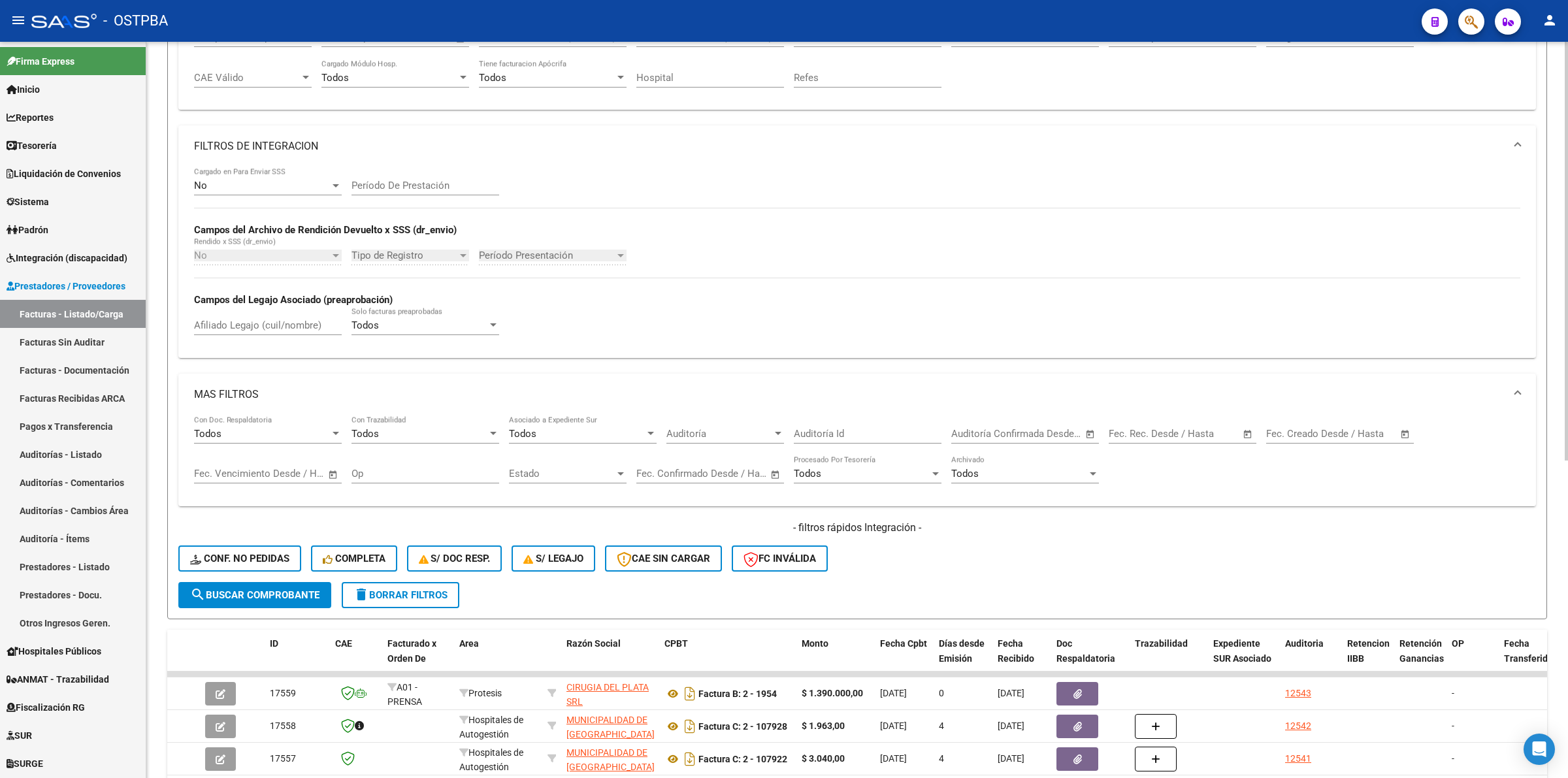
click at [1248, 428] on span "Open calendar" at bounding box center [1247, 434] width 31 height 31
click at [1261, 464] on button "Previous month" at bounding box center [1259, 468] width 26 height 26
click at [1283, 464] on span "Next month" at bounding box center [1285, 468] width 26 height 26
drag, startPoint x: 1151, startPoint y: 551, endPoint x: 1158, endPoint y: 550, distance: 7.1
click at [1153, 550] on span "1" at bounding box center [1153, 551] width 24 height 23
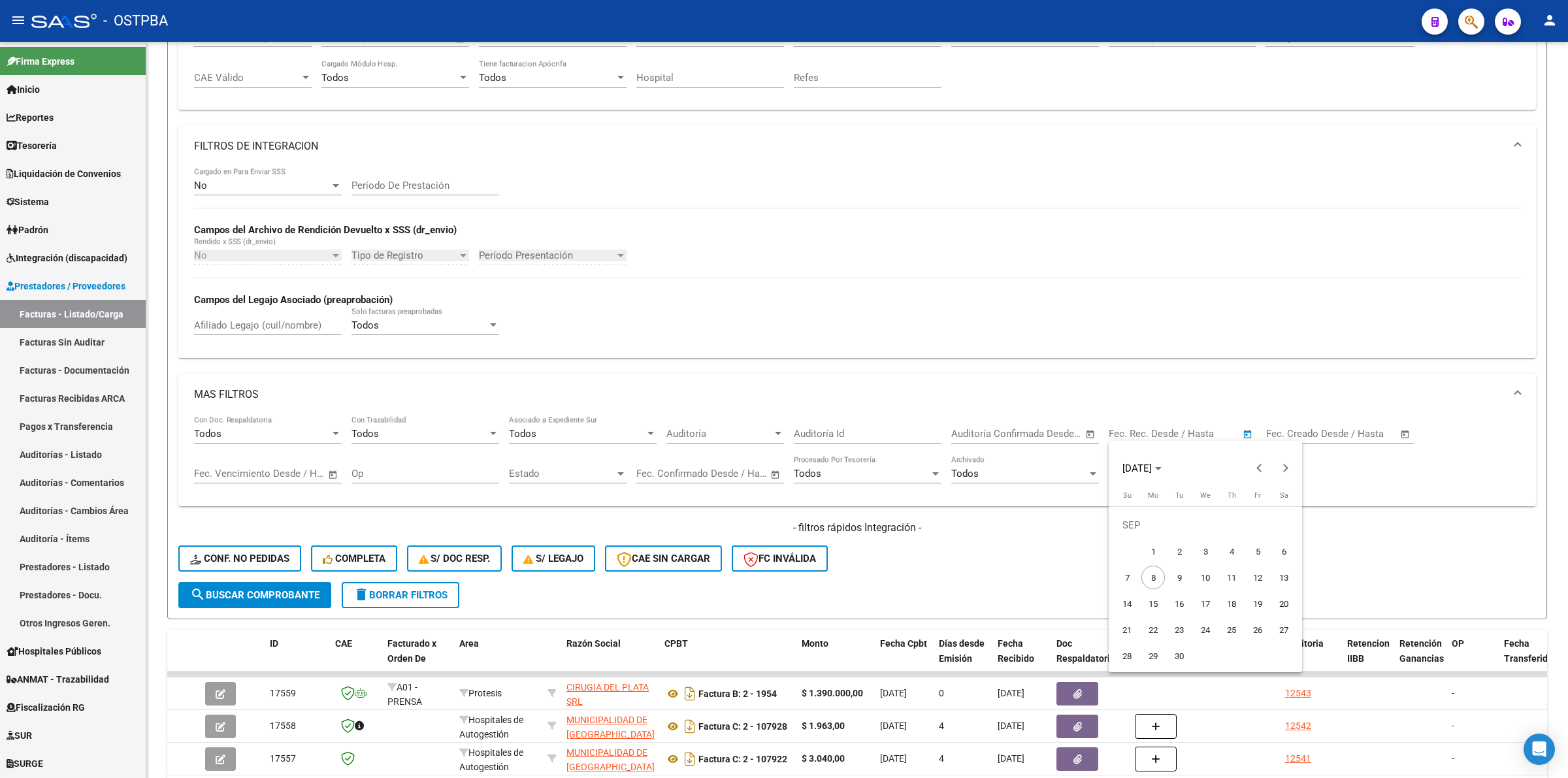
type input "[DATE]"
click at [1153, 577] on span "8" at bounding box center [1153, 577] width 24 height 23
type input "[DATE]"
click at [295, 589] on span "search Buscar Comprobante" at bounding box center [255, 595] width 129 height 12
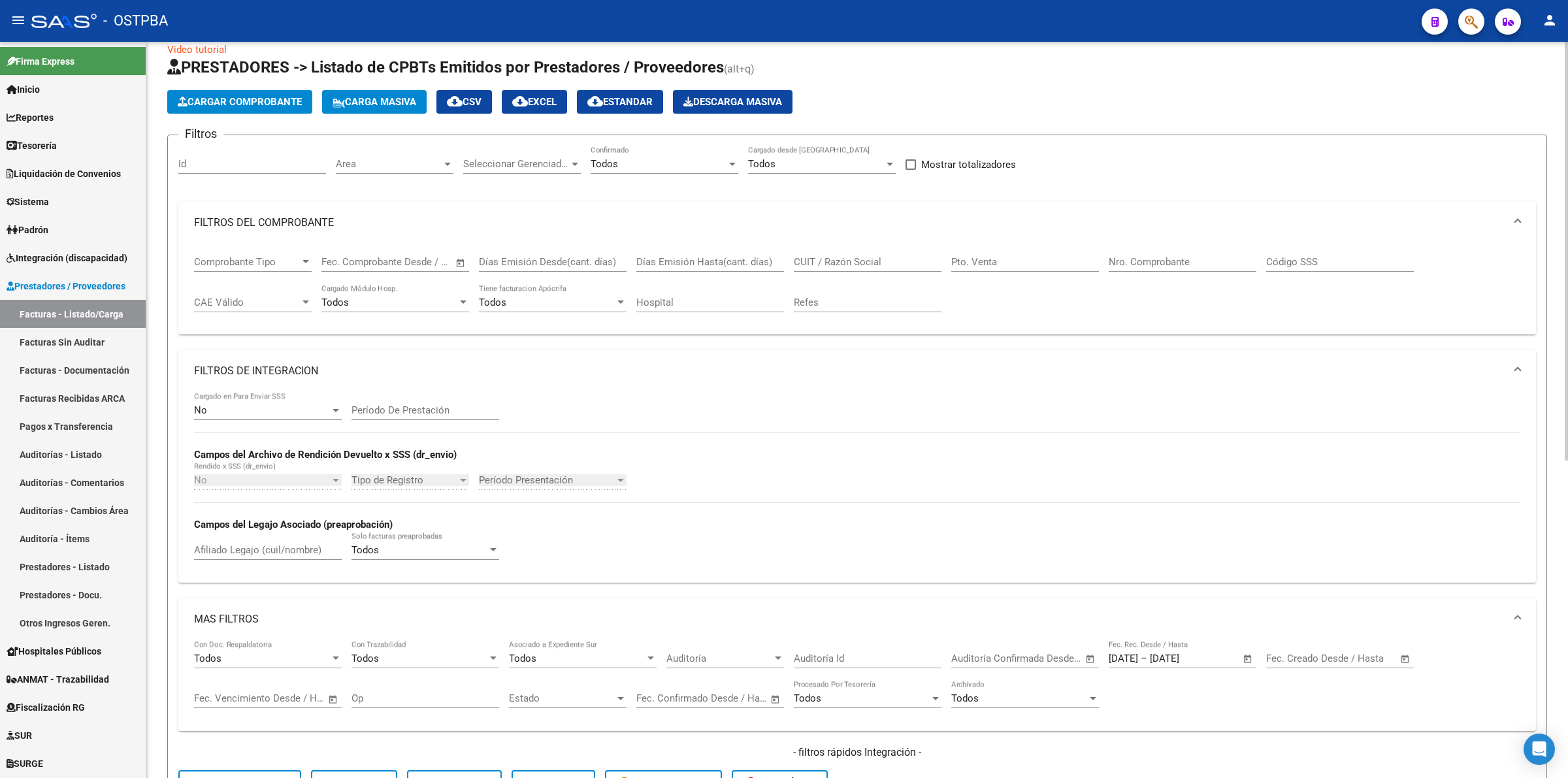
scroll to position [0, 0]
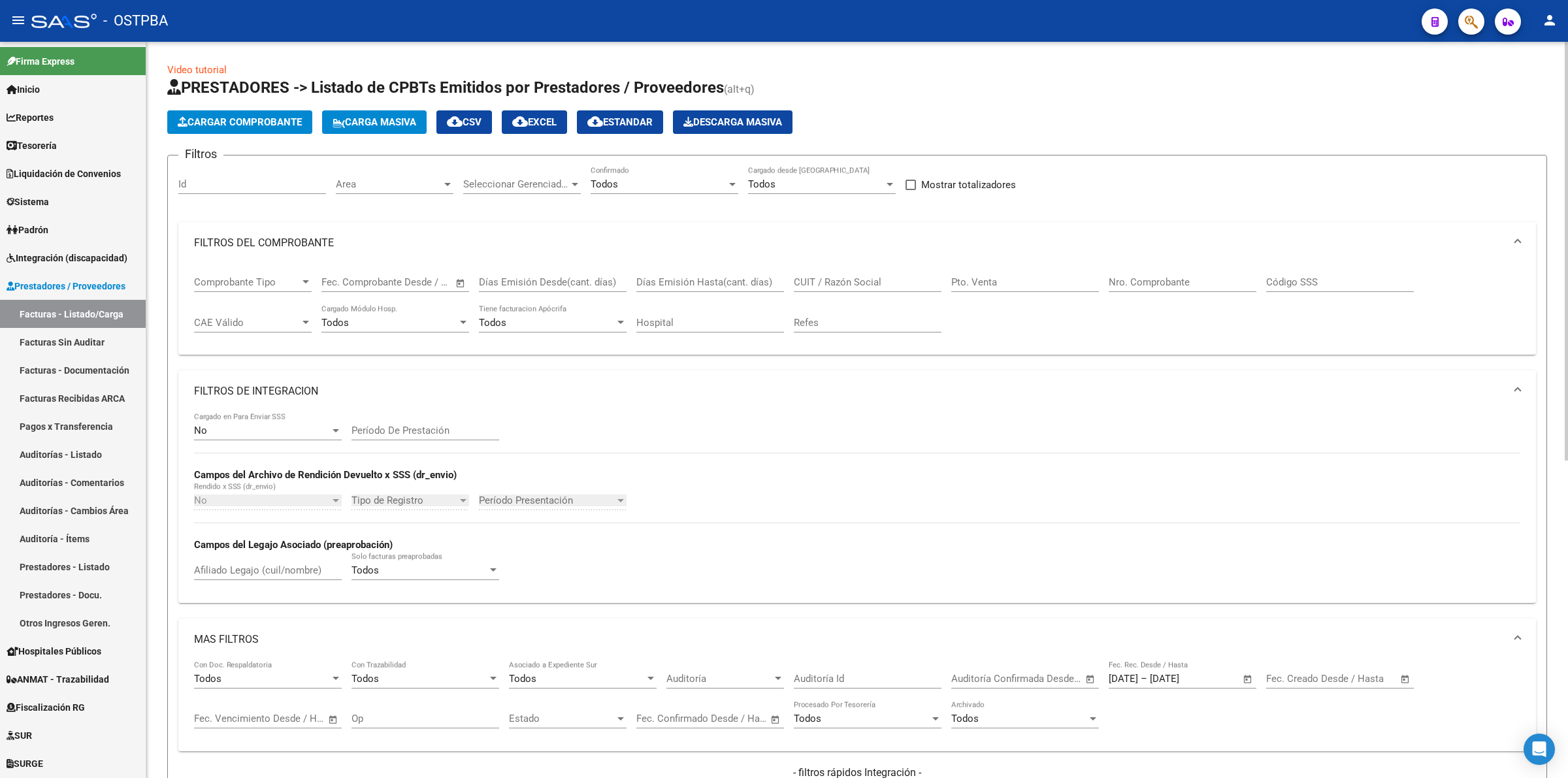
click at [410, 187] on span "Area" at bounding box center [389, 184] width 106 height 12
click at [435, 281] on span "Integración" at bounding box center [421, 292] width 170 height 29
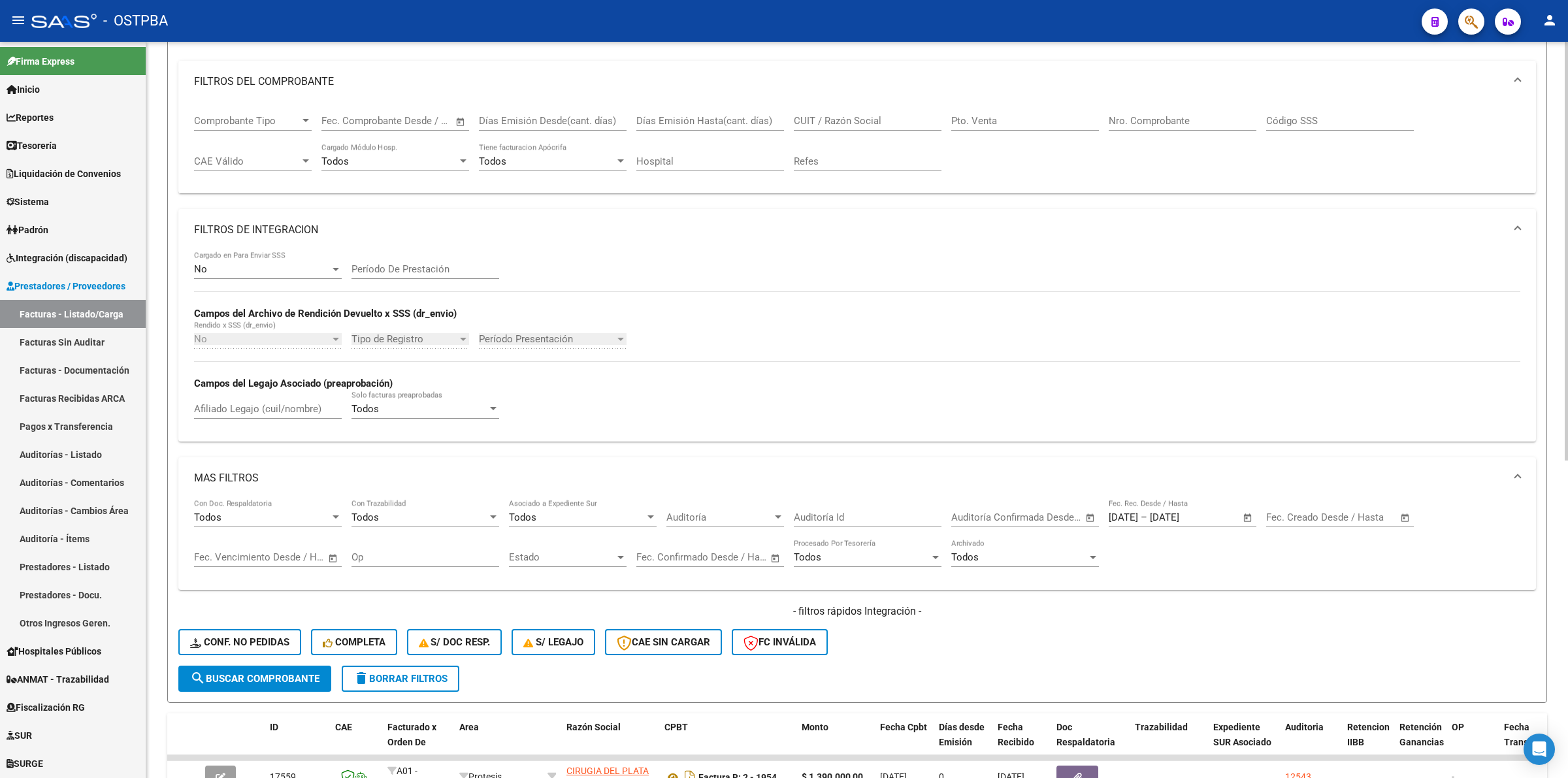
scroll to position [490, 0]
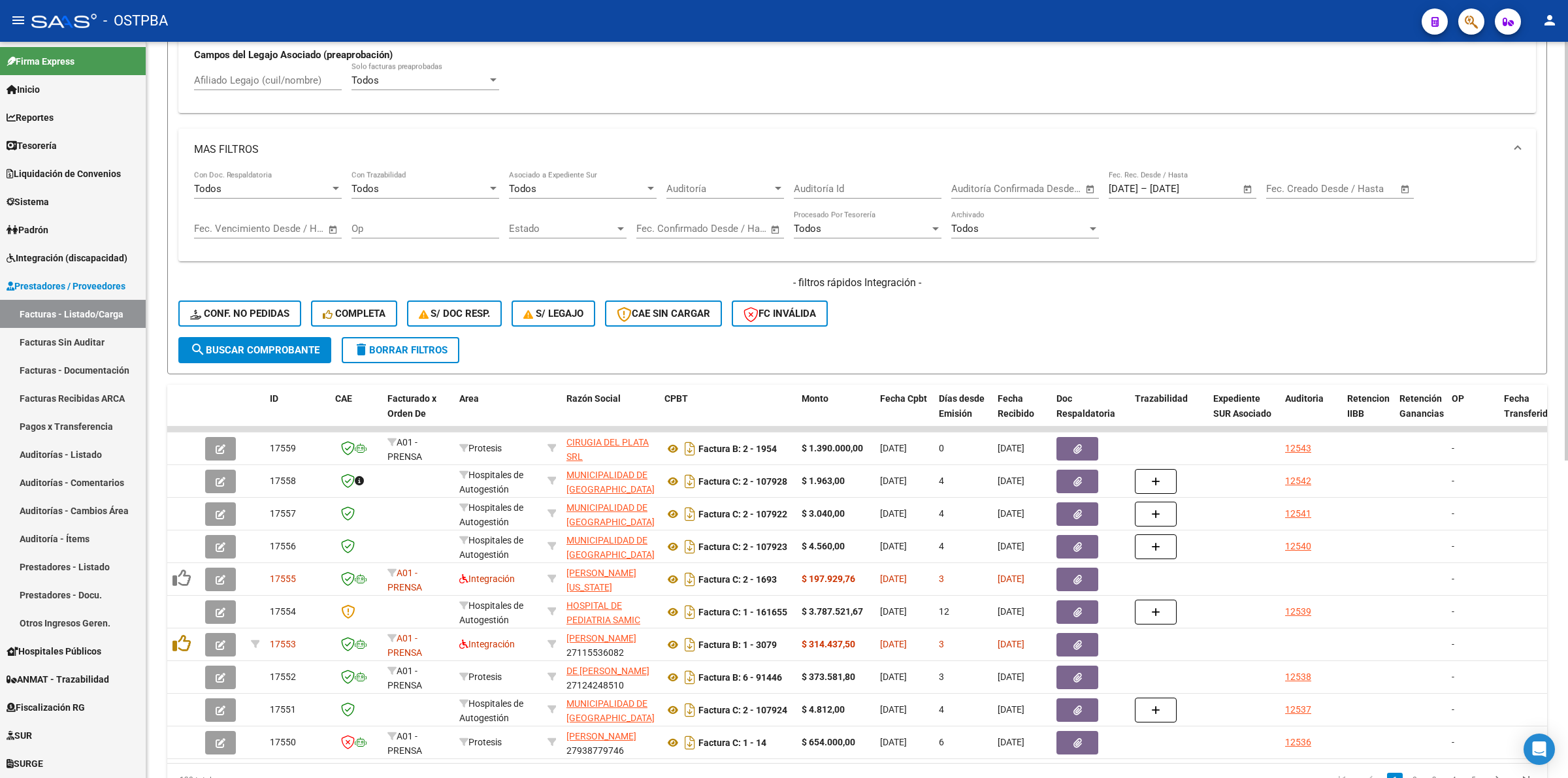
click at [264, 344] on span "search Buscar Comprobante" at bounding box center [255, 350] width 129 height 12
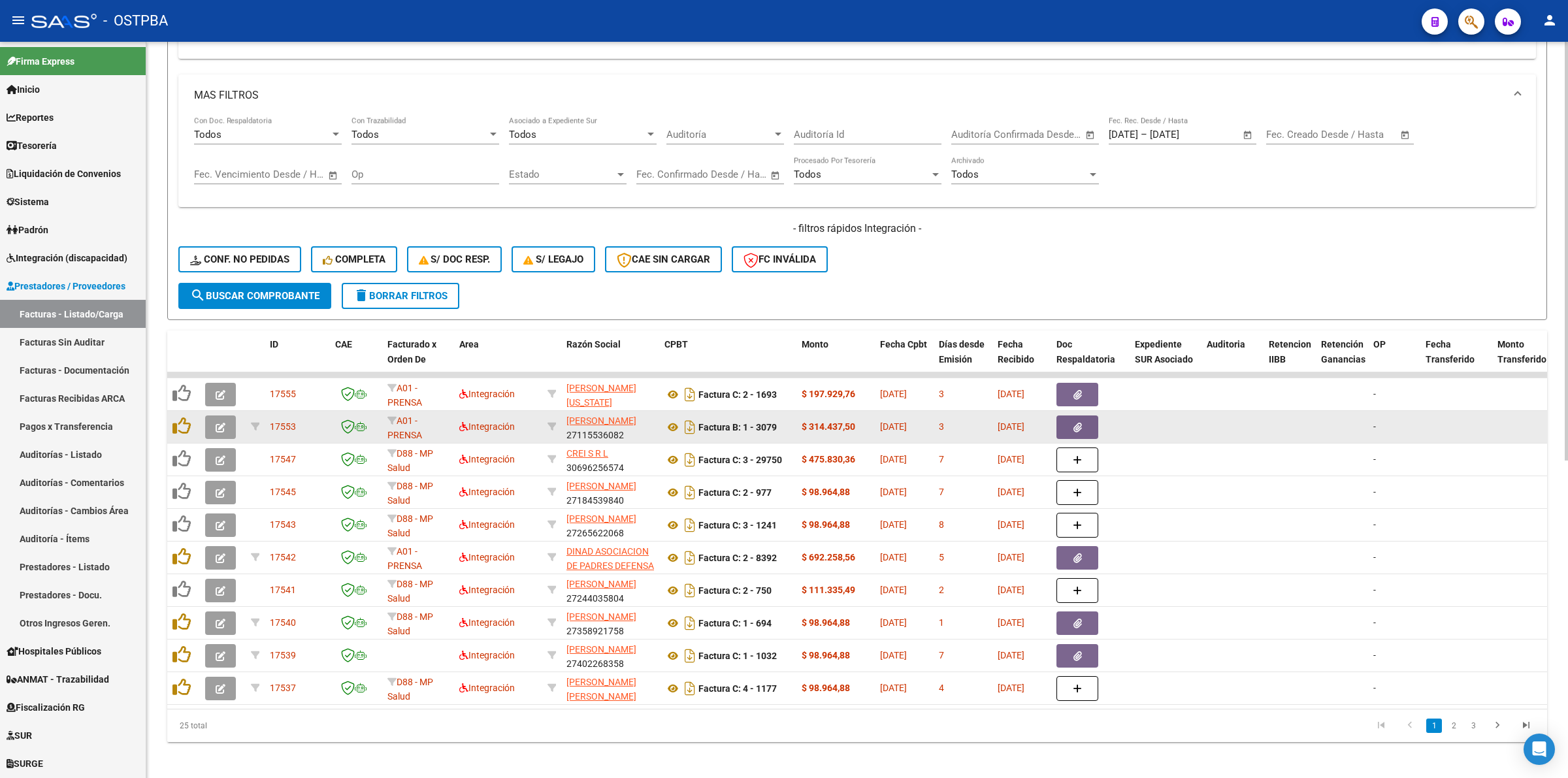
scroll to position [559, 0]
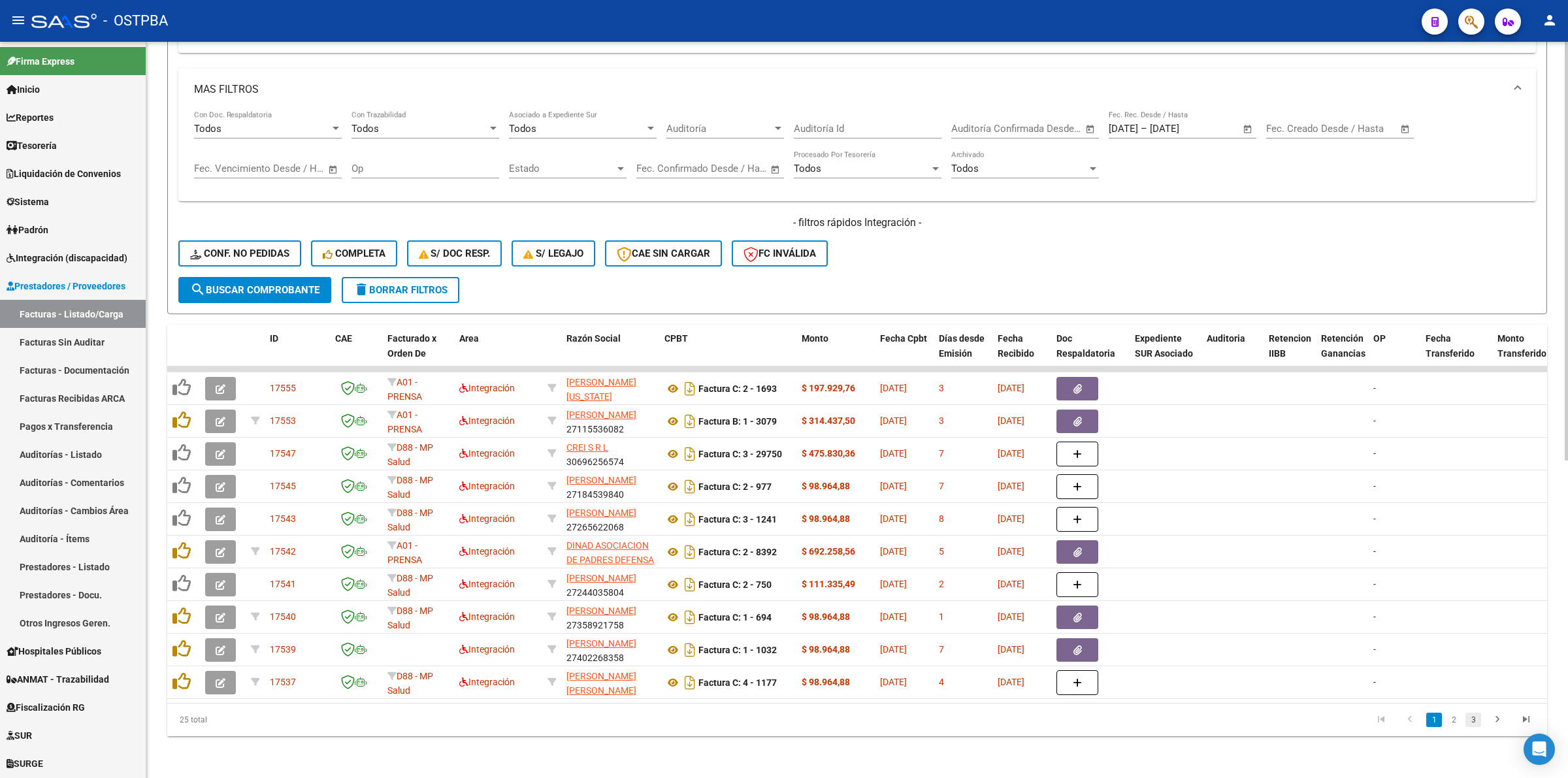
click at [1476, 715] on link "3" at bounding box center [1473, 719] width 16 height 14
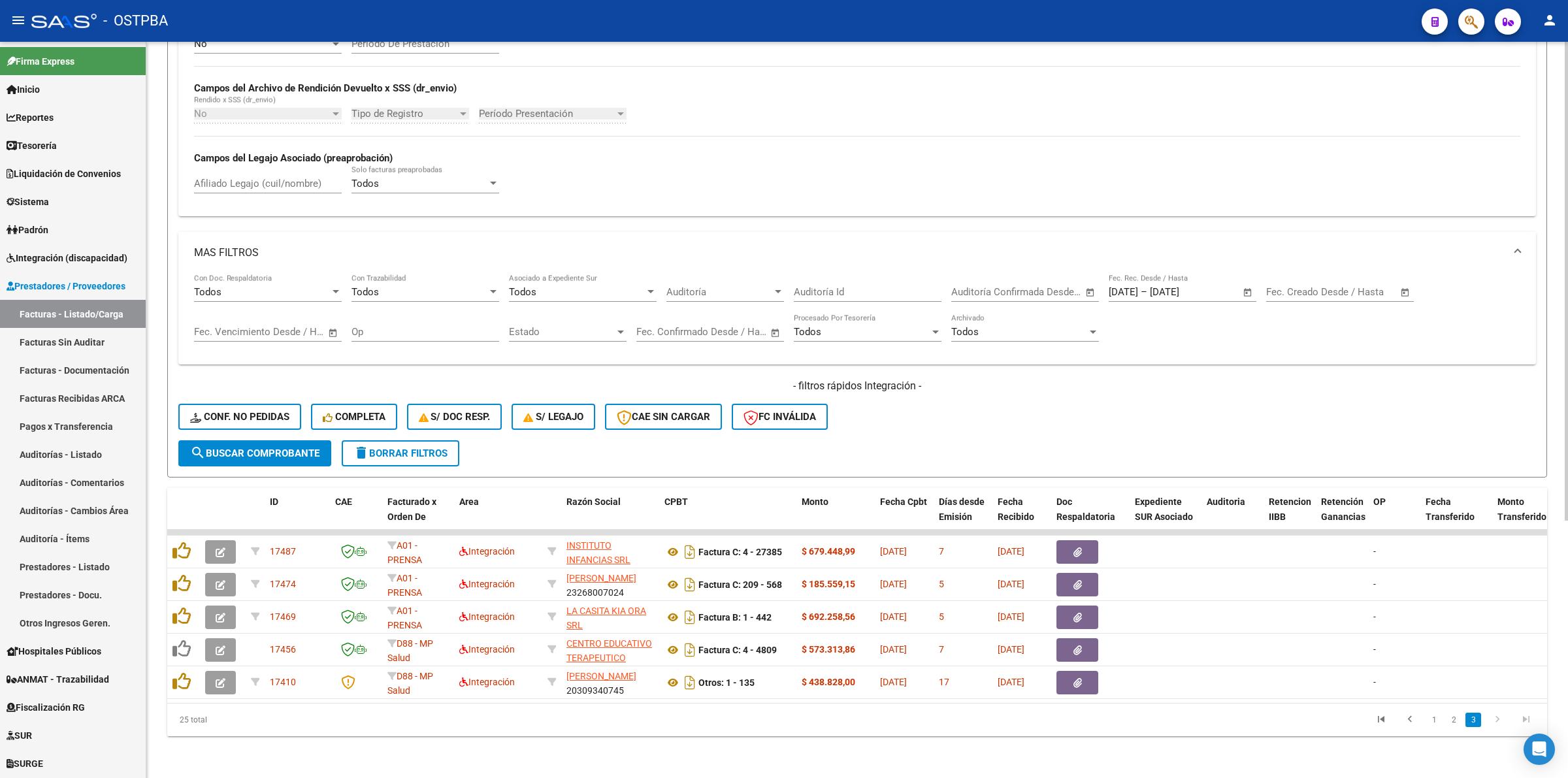
scroll to position [395, 0]
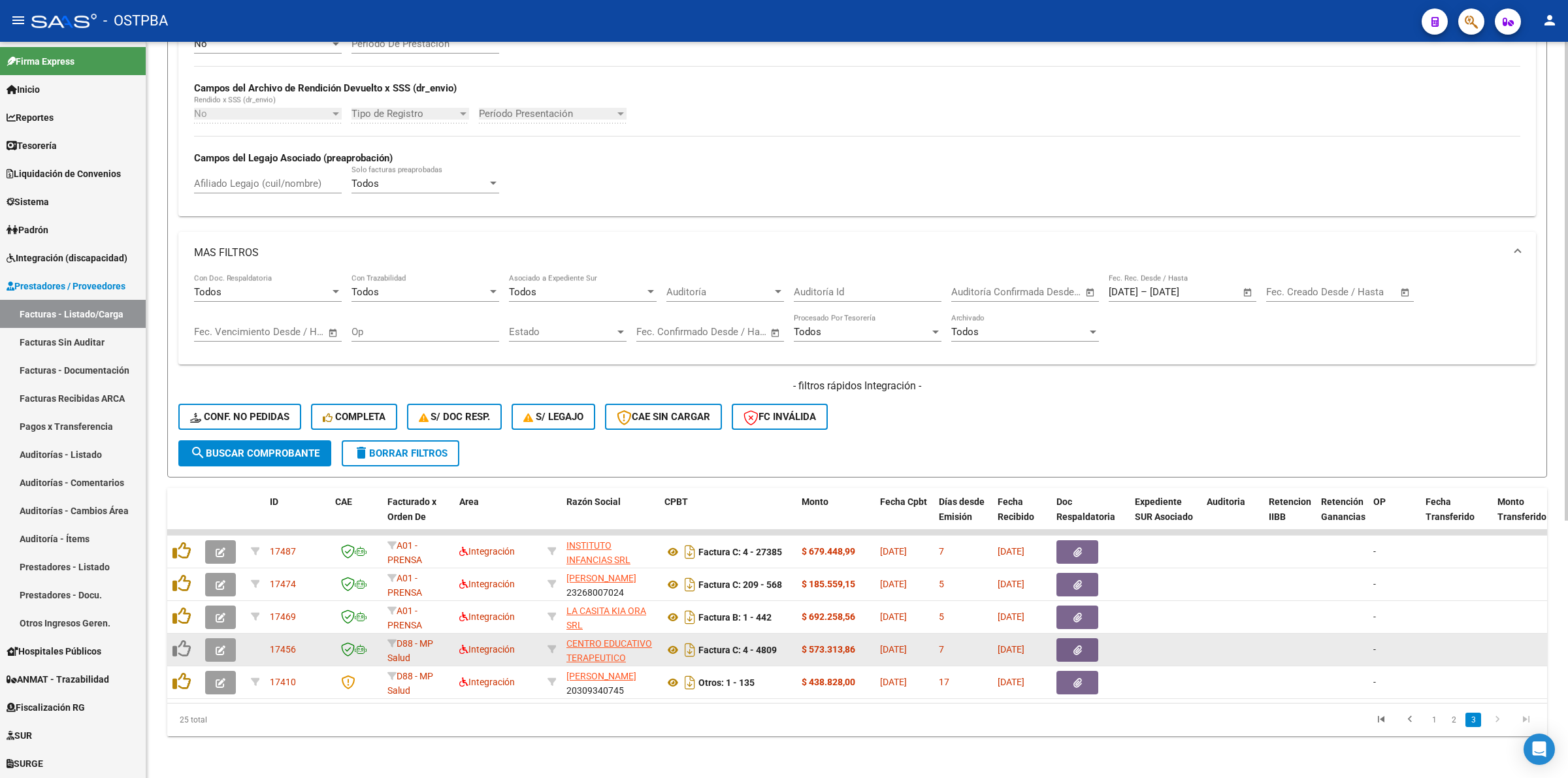
click at [220, 645] on icon "button" at bounding box center [221, 650] width 10 height 10
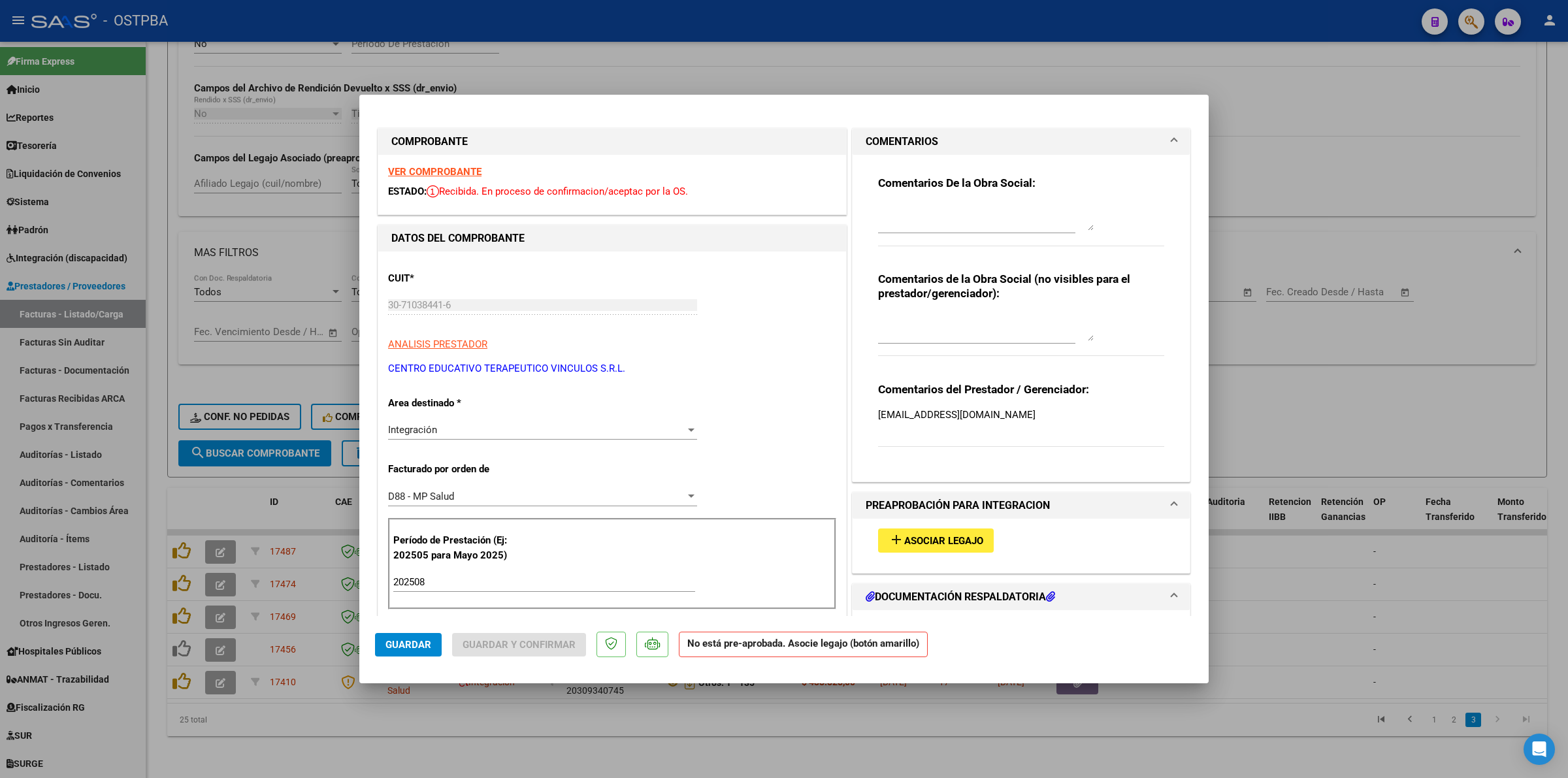
click at [936, 543] on span "Asociar Legajo" at bounding box center [943, 540] width 79 height 12
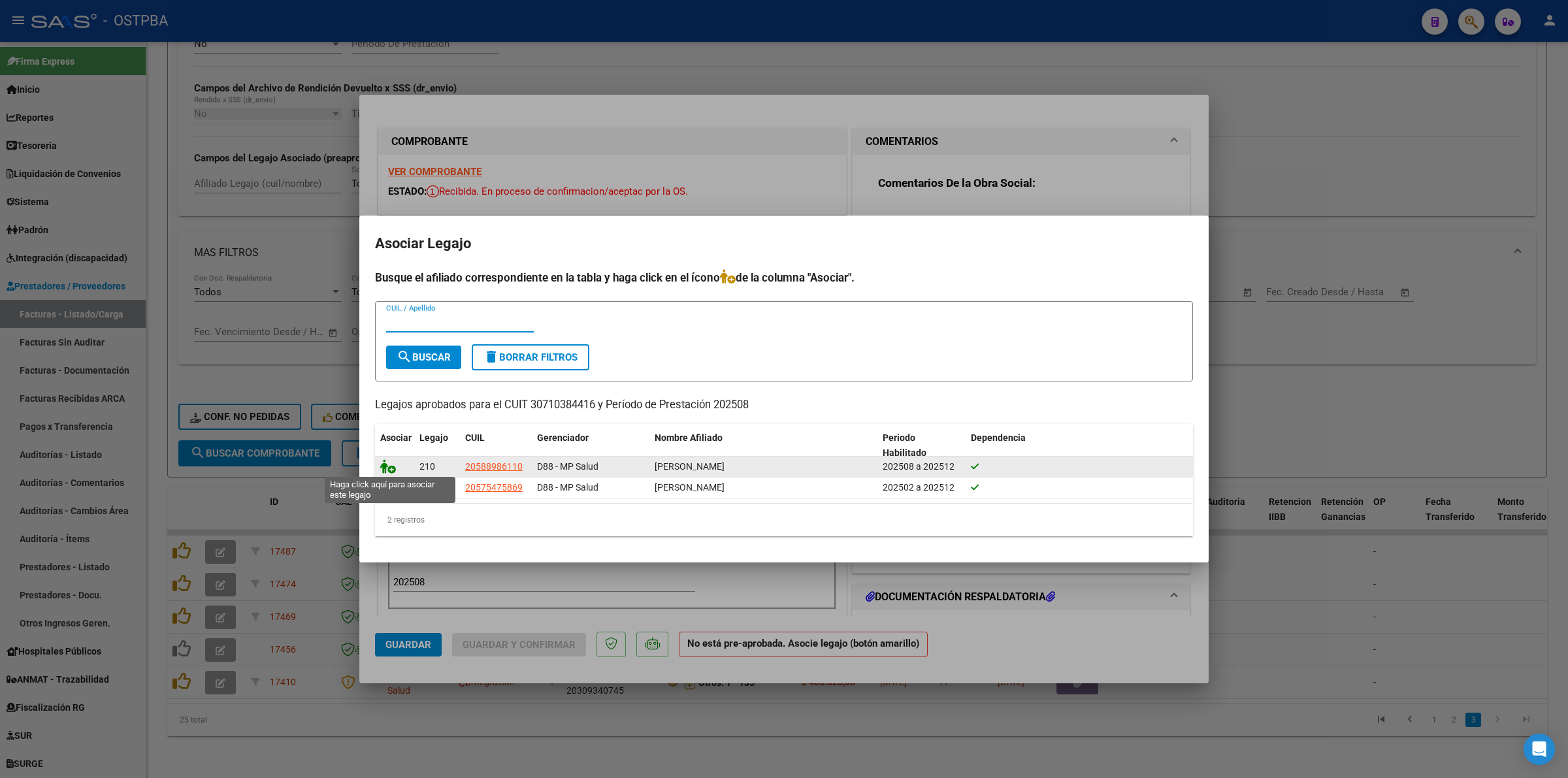
click at [386, 462] on icon at bounding box center [388, 466] width 16 height 14
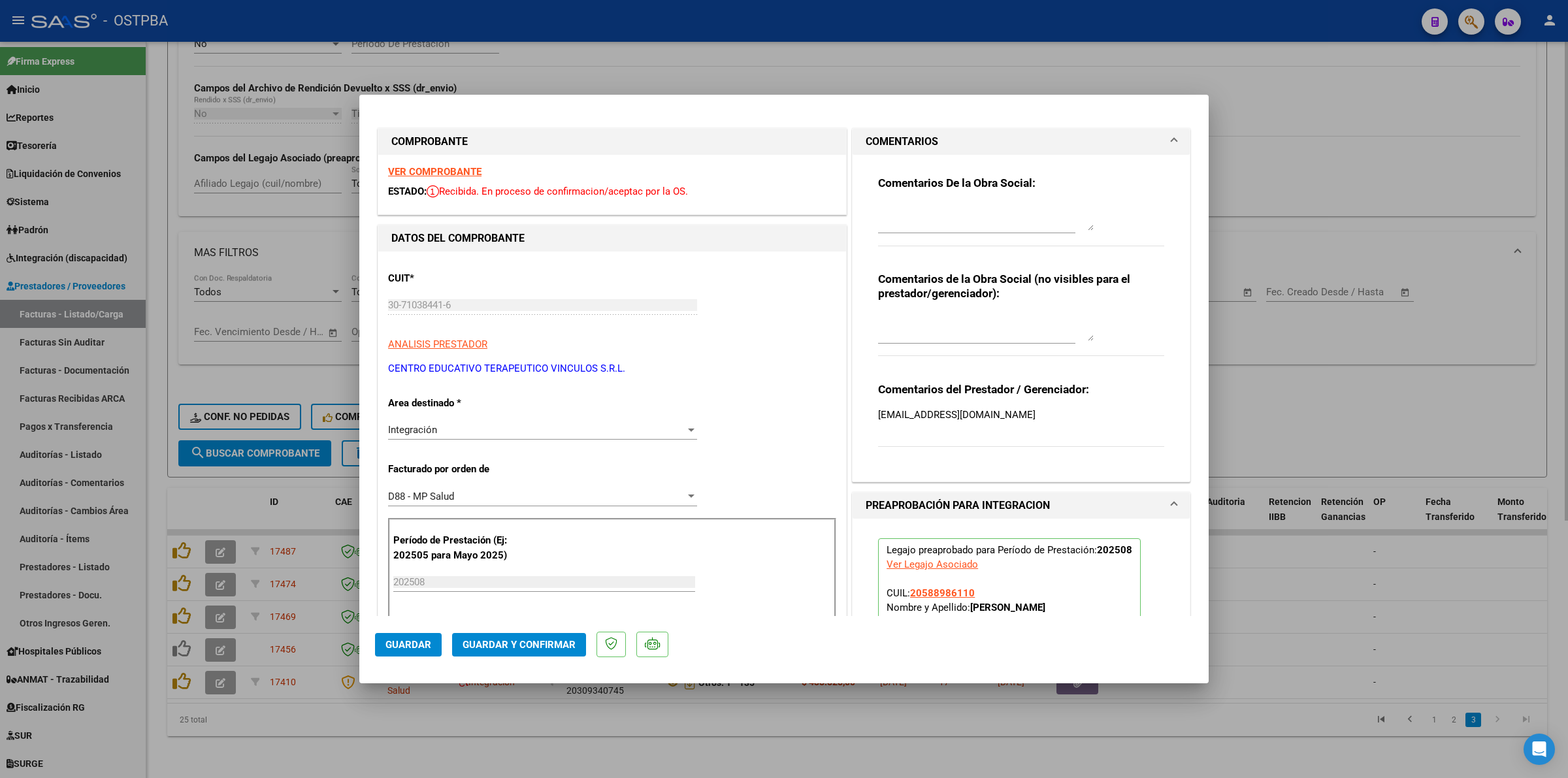
click at [1390, 417] on div at bounding box center [784, 389] width 1568 height 778
type input "$ 0,00"
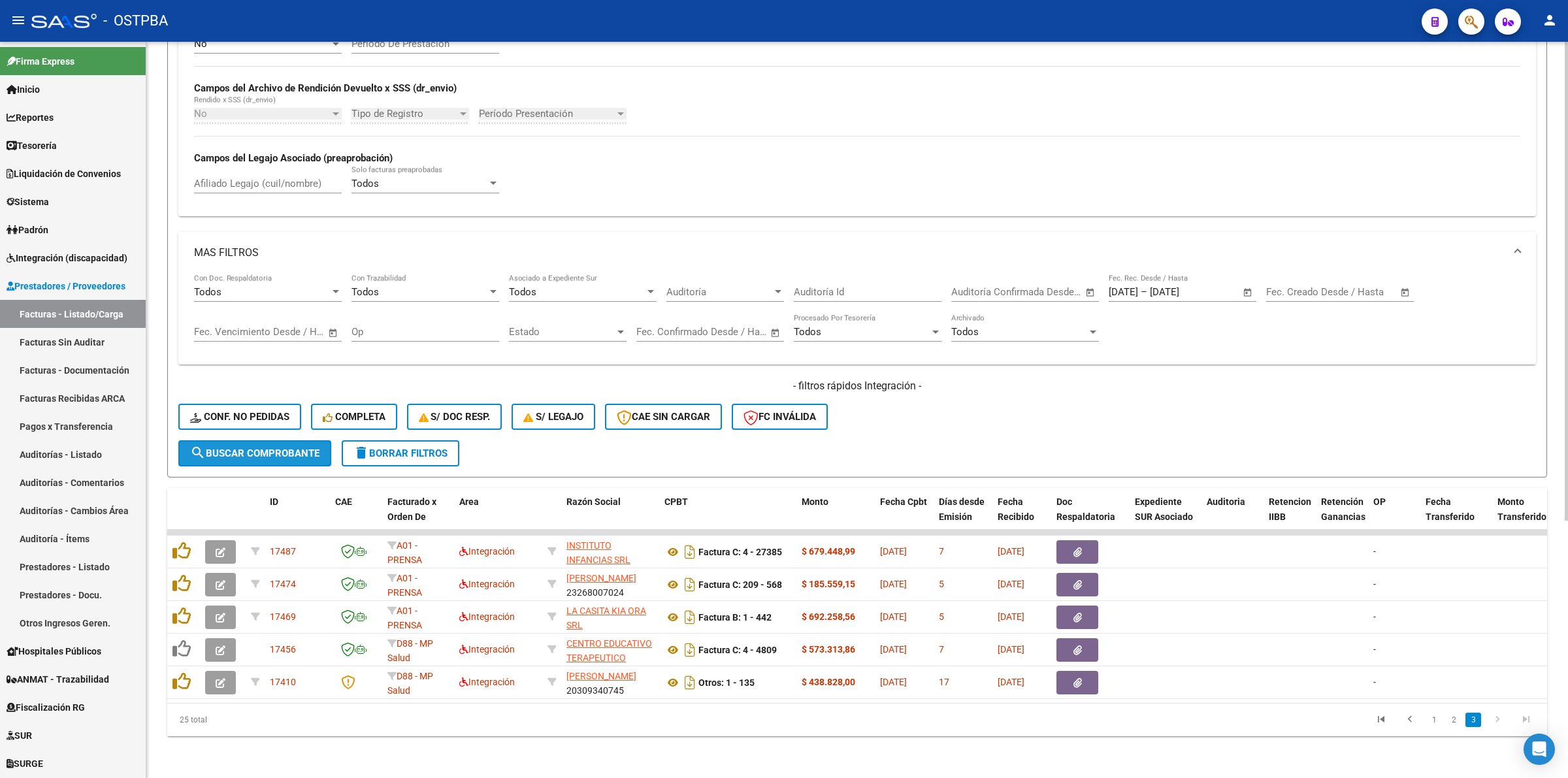
click at [285, 447] on span "search Buscar Comprobante" at bounding box center [255, 453] width 129 height 12
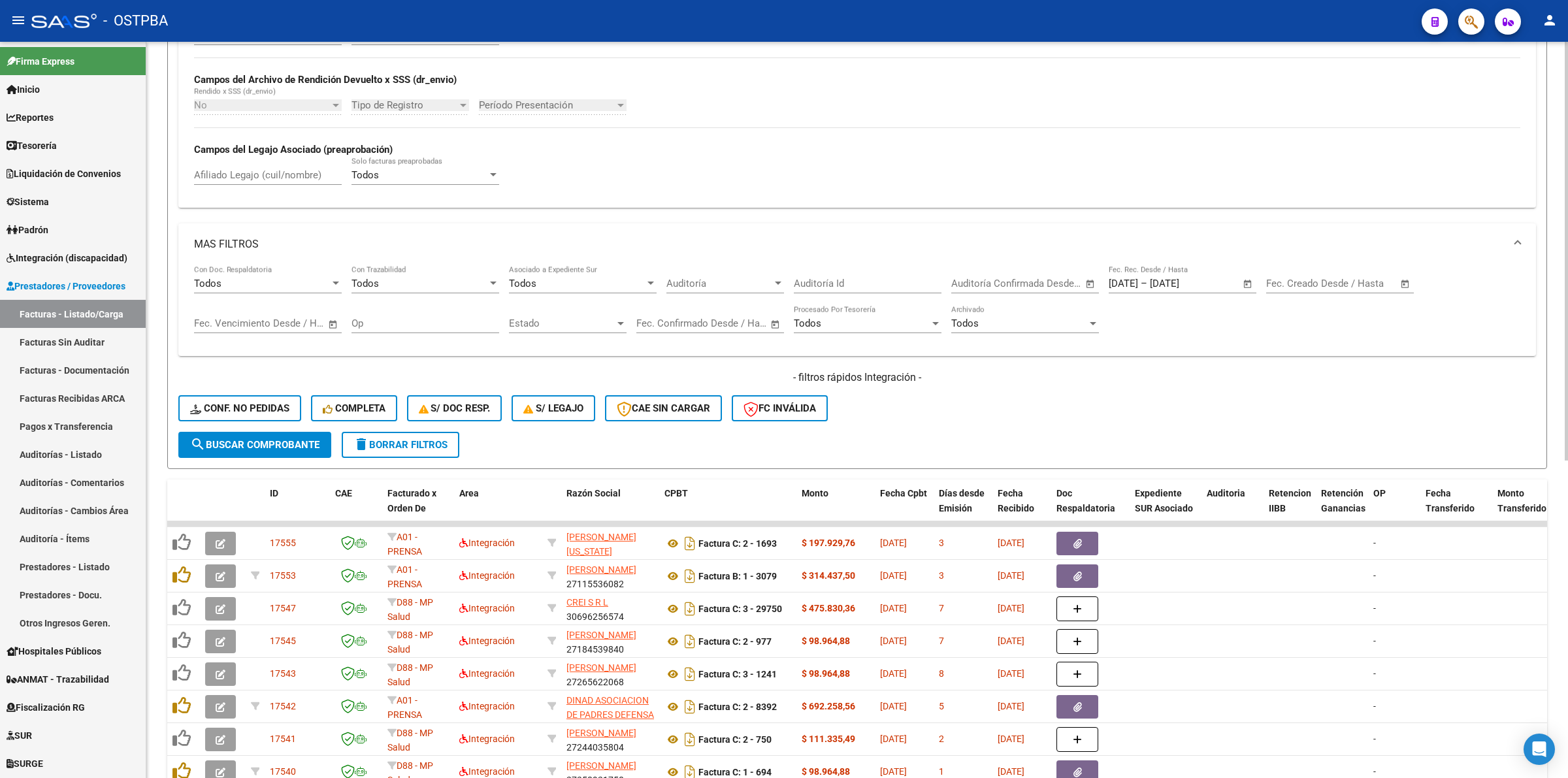
scroll to position [559, 0]
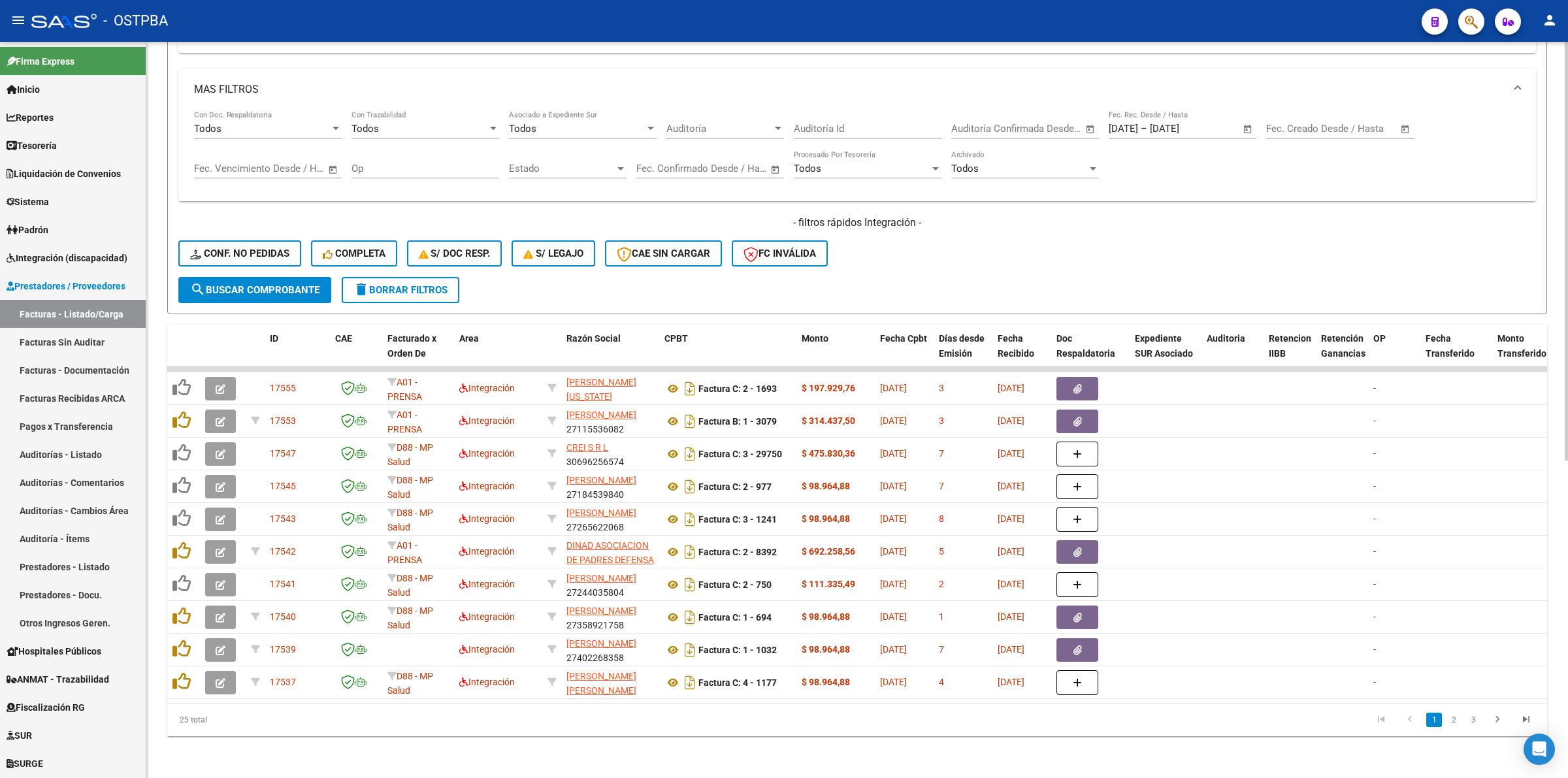
click at [1471, 723] on link "3" at bounding box center [1473, 719] width 16 height 14
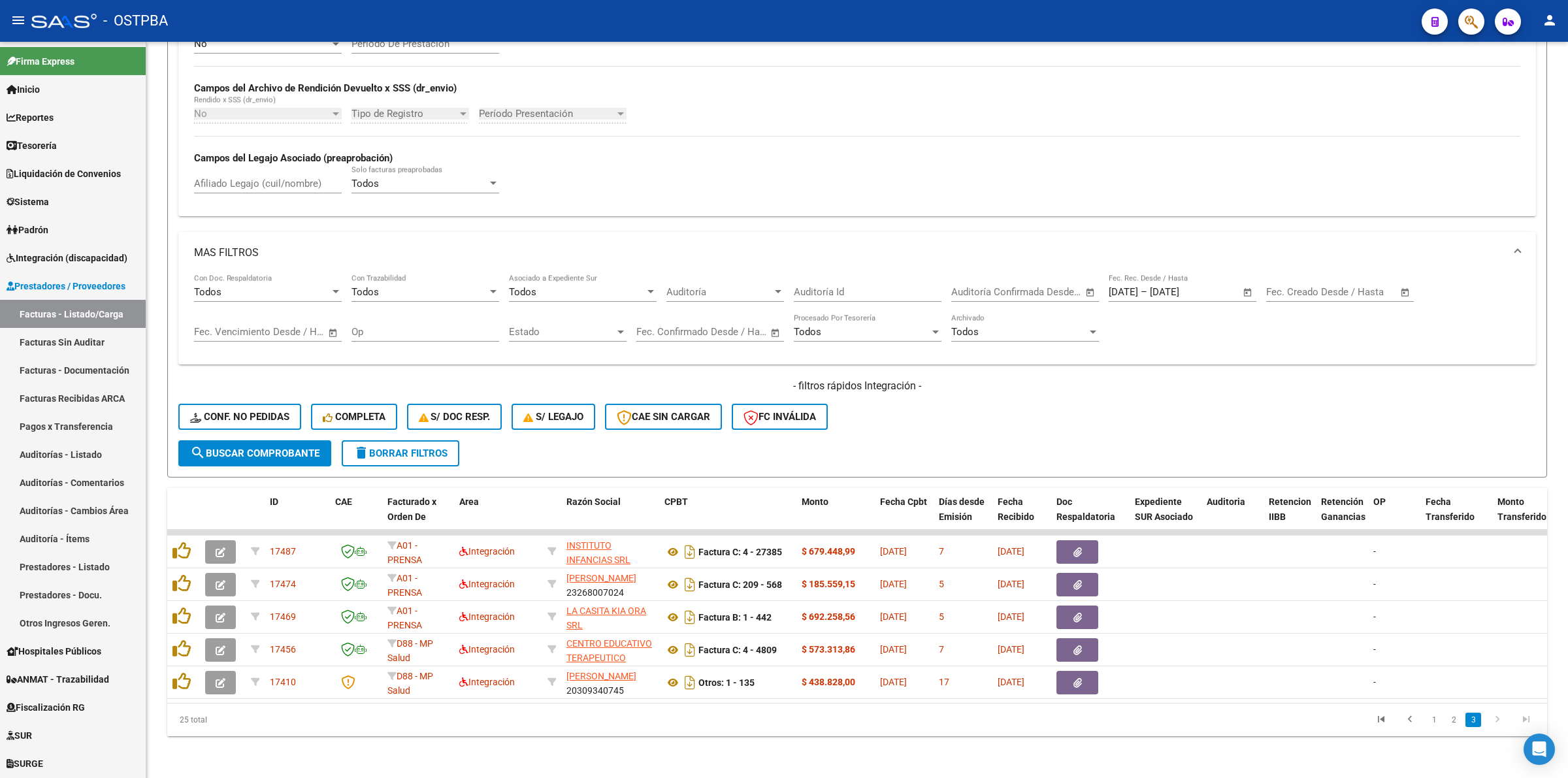
scroll to position [395, 0]
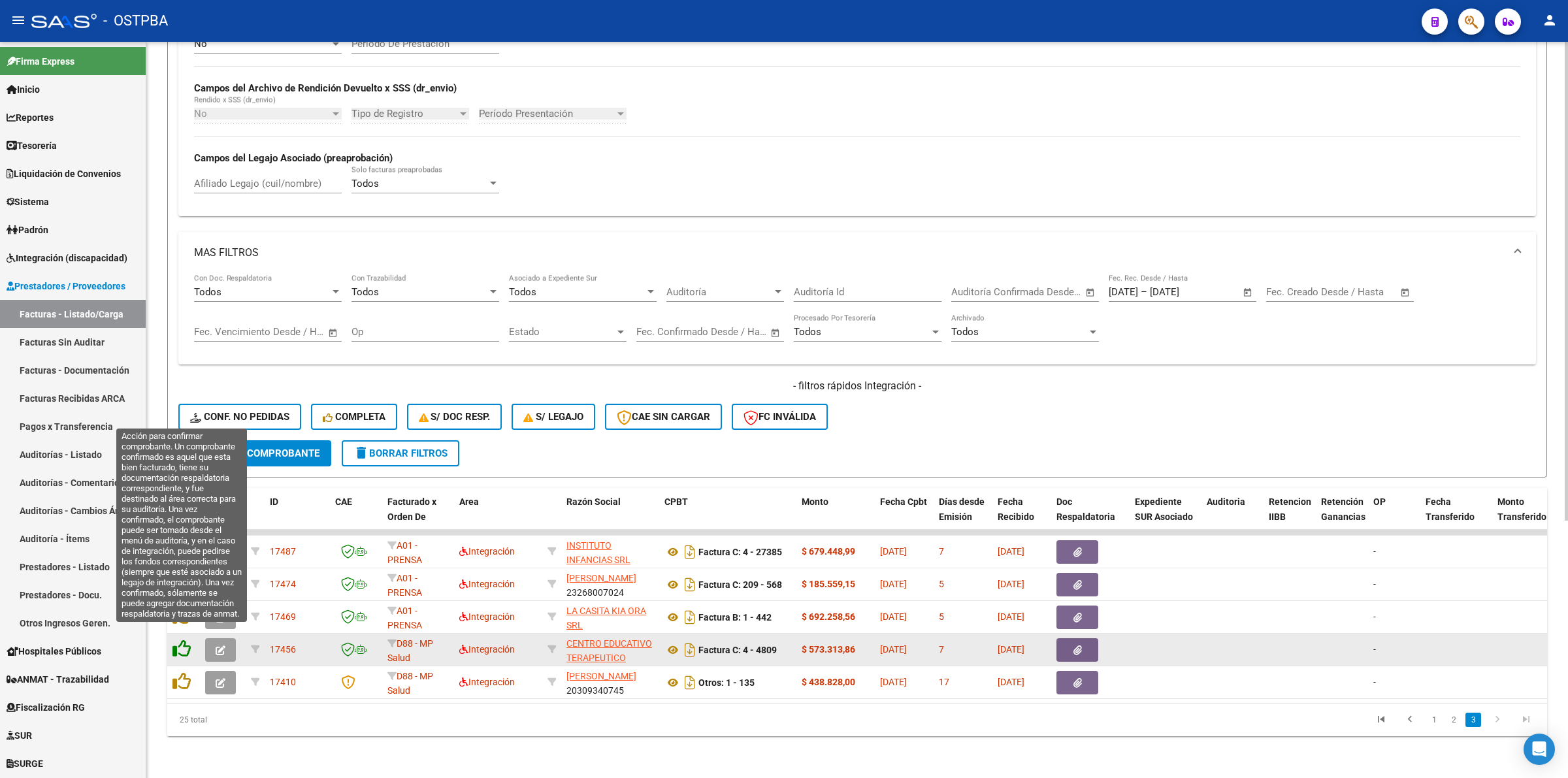
click at [181, 640] on icon at bounding box center [181, 649] width 18 height 18
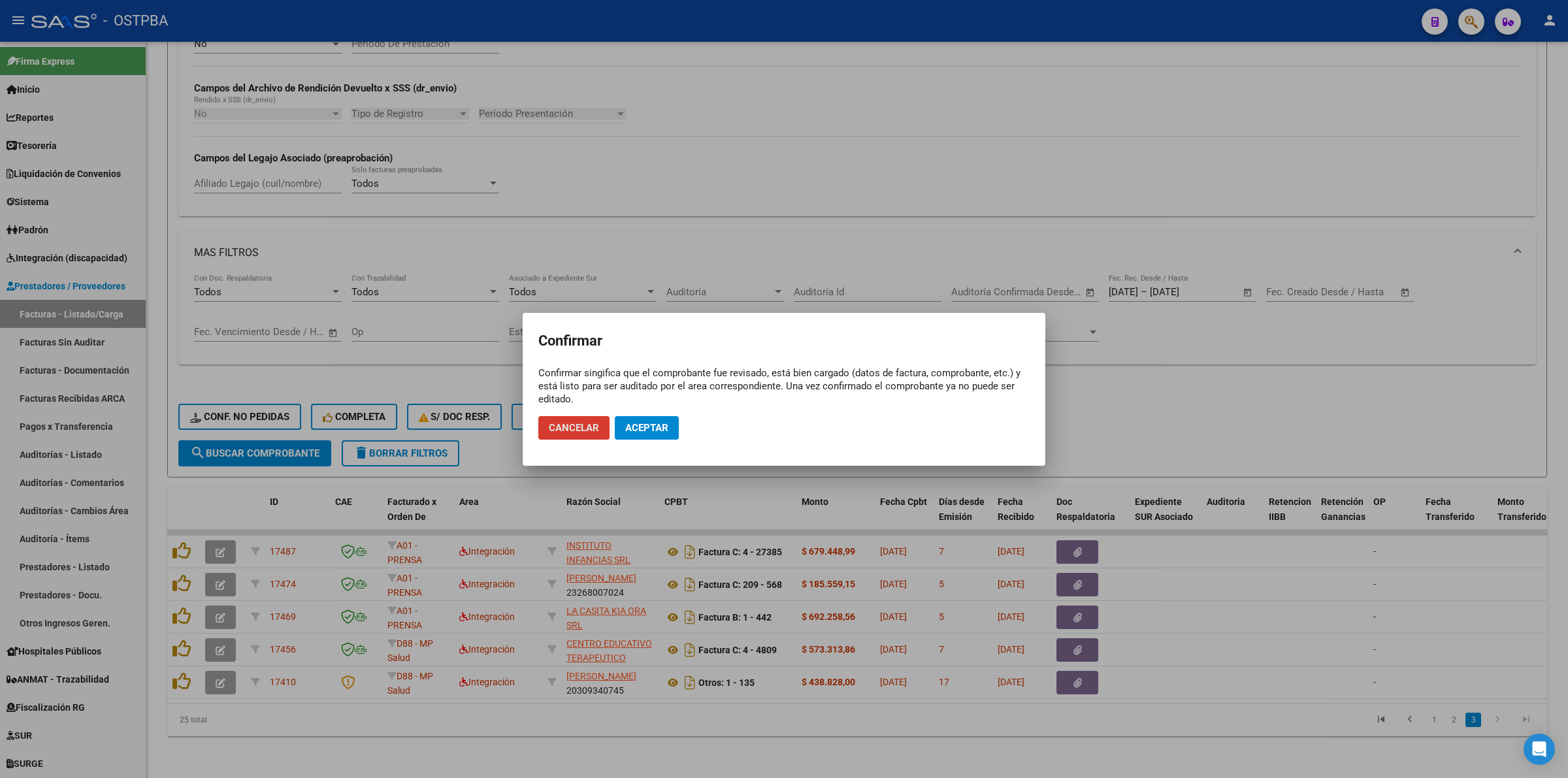
click at [635, 425] on span "Aceptar" at bounding box center [646, 428] width 43 height 12
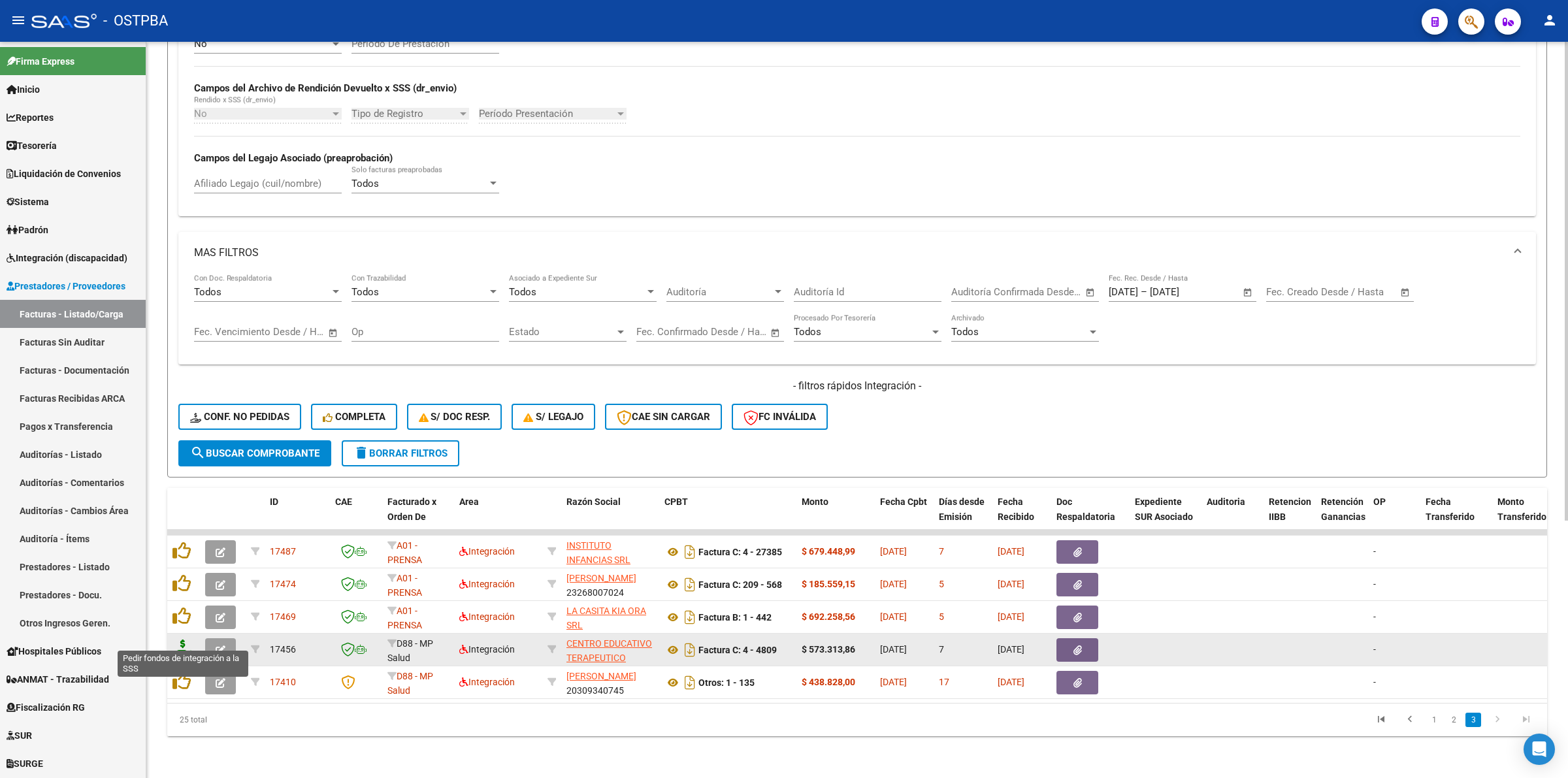
click at [185, 640] on icon at bounding box center [182, 649] width 21 height 18
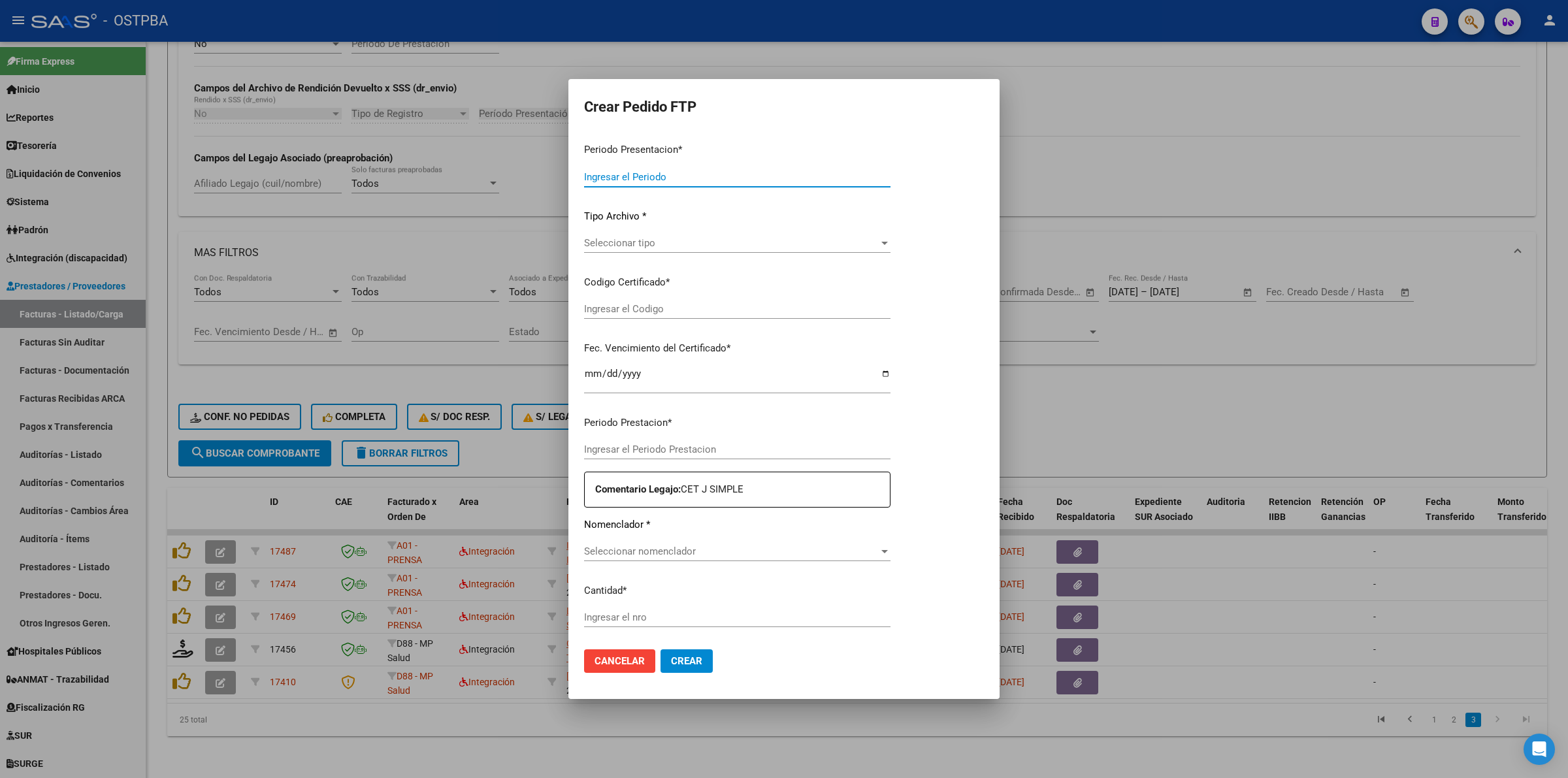
type input "202508"
type input "$ 573.313,86"
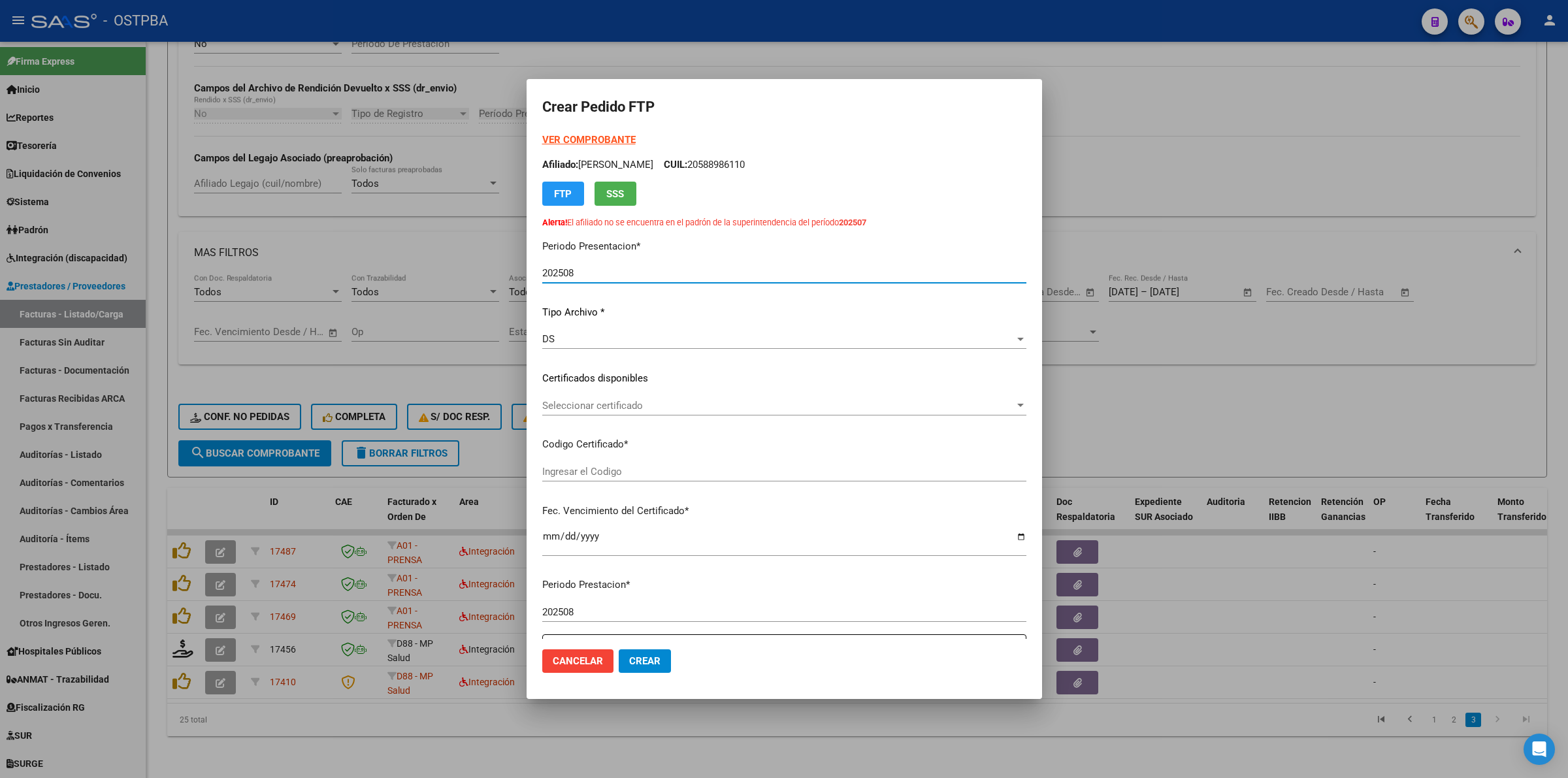
click at [1017, 405] on div at bounding box center [1021, 405] width 7 height 3
click at [907, 393] on input "dropdown search" at bounding box center [777, 404] width 499 height 29
click at [909, 399] on input "dropdown search" at bounding box center [777, 404] width 499 height 29
click at [919, 367] on div at bounding box center [784, 389] width 1568 height 778
click at [920, 367] on div "VER COMPROBANTE ARCA Padrón Afiliado: IDALGO MATIAS OLIVER CUIL: 20588986110 FT…" at bounding box center [784, 350] width 484 height 435
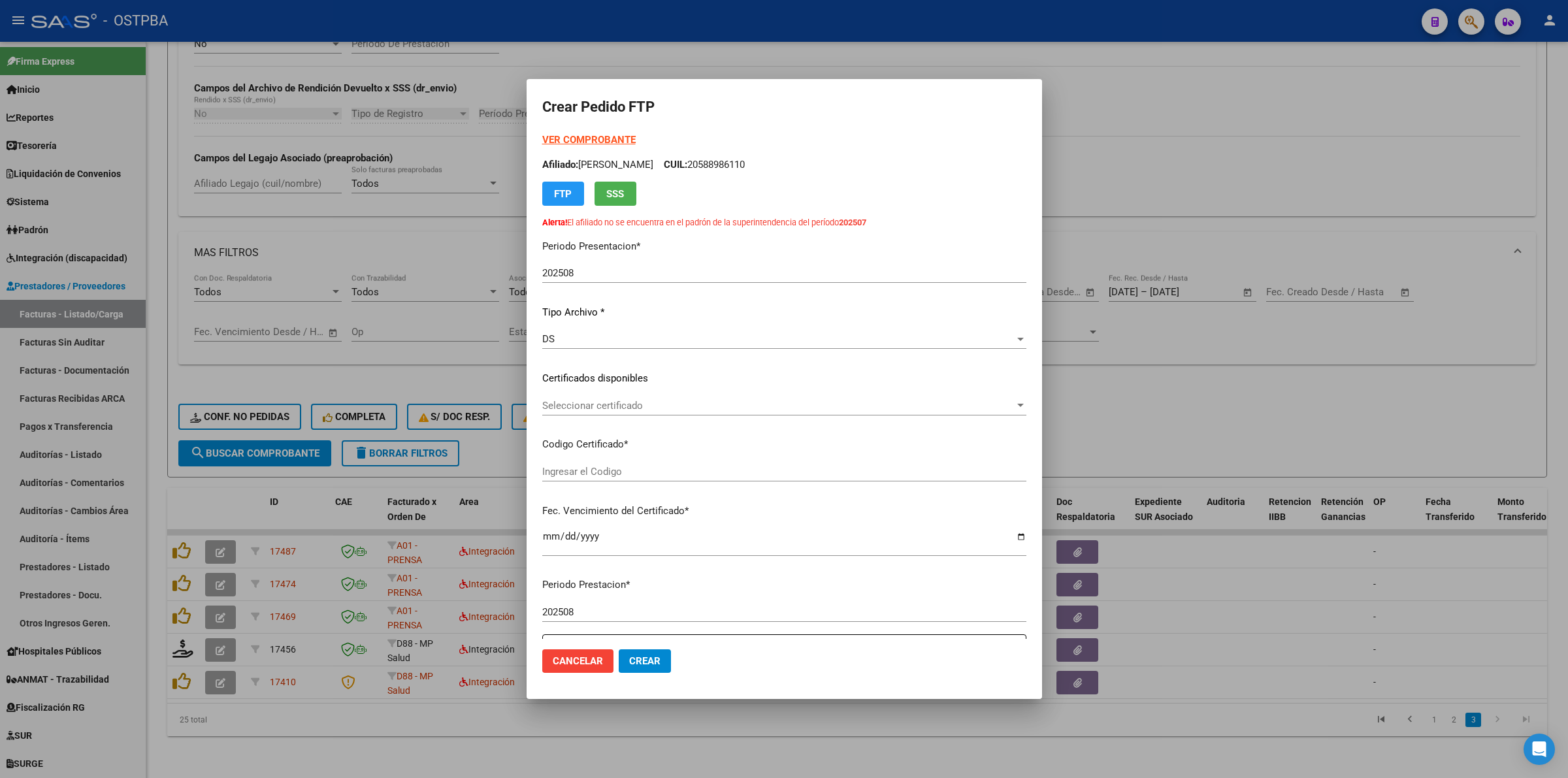
click at [954, 402] on span "Seleccionar certificado" at bounding box center [778, 405] width 473 height 12
click at [1098, 406] on div at bounding box center [784, 389] width 1568 height 778
click at [1231, 387] on div at bounding box center [784, 389] width 1568 height 778
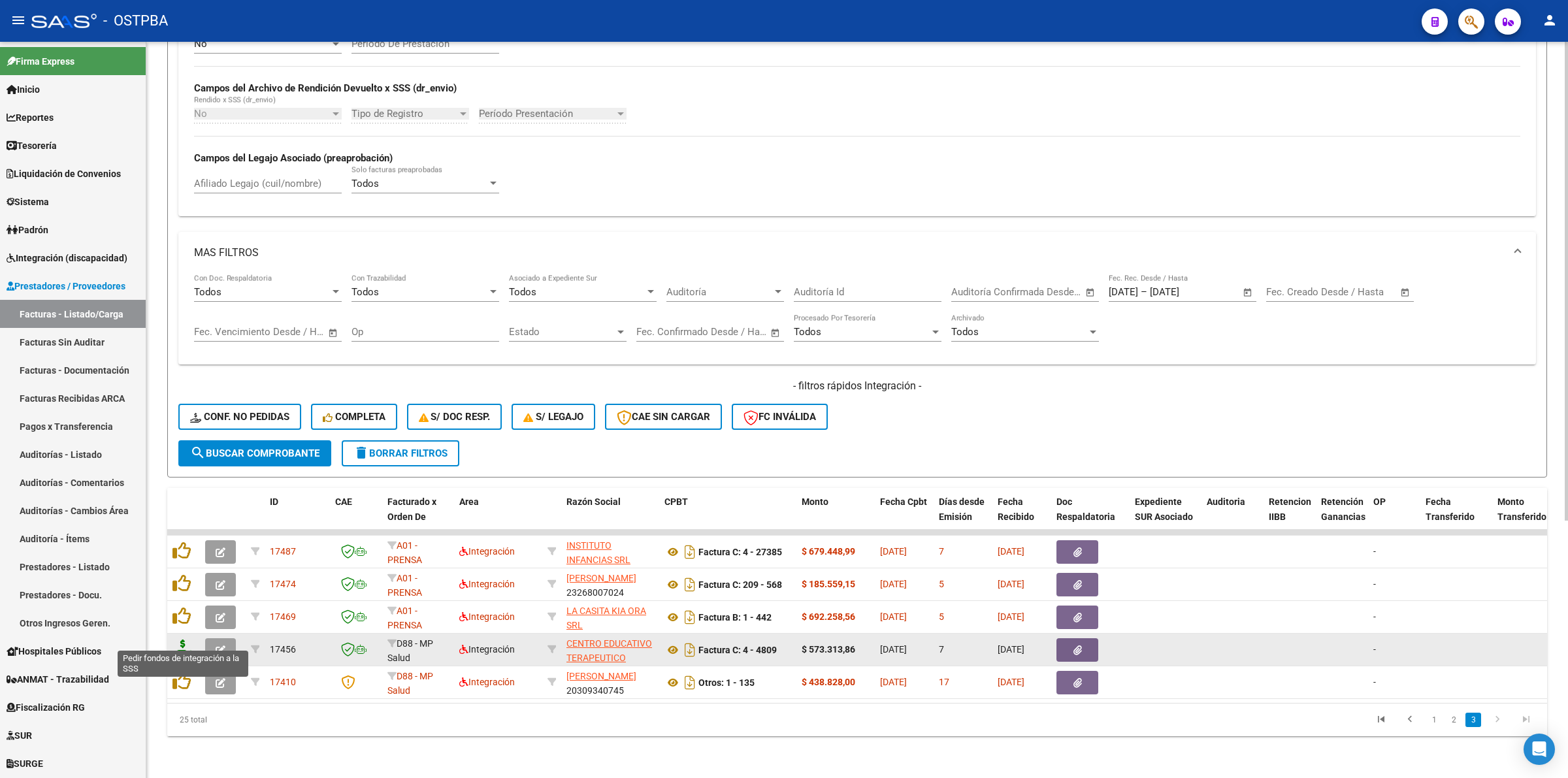
click at [178, 640] on icon at bounding box center [182, 649] width 21 height 18
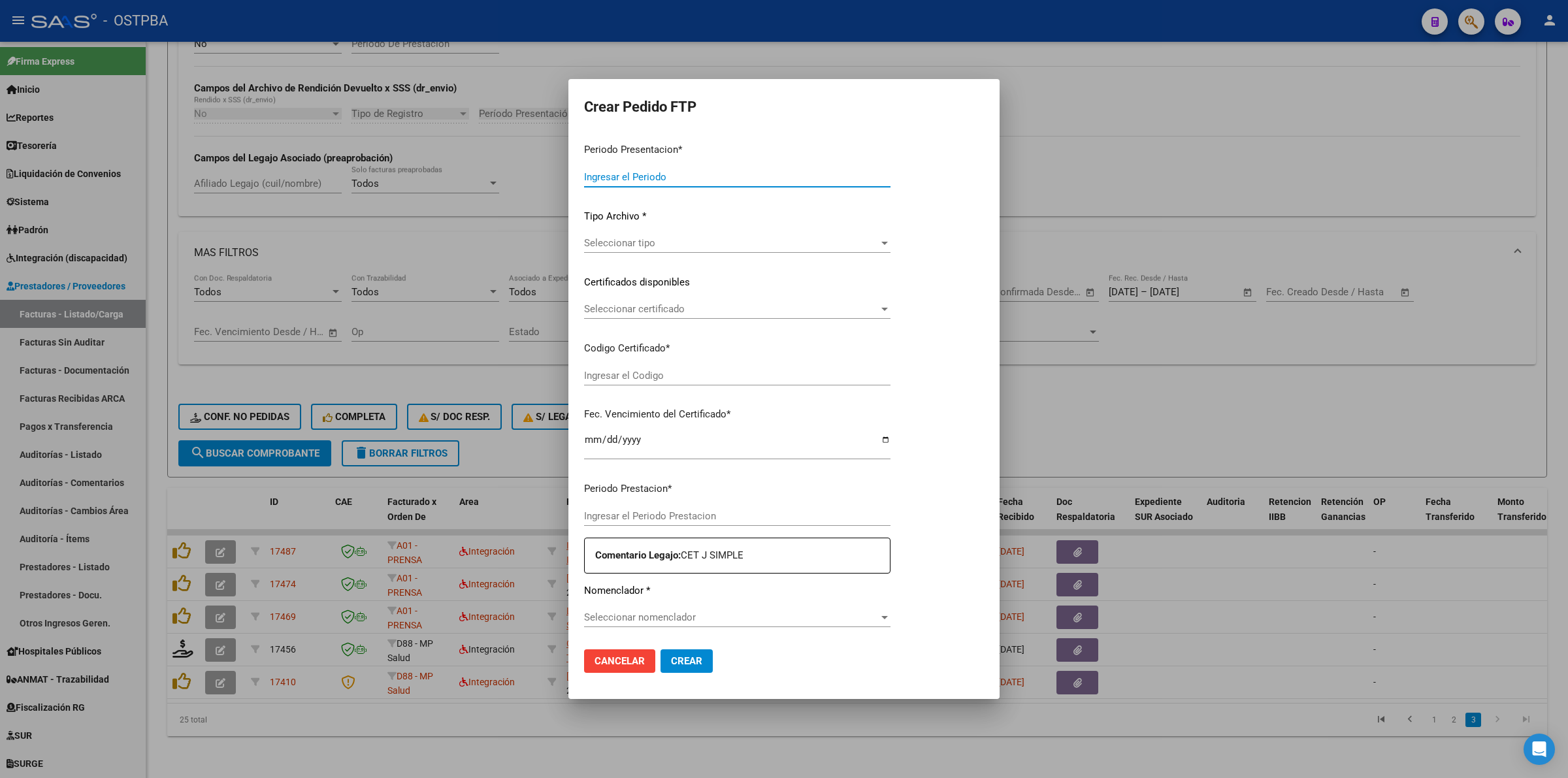
type input "202508"
type input "$ 573.313,86"
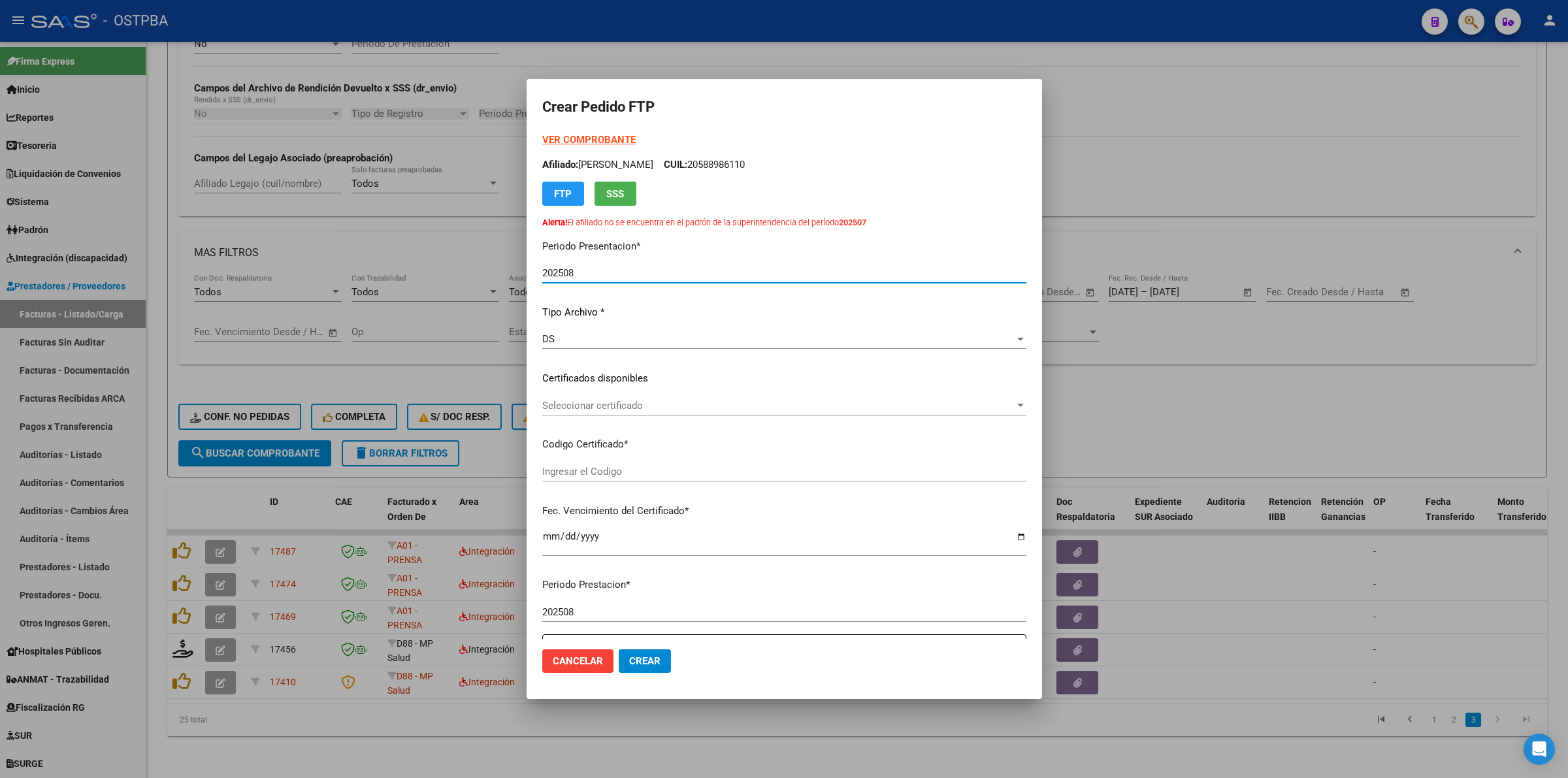
type input "000001"
type input "[DATE]"
click at [1015, 405] on div at bounding box center [1021, 405] width 12 height 10
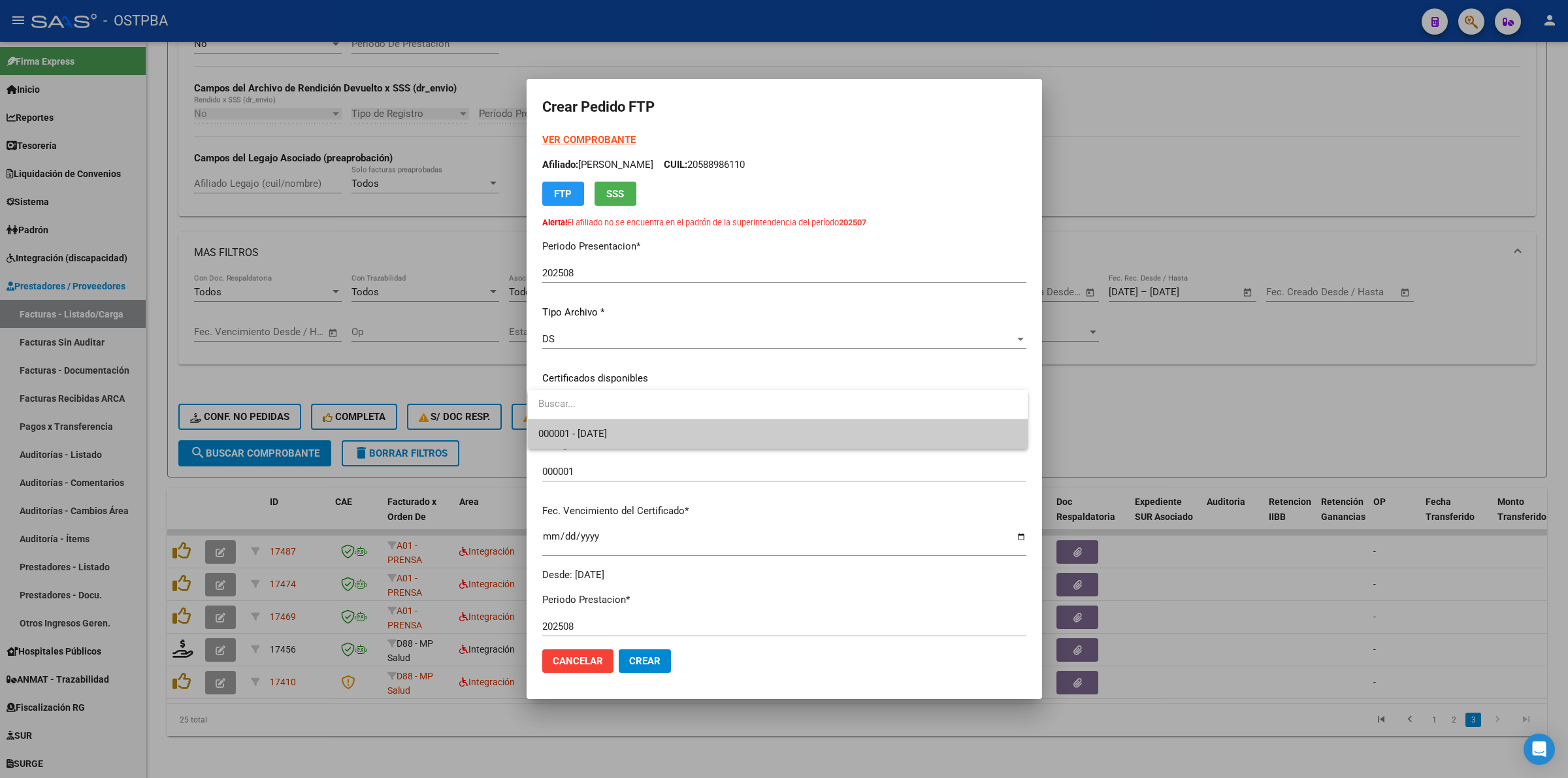
click at [881, 441] on span "000001 - 2029-06-28" at bounding box center [777, 434] width 479 height 29
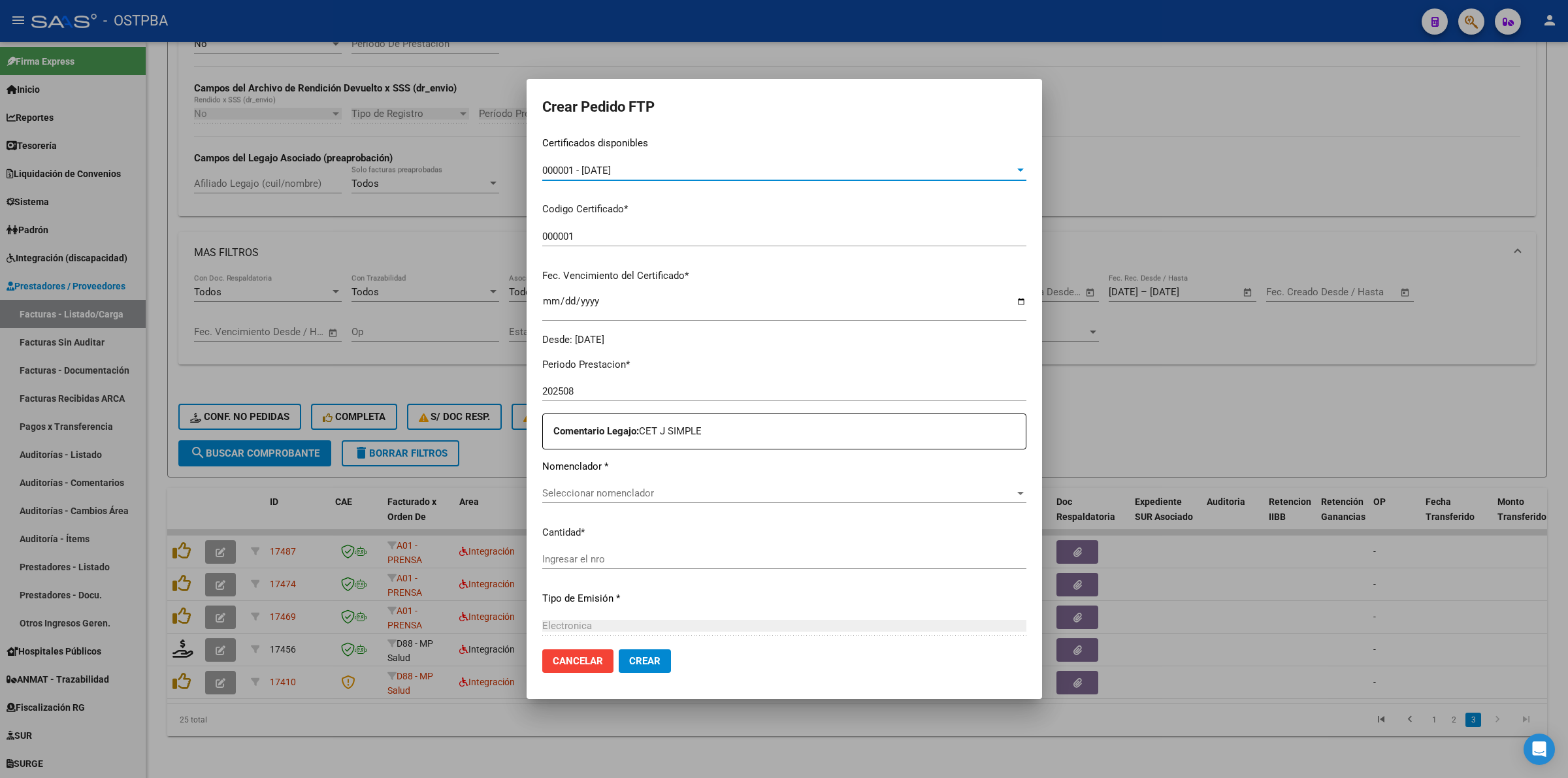
scroll to position [245, 0]
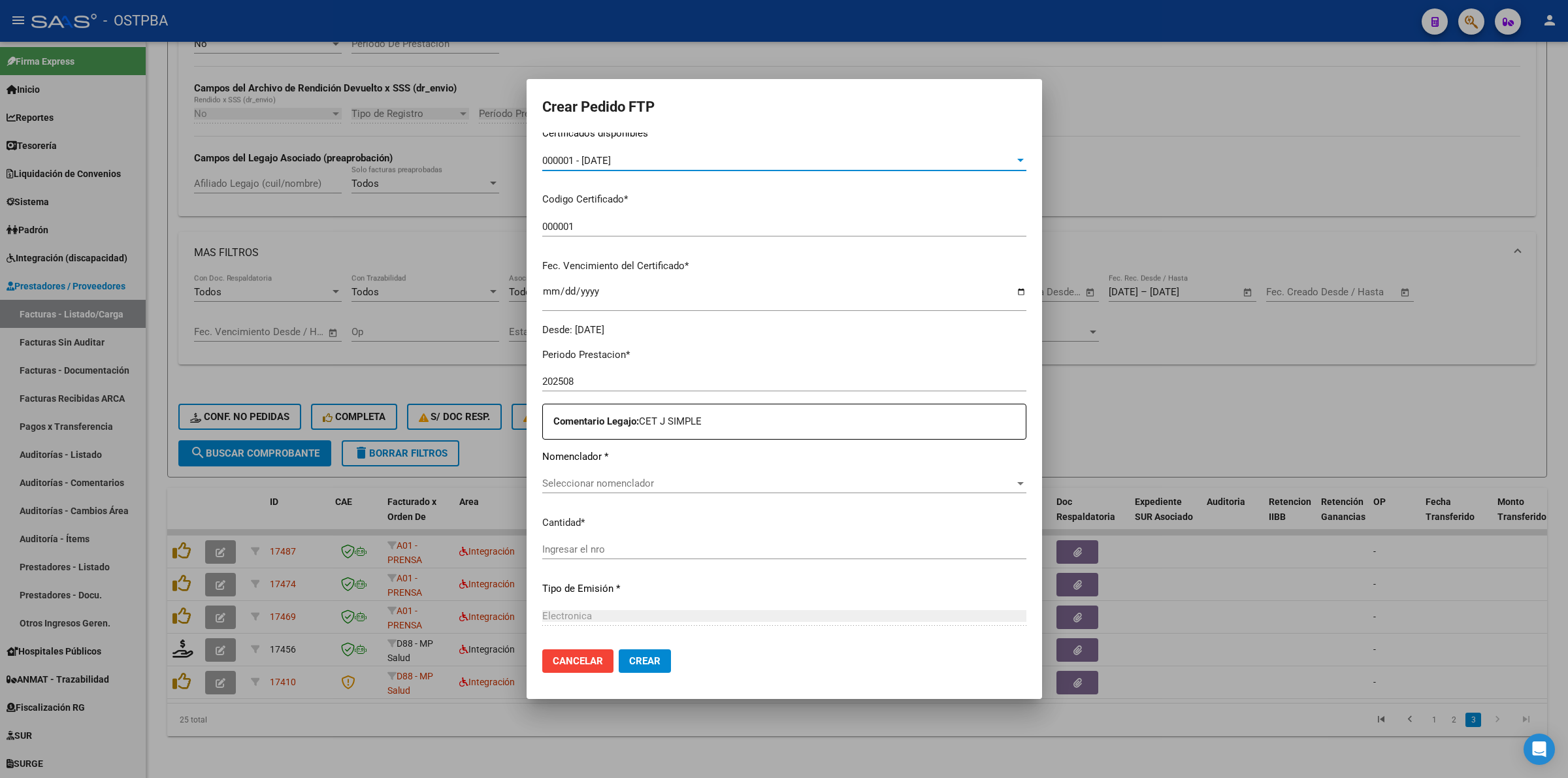
click at [661, 485] on span "Seleccionar nomenclador" at bounding box center [778, 483] width 473 height 12
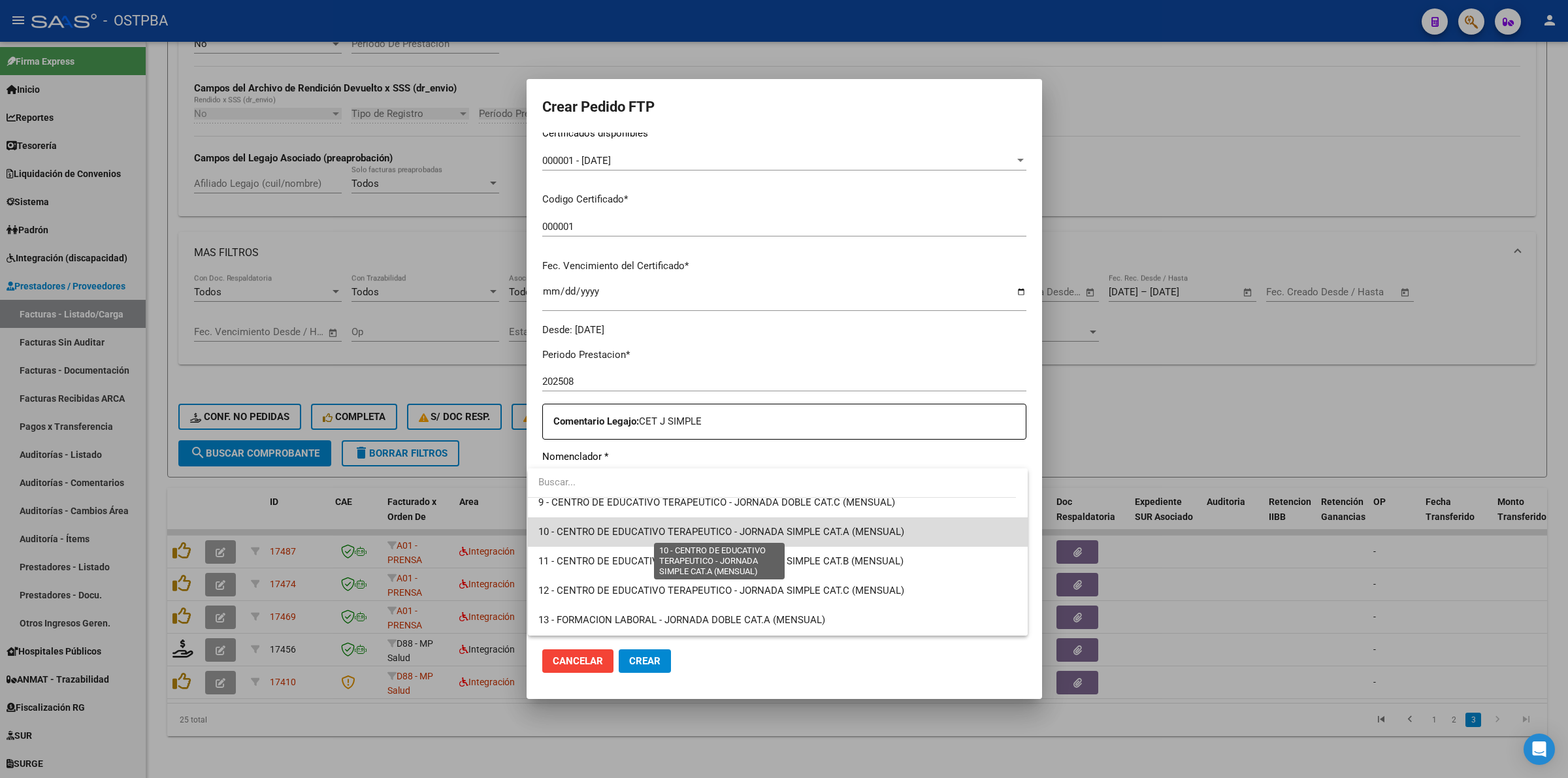
click at [841, 530] on span "10 - CENTRO DE EDUCATIVO TERAPEUTICO - JORNADA SIMPLE CAT.A (MENSUAL)" at bounding box center [721, 532] width 366 height 12
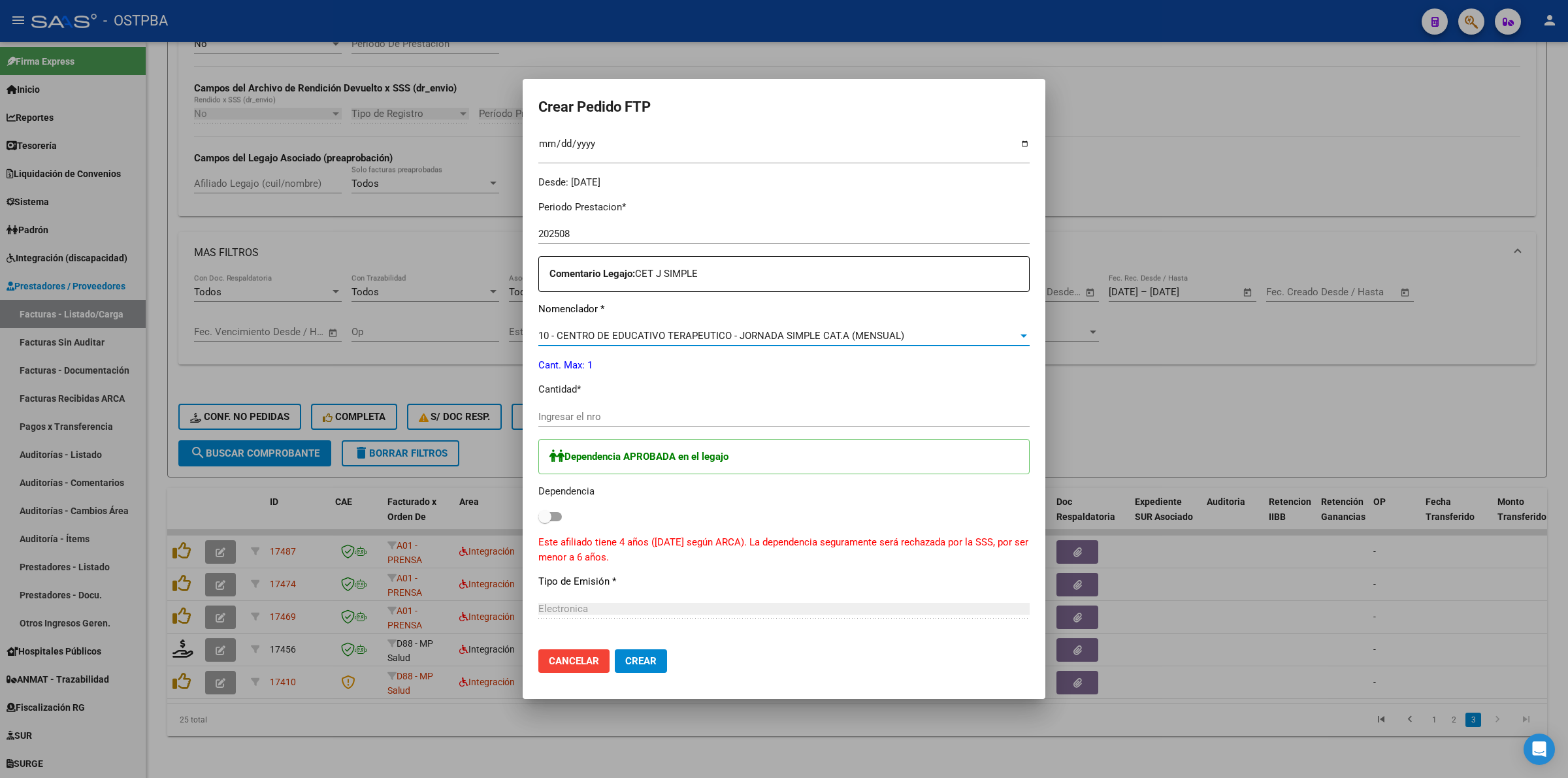
scroll to position [408, 0]
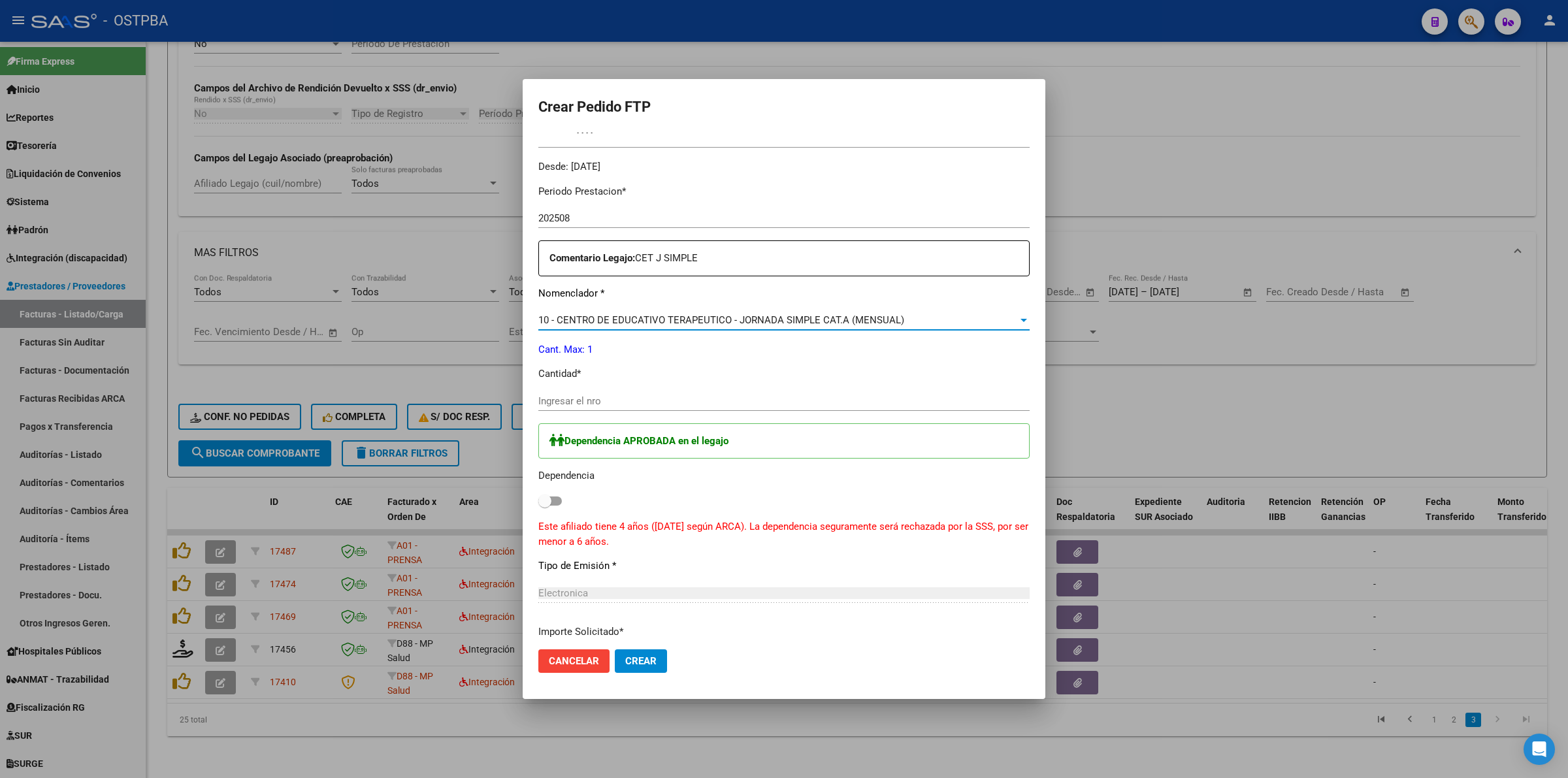
click at [551, 502] on span at bounding box center [545, 501] width 13 height 13
click at [545, 505] on input "checkbox" at bounding box center [544, 505] width 1 height 1
checkbox input "true"
click at [560, 399] on input "Ingresar el nro" at bounding box center [783, 401] width 491 height 12
type input "1"
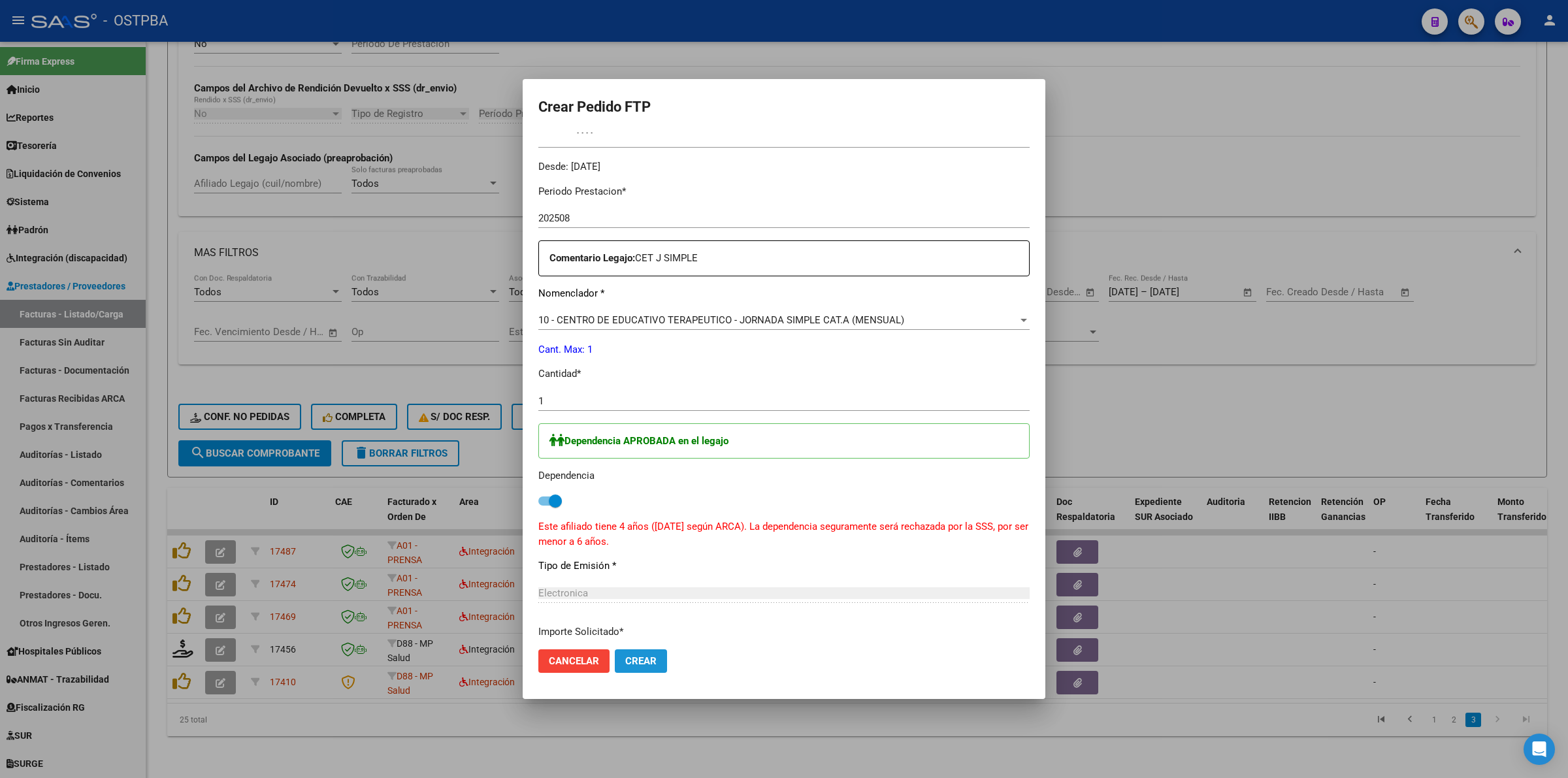
click at [645, 659] on span "Crear" at bounding box center [640, 661] width 31 height 12
click at [642, 659] on span "Crear" at bounding box center [640, 661] width 31 height 12
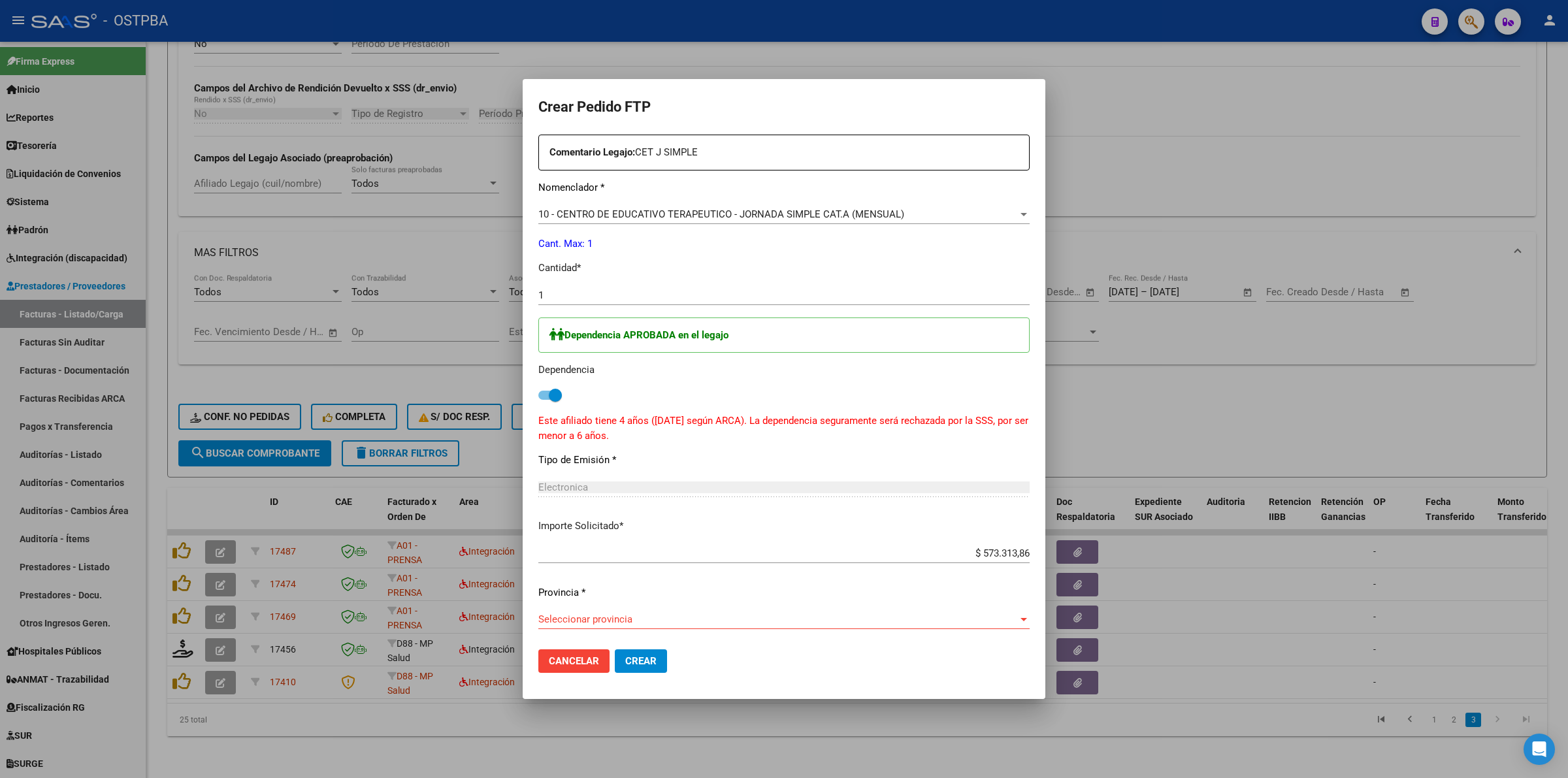
scroll to position [517, 0]
click at [786, 616] on span "Seleccionar provincia" at bounding box center [777, 617] width 479 height 12
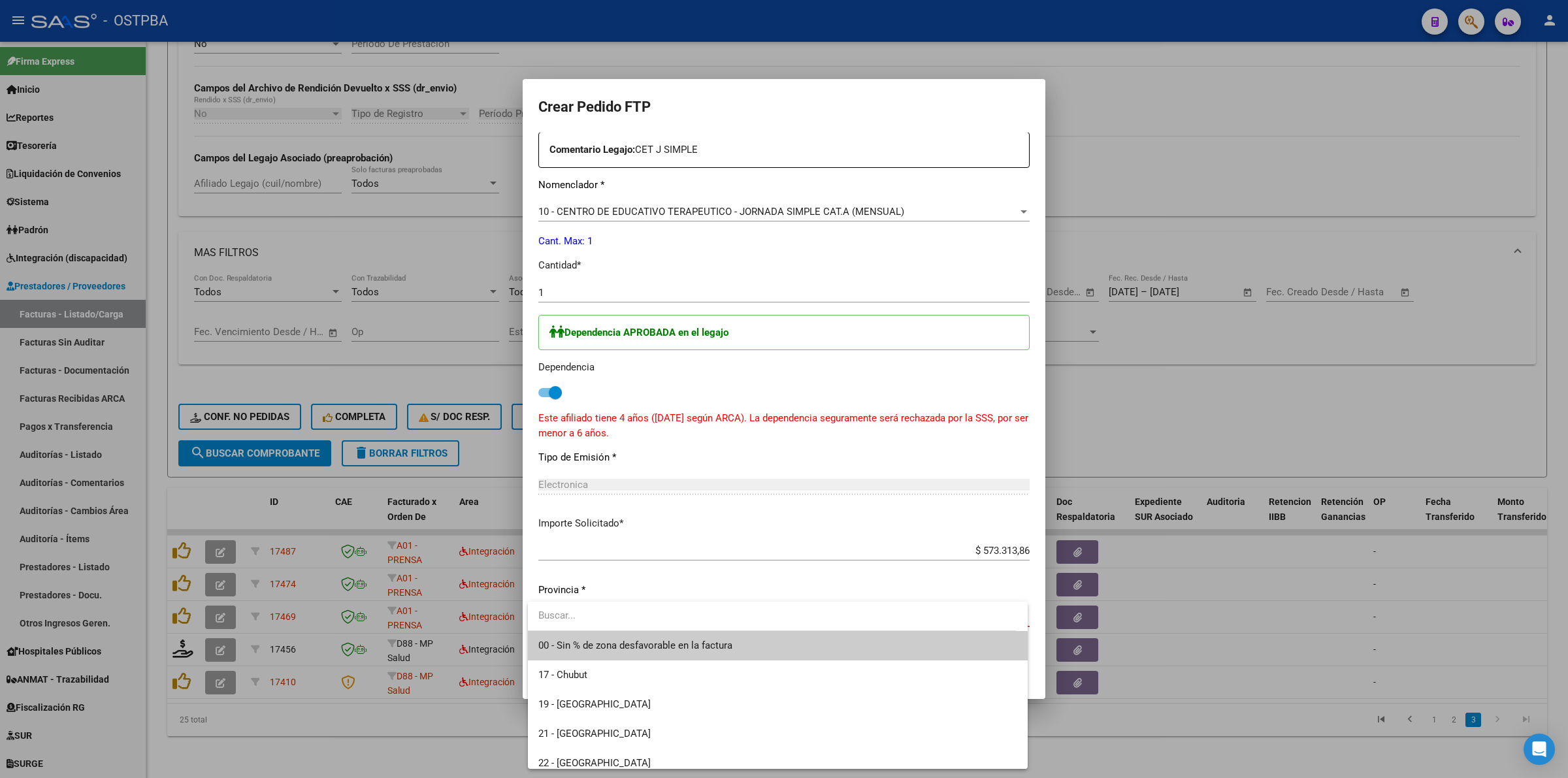
click at [697, 634] on span "00 - Sin % de zona desfavorable en la factura" at bounding box center [777, 645] width 479 height 29
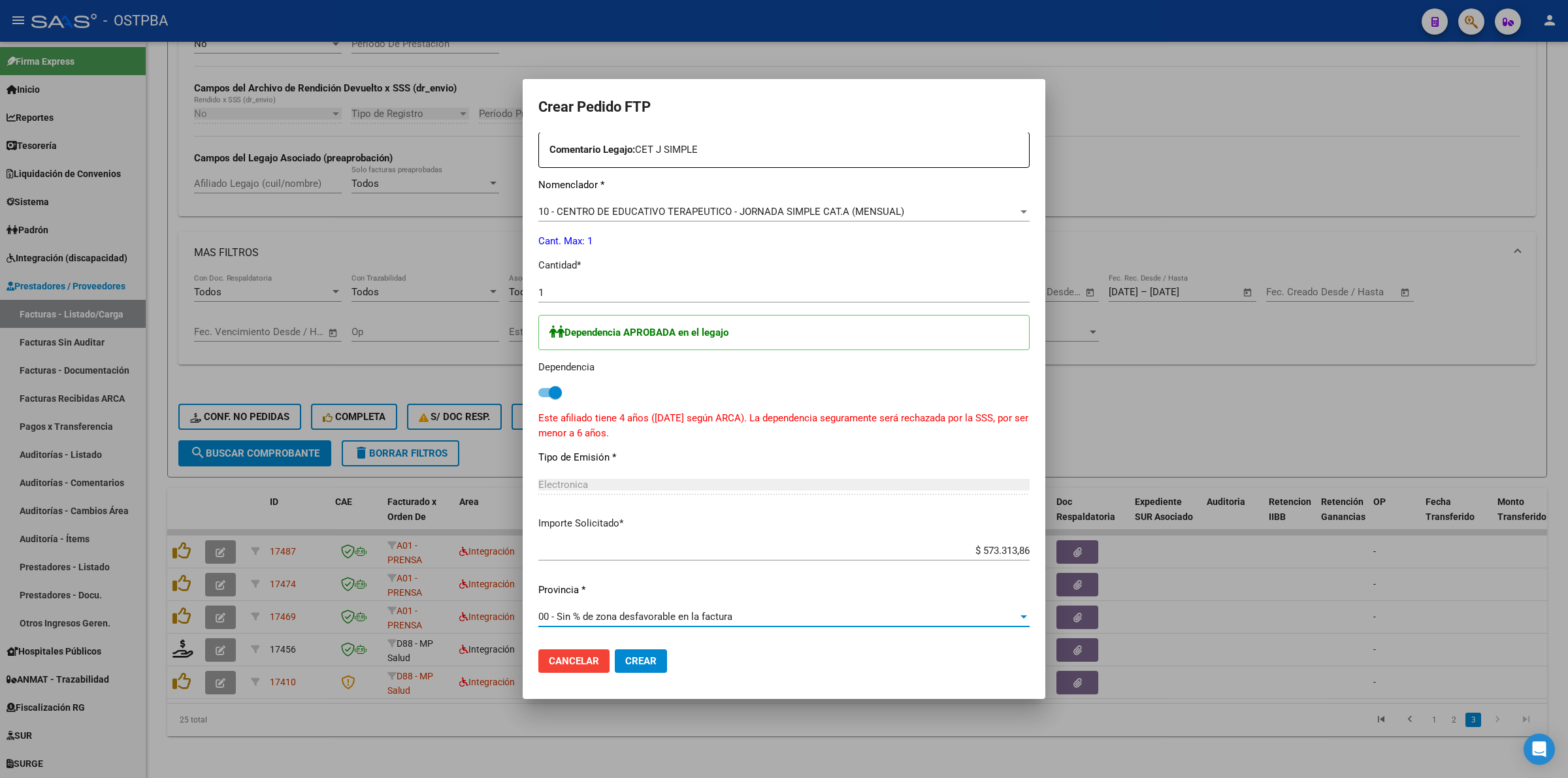
click at [659, 656] on button "Crear" at bounding box center [640, 661] width 52 height 23
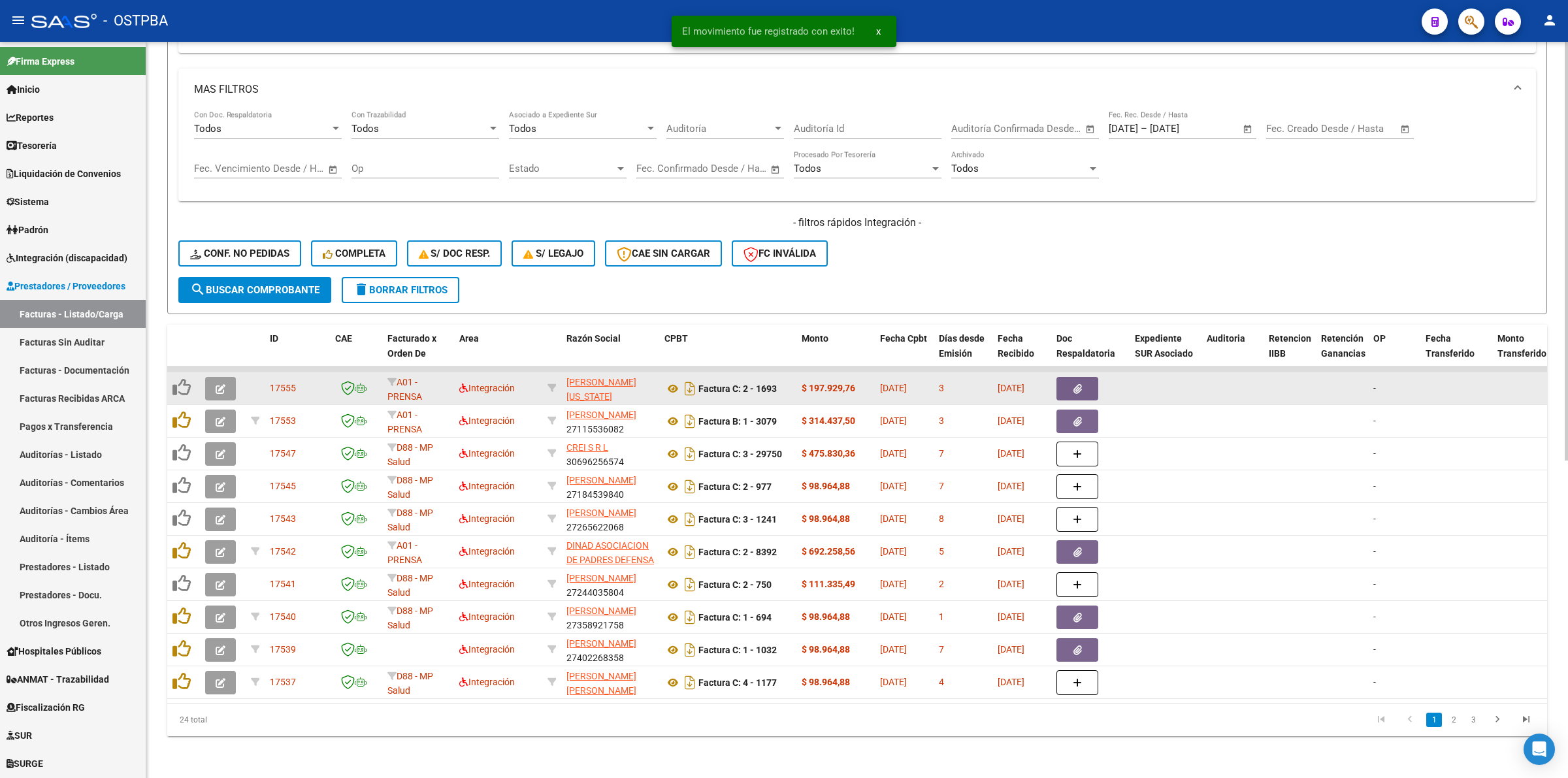
scroll to position [559, 0]
